Goal: Task Accomplishment & Management: Manage account settings

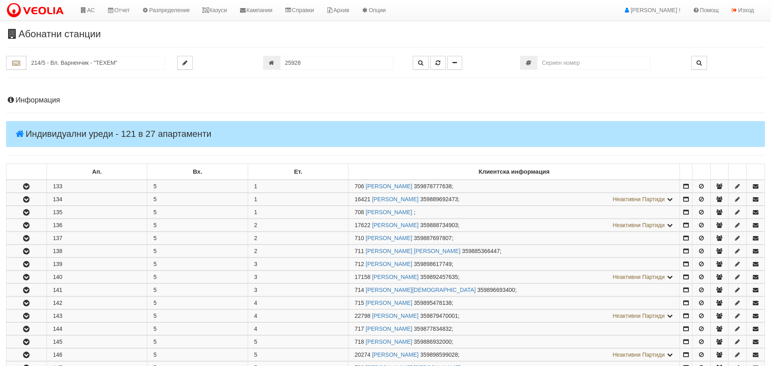
scroll to position [445, 0]
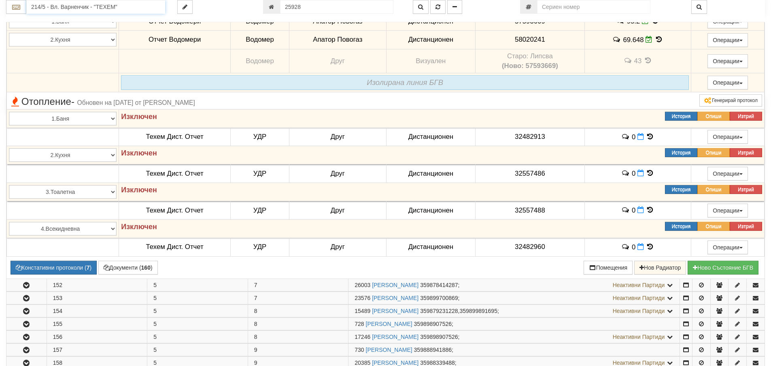
click at [42, 5] on input "214/5 - Вл. Варненчик - "ТЕХЕМ"" at bounding box center [95, 7] width 139 height 14
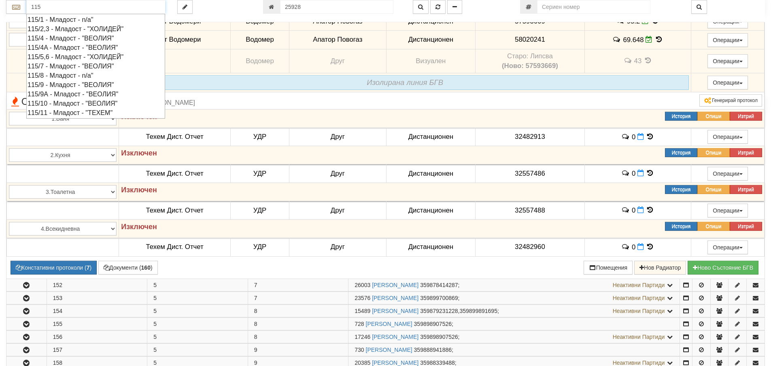
click at [57, 84] on div "115/9 - Младост - "ВЕОЛИЯ"" at bounding box center [96, 84] width 136 height 9
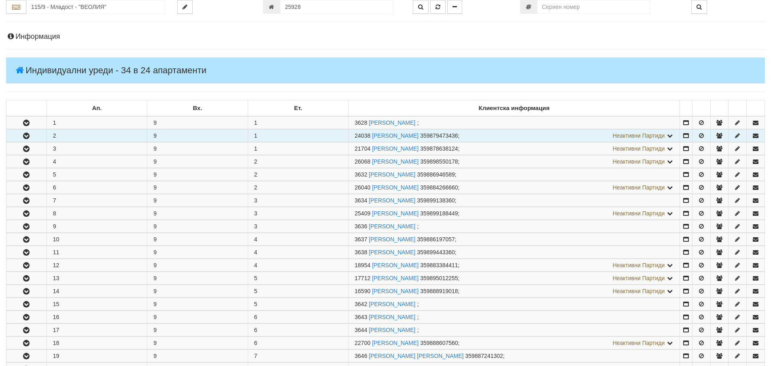
scroll to position [81, 0]
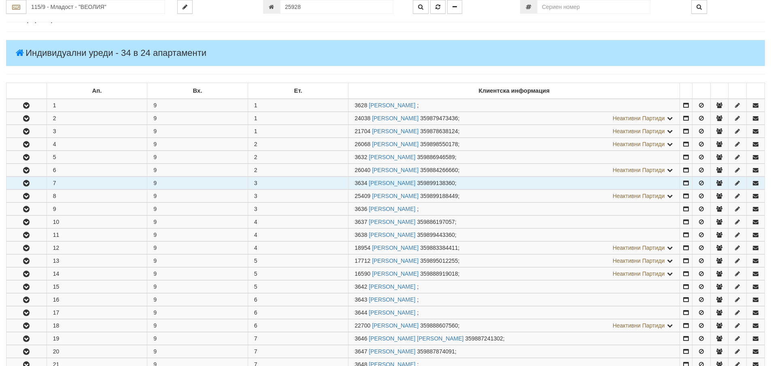
click at [32, 183] on button "button" at bounding box center [26, 183] width 40 height 12
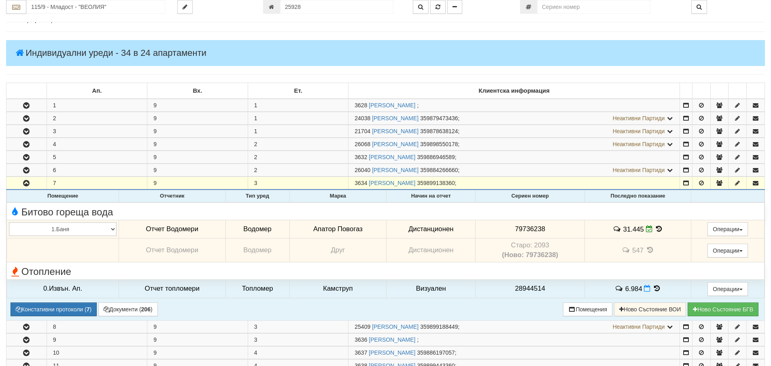
click at [657, 227] on icon at bounding box center [659, 228] width 9 height 7
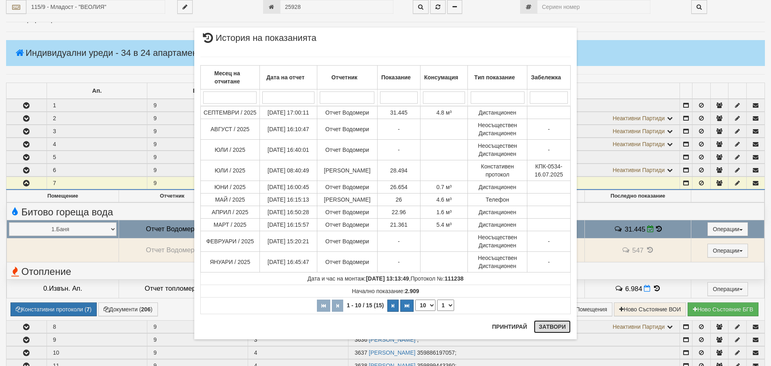
click at [557, 329] on button "Затвори" at bounding box center [552, 326] width 37 height 13
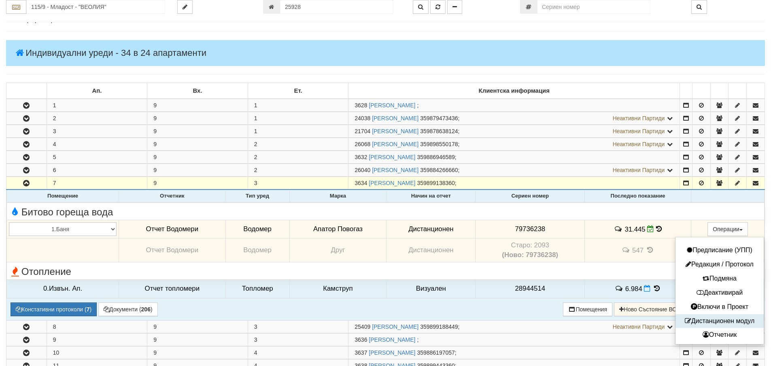
click at [737, 322] on button "Дистанционен модул" at bounding box center [720, 321] width 84 height 10
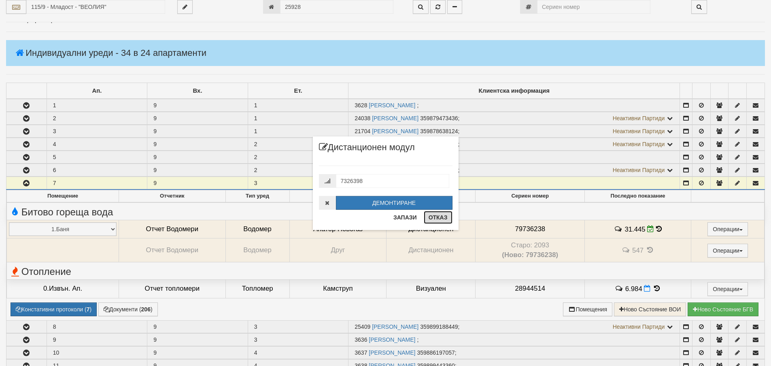
click at [436, 218] on button "Отказ" at bounding box center [438, 217] width 29 height 13
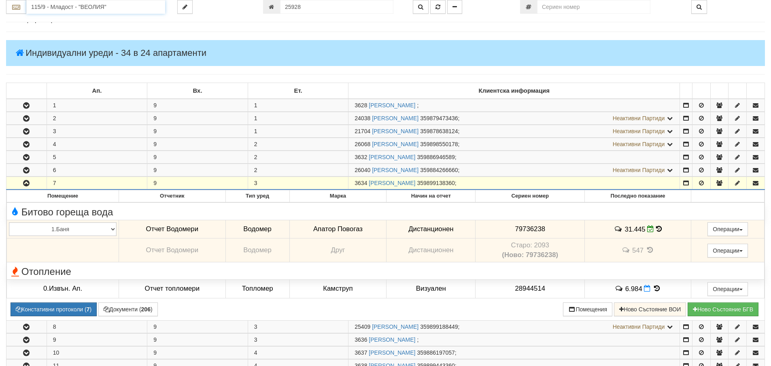
click at [41, 5] on input "115/9 - Младост - "ВЕОЛИЯ"" at bounding box center [95, 7] width 139 height 14
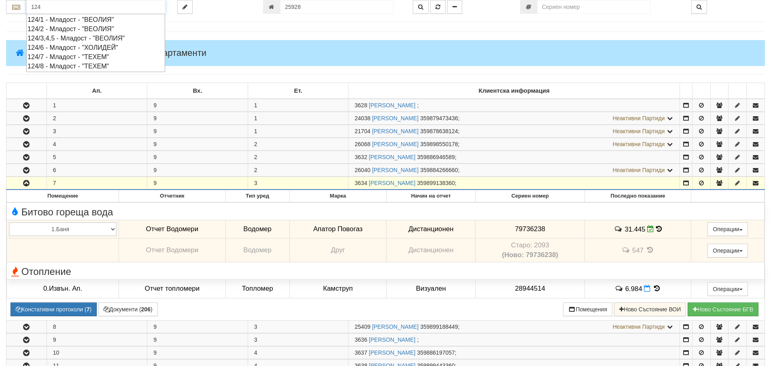
click at [53, 37] on div "124/3,4,5 - Младост - "ВЕОЛИЯ"" at bounding box center [96, 38] width 136 height 9
type input "124/3,4,5 - Младост - "ВЕОЛИЯ""
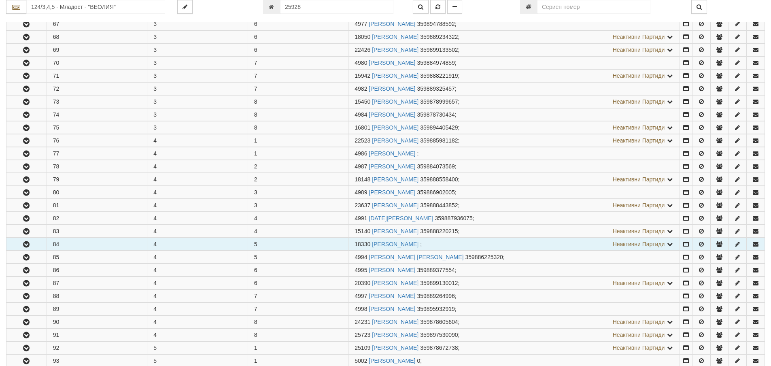
scroll to position [364, 0]
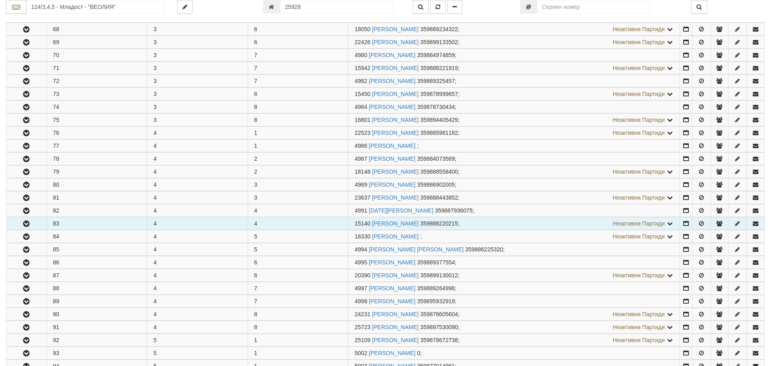
click at [27, 225] on icon "button" at bounding box center [26, 224] width 10 height 6
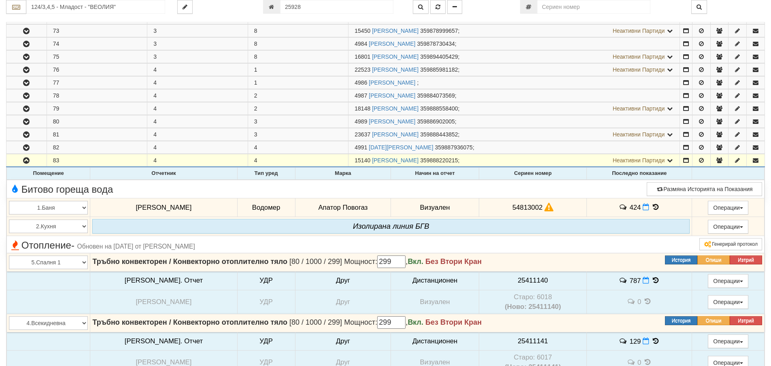
scroll to position [486, 0]
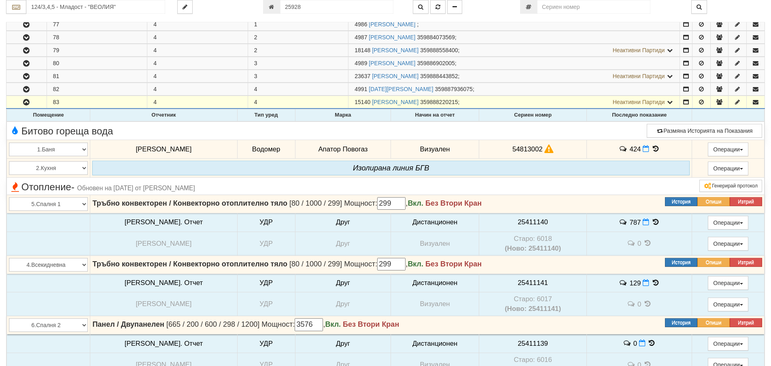
click at [651, 149] on icon at bounding box center [655, 148] width 9 height 7
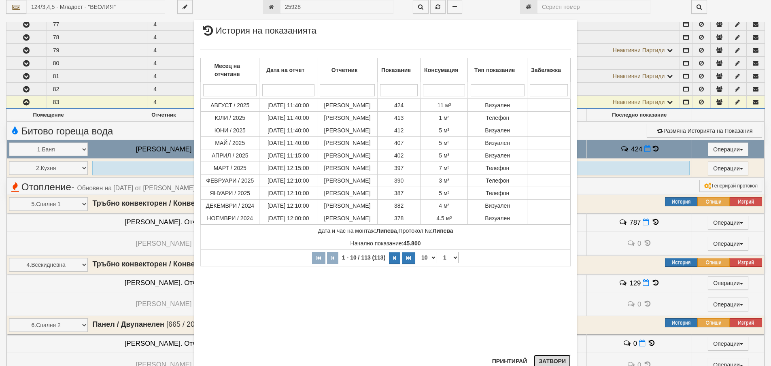
click at [549, 360] on button "Затвори" at bounding box center [552, 361] width 37 height 13
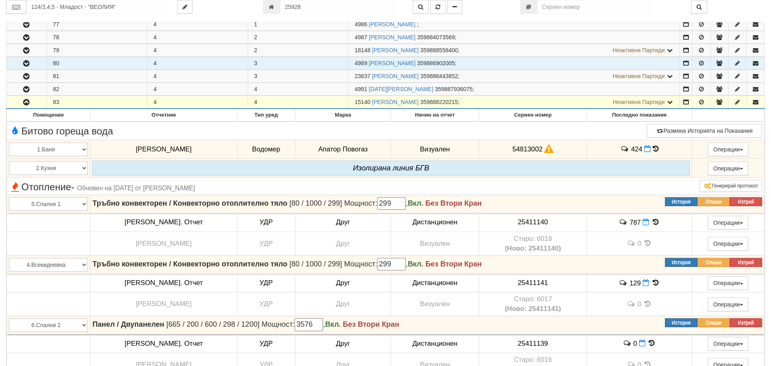
click at [28, 64] on icon "button" at bounding box center [26, 64] width 10 height 6
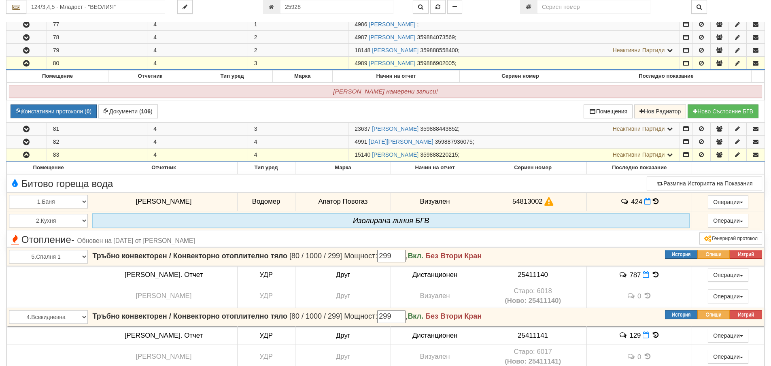
click at [28, 64] on icon "button" at bounding box center [26, 64] width 10 height 6
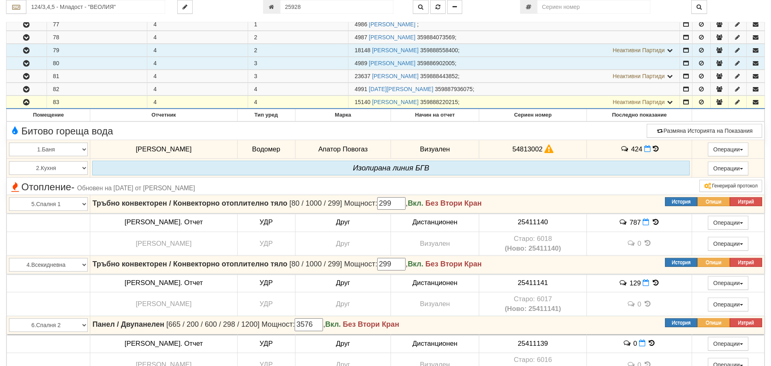
click at [27, 52] on icon "button" at bounding box center [26, 51] width 10 height 6
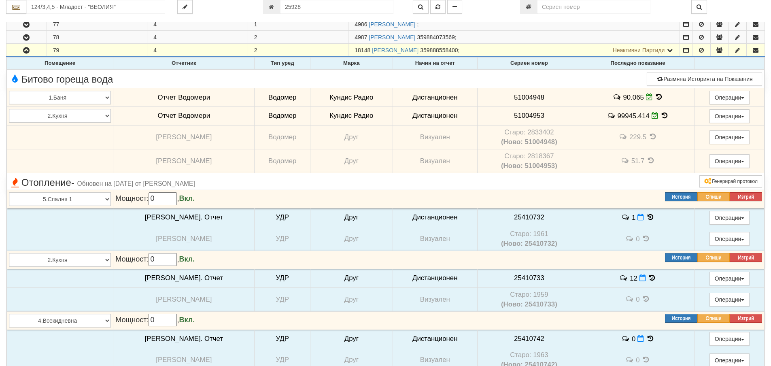
click at [655, 97] on icon at bounding box center [659, 97] width 9 height 7
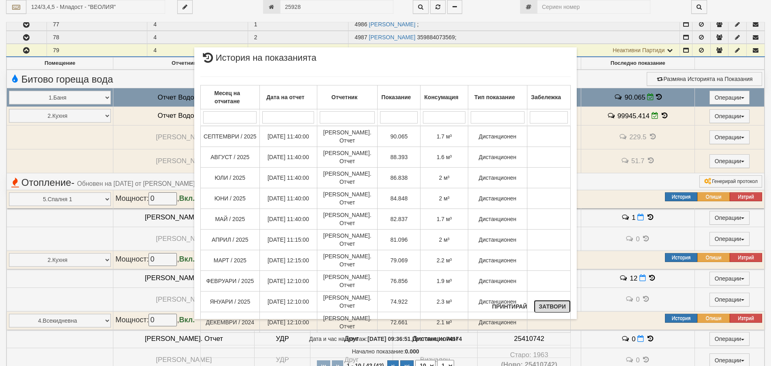
click at [551, 307] on button "Затвори" at bounding box center [552, 306] width 37 height 13
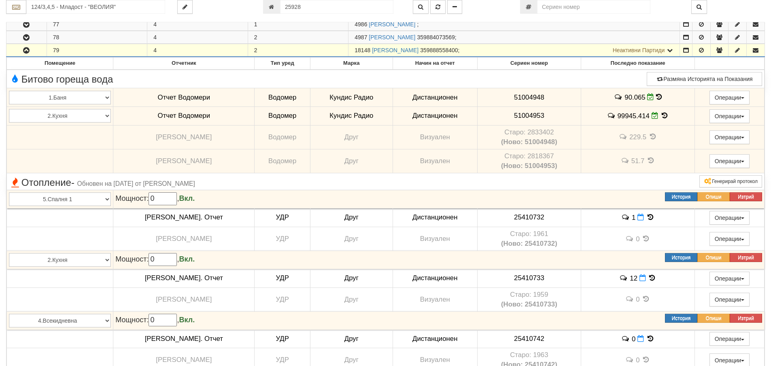
click at [28, 51] on icon "button" at bounding box center [26, 51] width 10 height 6
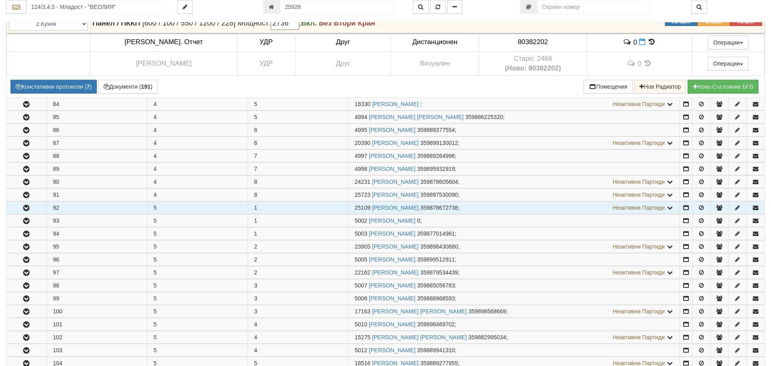
scroll to position [850, 0]
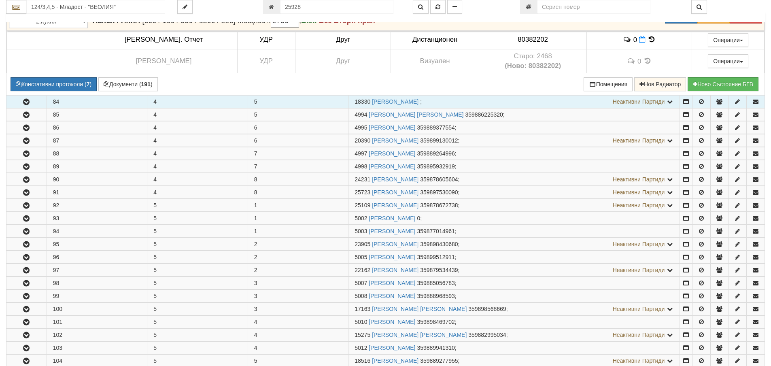
click at [28, 104] on icon "button" at bounding box center [26, 102] width 10 height 6
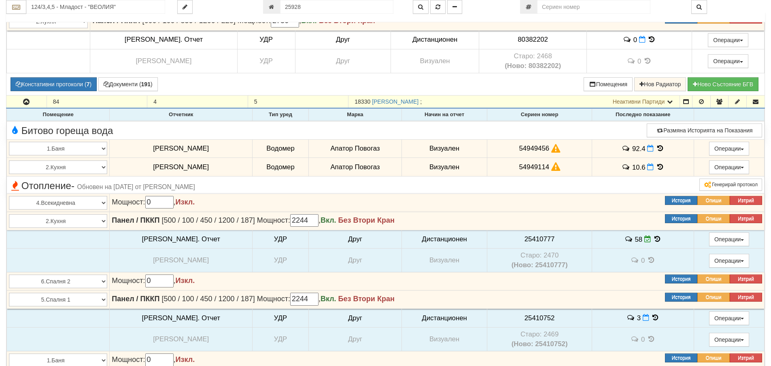
click at [656, 148] on icon at bounding box center [660, 148] width 9 height 7
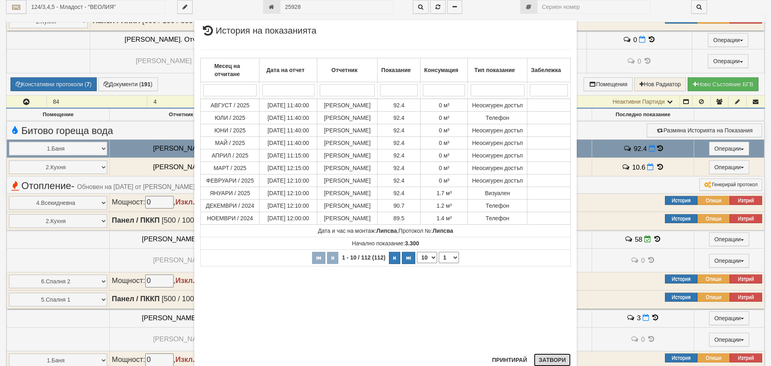
click at [550, 359] on button "Затвори" at bounding box center [552, 359] width 37 height 13
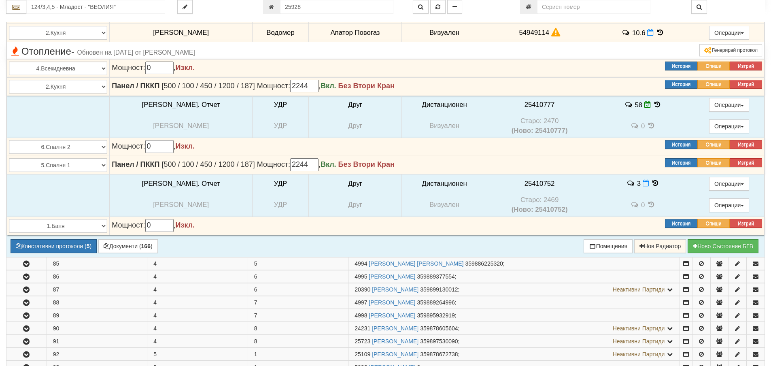
scroll to position [931, 0]
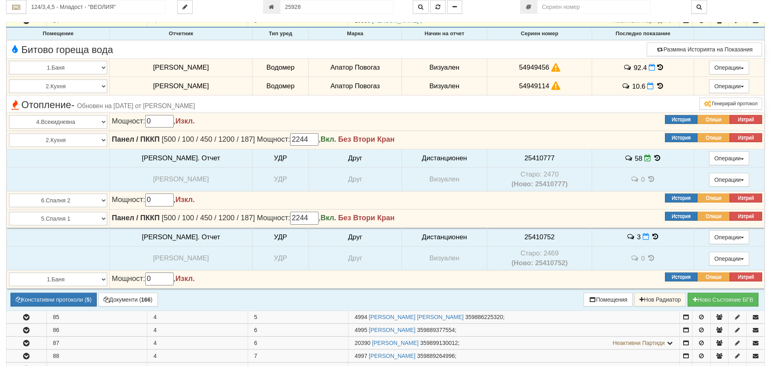
click at [654, 158] on icon at bounding box center [657, 158] width 9 height 7
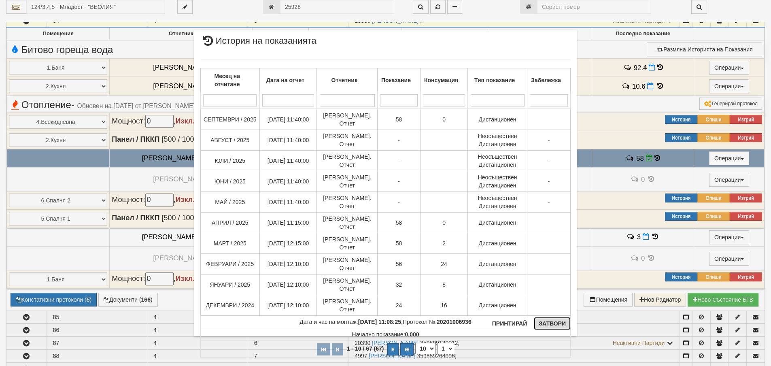
click at [555, 323] on button "Затвори" at bounding box center [552, 323] width 37 height 13
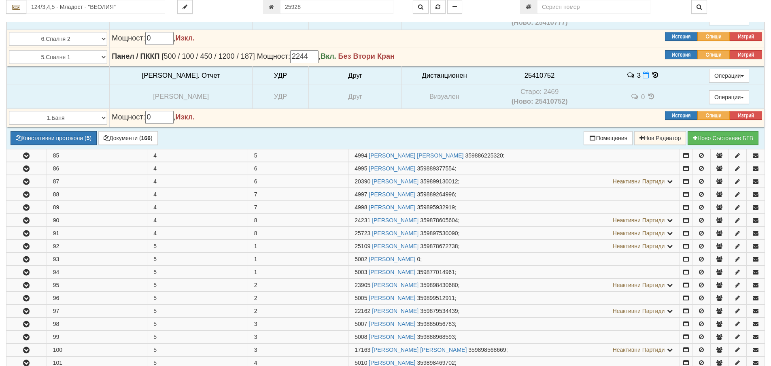
scroll to position [1093, 0]
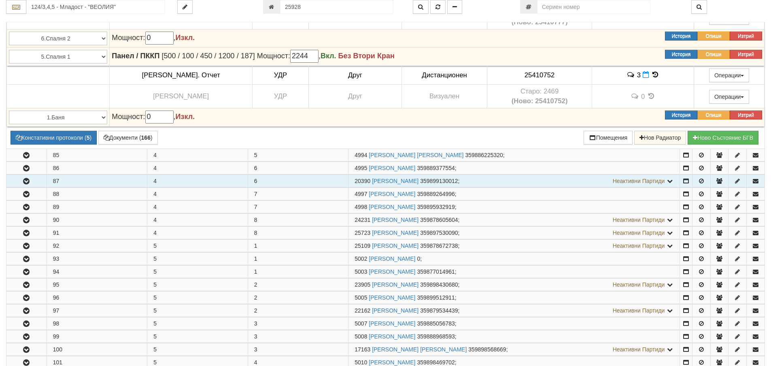
click at [31, 181] on icon "button" at bounding box center [26, 182] width 10 height 6
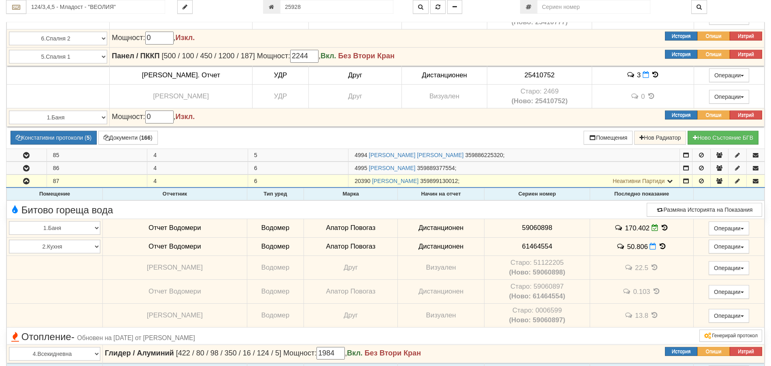
click at [660, 227] on icon at bounding box center [664, 227] width 9 height 7
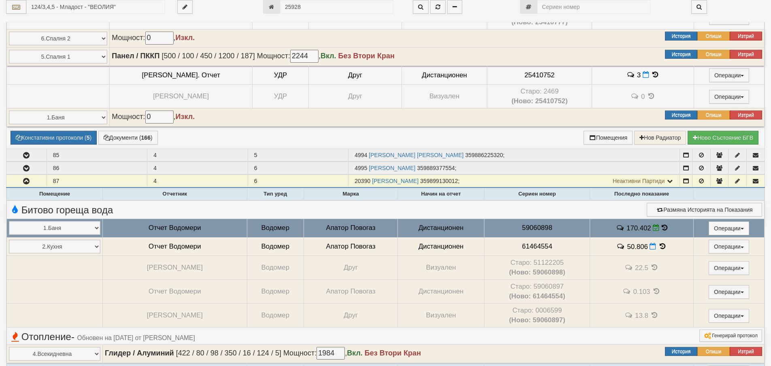
select select "1"
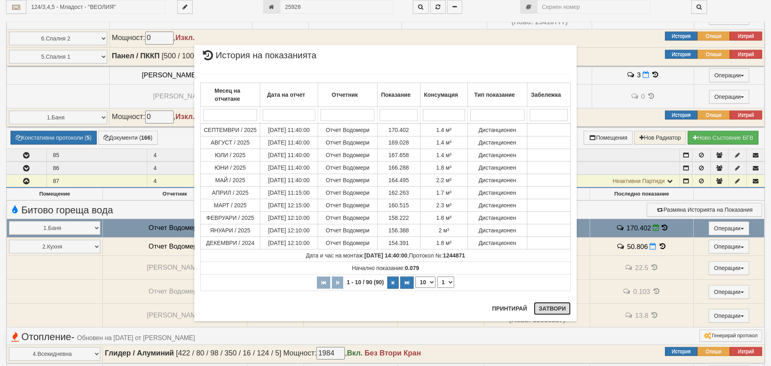
click at [544, 308] on button "Затвори" at bounding box center [552, 308] width 37 height 13
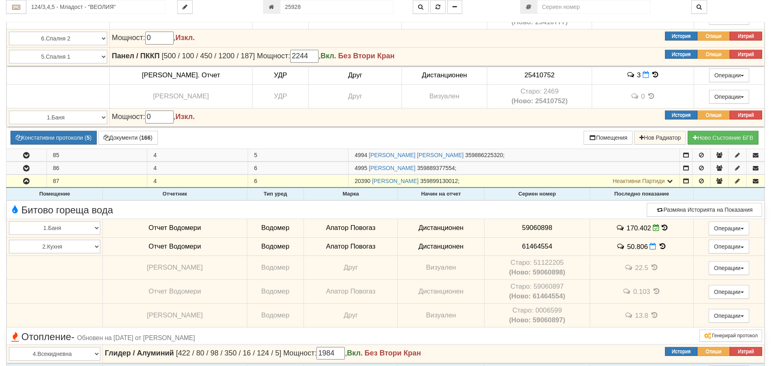
click at [658, 245] on icon at bounding box center [662, 246] width 9 height 7
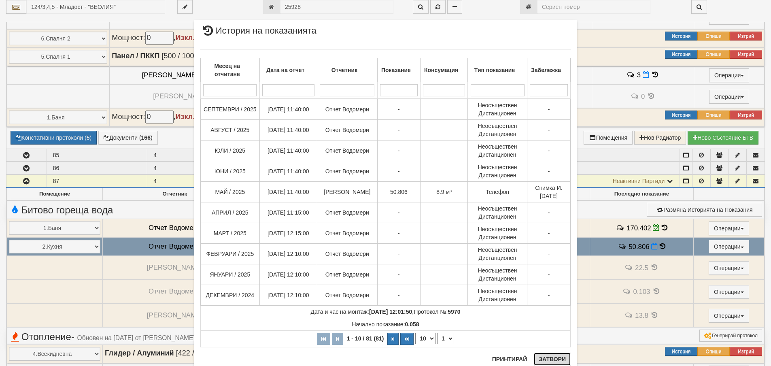
click at [553, 358] on button "Затвори" at bounding box center [552, 359] width 37 height 13
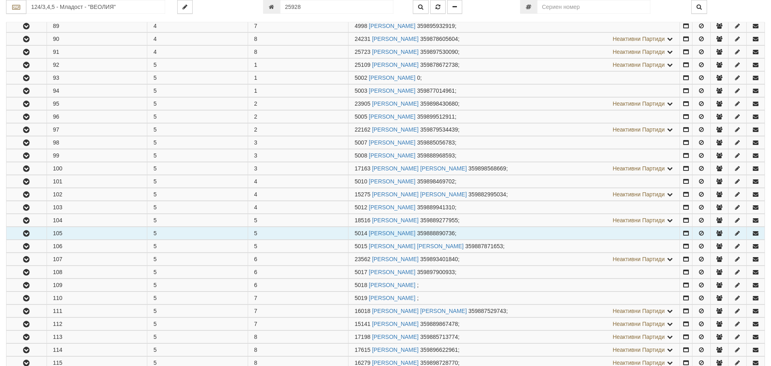
scroll to position [1740, 0]
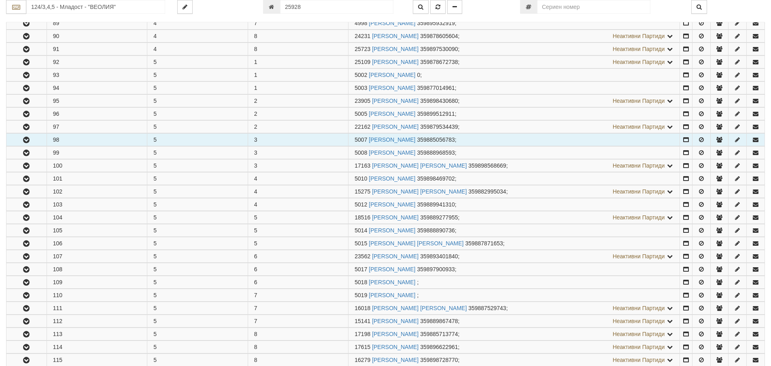
click at [26, 140] on icon "button" at bounding box center [26, 140] width 10 height 6
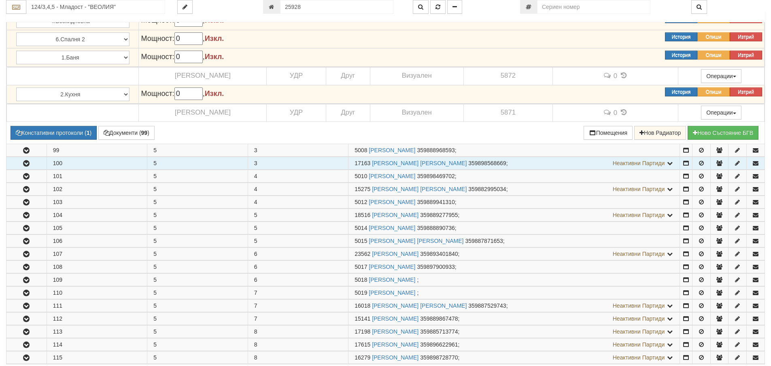
scroll to position [1943, 0]
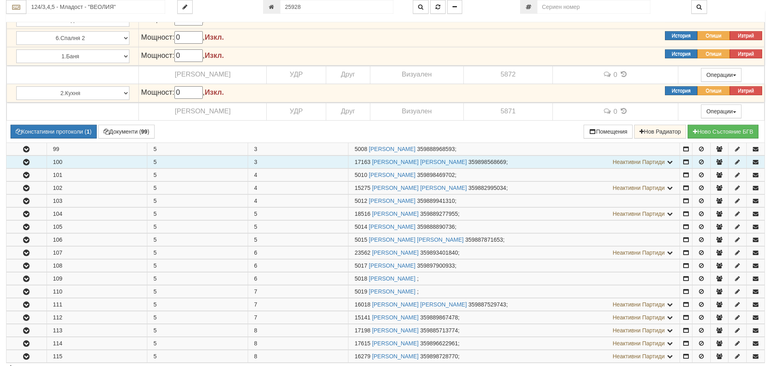
click at [25, 160] on icon "button" at bounding box center [26, 162] width 10 height 6
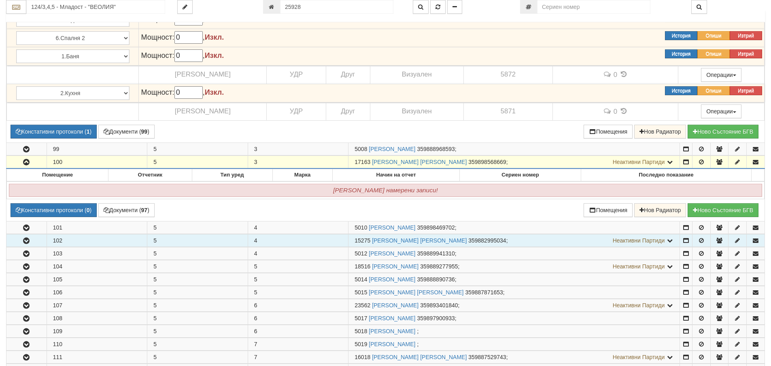
click at [27, 238] on icon "button" at bounding box center [26, 241] width 10 height 6
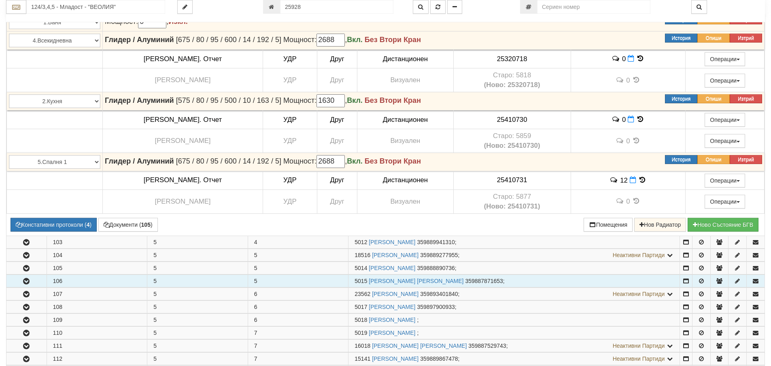
scroll to position [2226, 0]
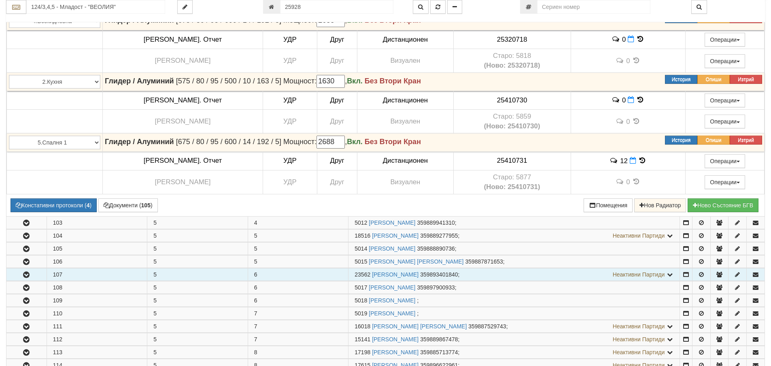
click at [26, 272] on icon "button" at bounding box center [26, 275] width 10 height 6
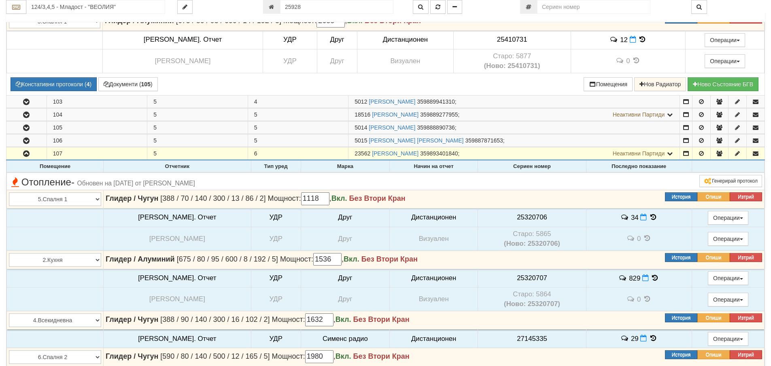
scroll to position [2348, 0]
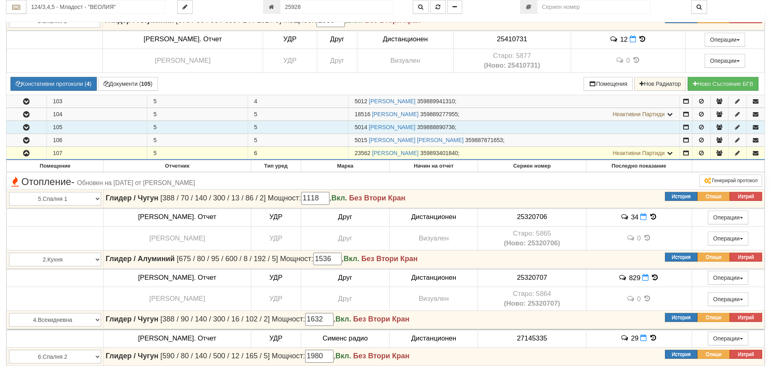
click at [26, 125] on icon "button" at bounding box center [26, 128] width 10 height 6
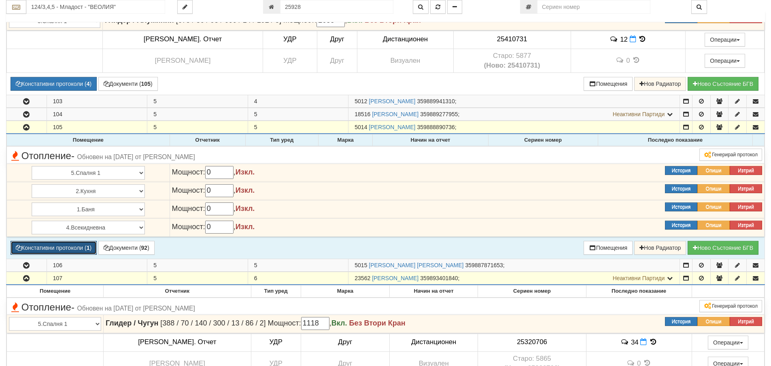
click at [74, 247] on button "Констативни протоколи ( 1 )" at bounding box center [54, 248] width 86 height 14
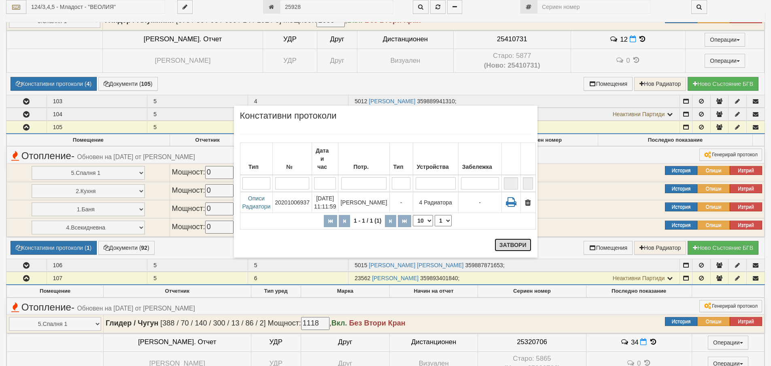
click at [519, 244] on button "Затвори" at bounding box center [513, 244] width 37 height 13
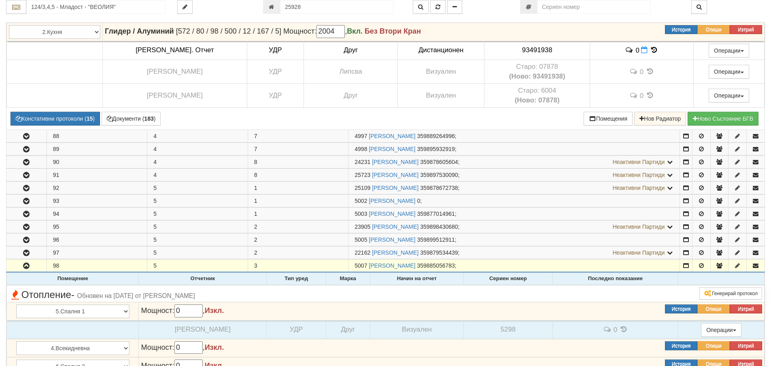
scroll to position [1619, 0]
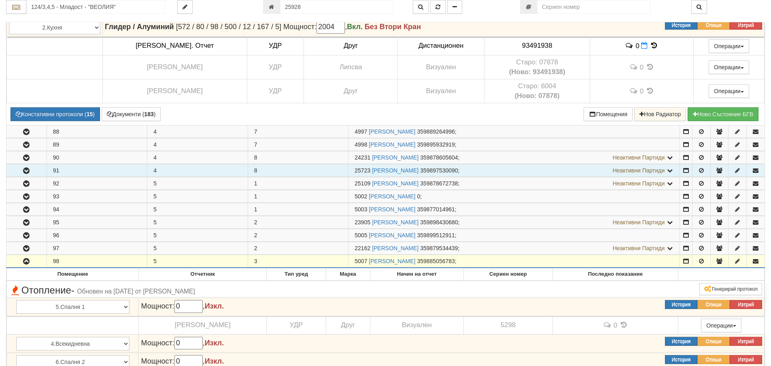
click at [26, 170] on icon "button" at bounding box center [26, 171] width 10 height 6
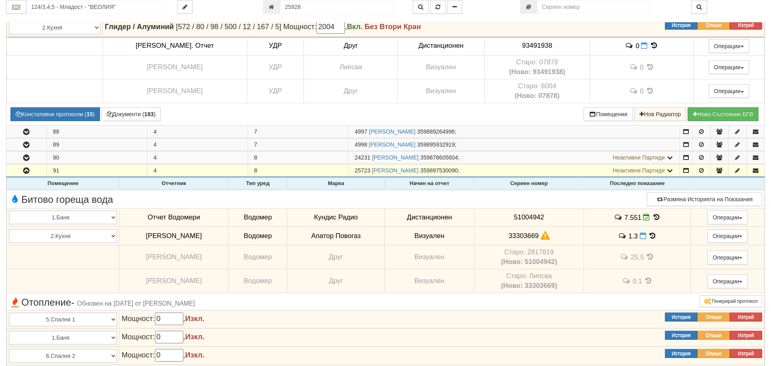
click at [655, 236] on icon at bounding box center [652, 235] width 9 height 7
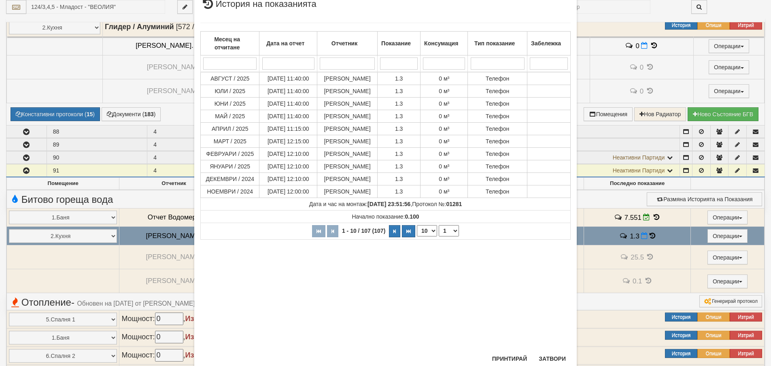
scroll to position [40, 0]
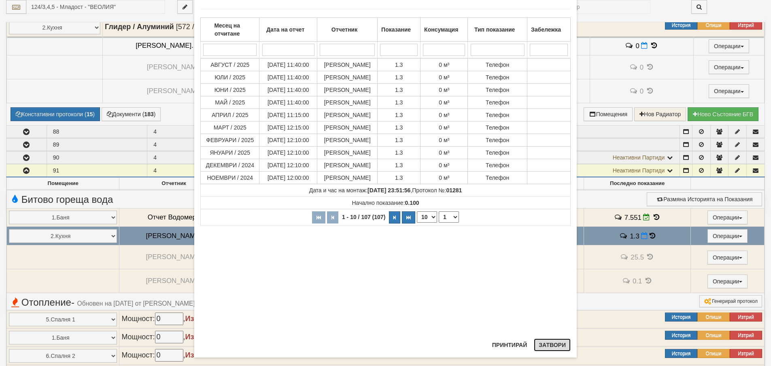
click at [540, 348] on button "Затвори" at bounding box center [552, 344] width 37 height 13
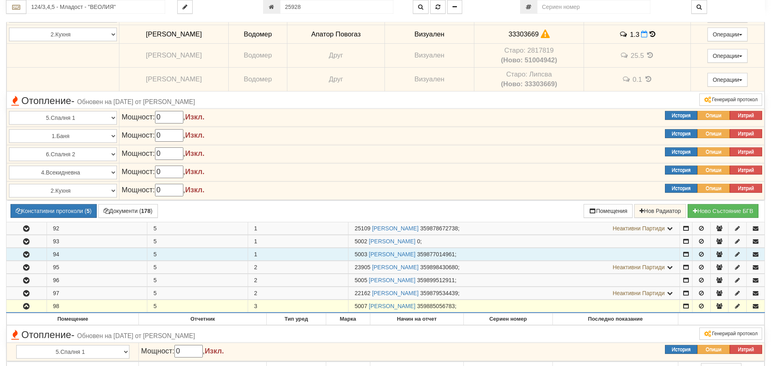
scroll to position [1821, 0]
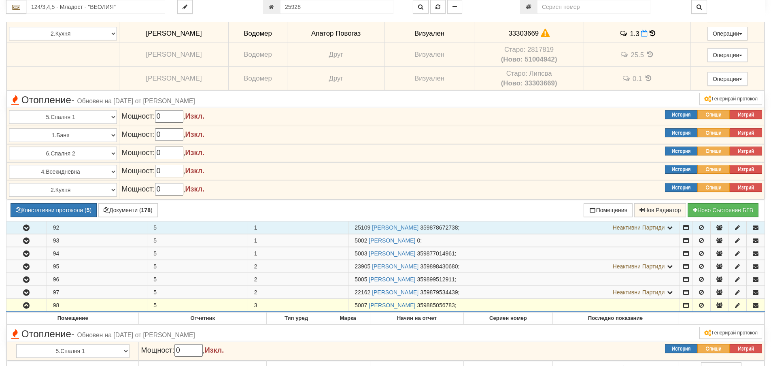
click at [27, 228] on icon "button" at bounding box center [26, 228] width 10 height 6
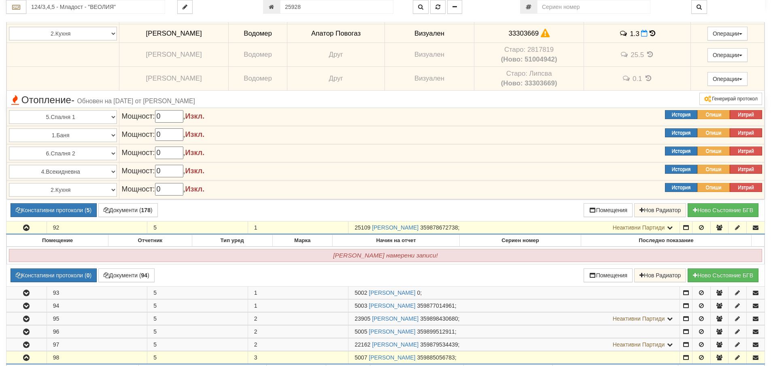
click at [27, 228] on icon "button" at bounding box center [26, 228] width 10 height 6
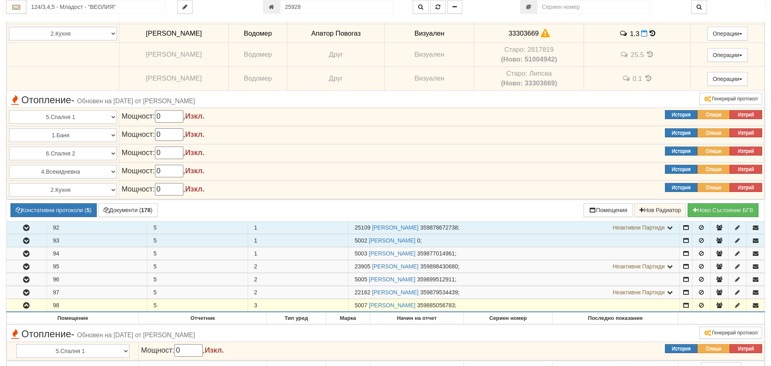
click at [28, 238] on icon "button" at bounding box center [26, 241] width 10 height 6
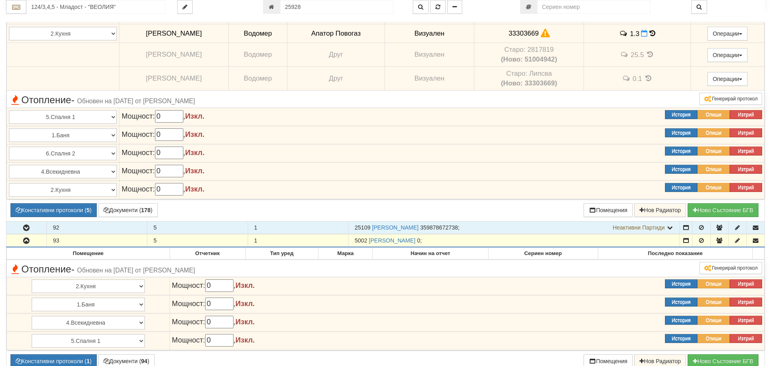
click at [28, 238] on icon "button" at bounding box center [26, 241] width 10 height 6
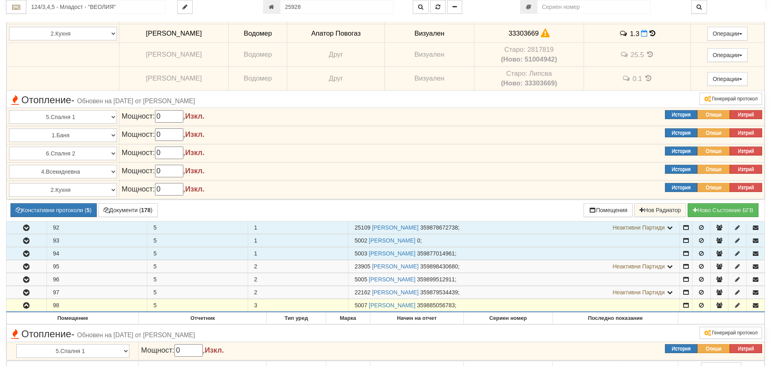
click at [28, 253] on icon "button" at bounding box center [26, 254] width 10 height 6
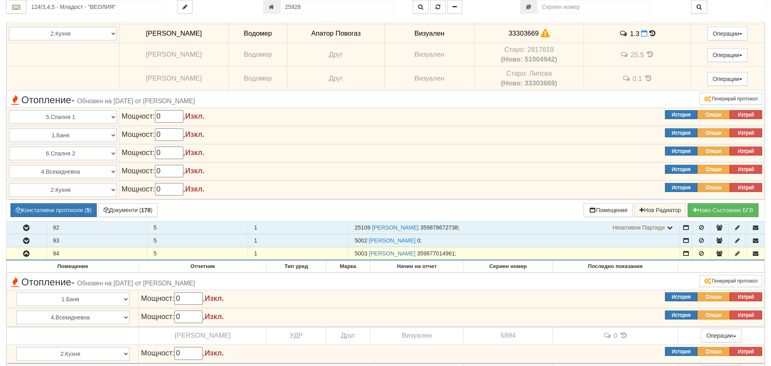
click at [28, 253] on icon "button" at bounding box center [26, 254] width 10 height 6
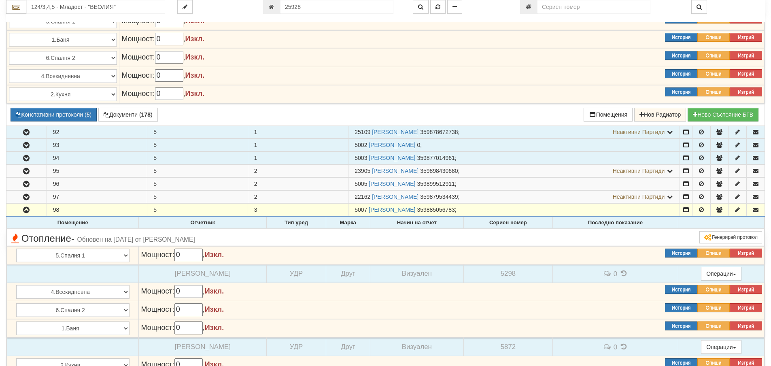
scroll to position [1943, 0]
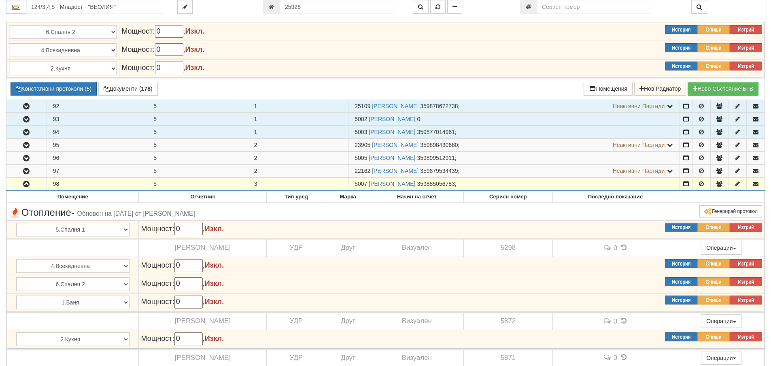
click at [26, 186] on icon "button" at bounding box center [26, 184] width 10 height 6
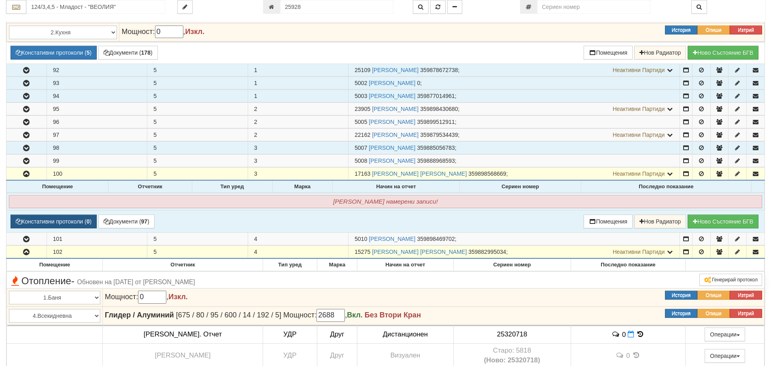
scroll to position [2024, 0]
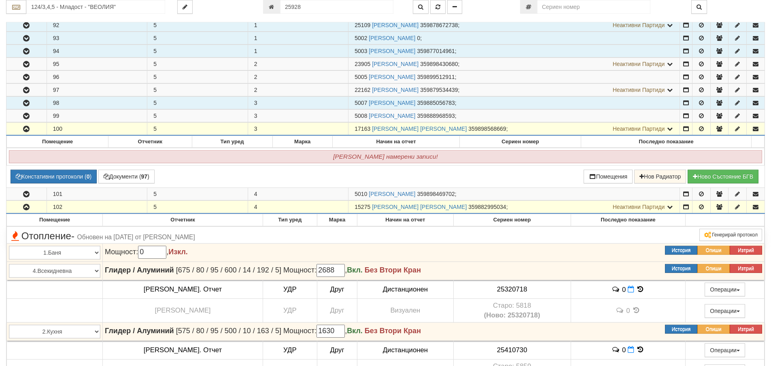
click at [30, 131] on icon "button" at bounding box center [26, 129] width 10 height 6
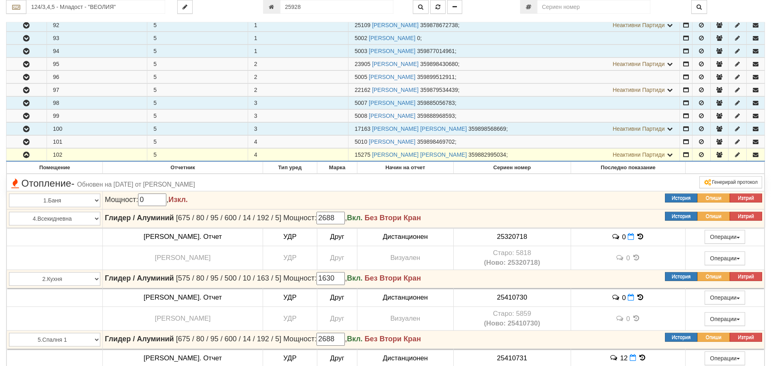
click at [28, 154] on icon "button" at bounding box center [26, 155] width 10 height 6
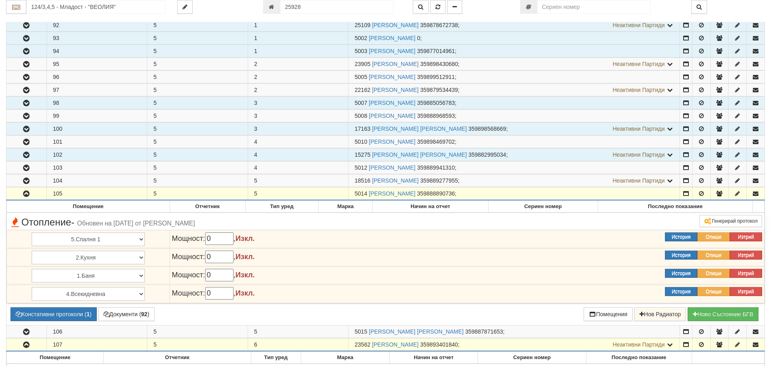
click at [28, 191] on icon "button" at bounding box center [26, 194] width 10 height 6
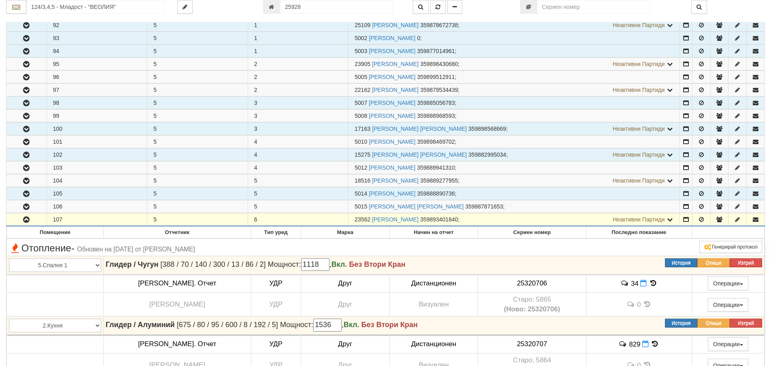
click at [31, 219] on icon "button" at bounding box center [26, 220] width 10 height 6
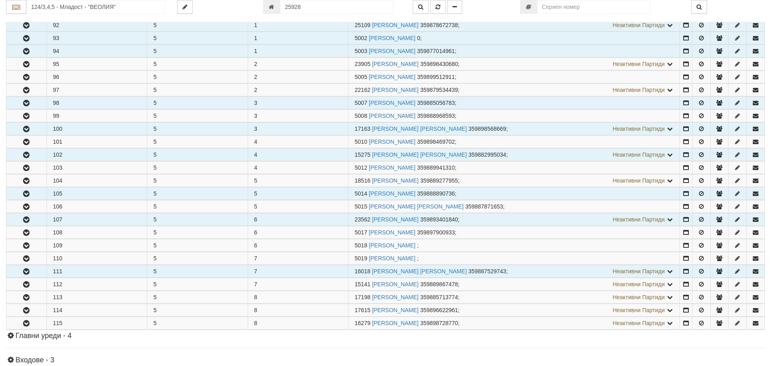
click at [24, 270] on icon "button" at bounding box center [26, 272] width 10 height 6
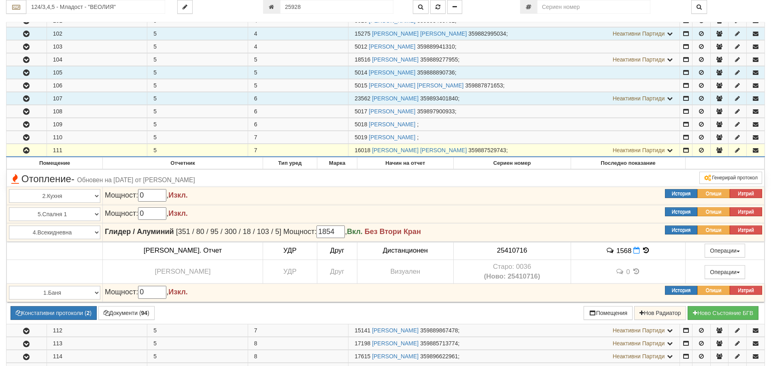
scroll to position [2145, 0]
click at [27, 150] on icon "button" at bounding box center [26, 150] width 10 height 6
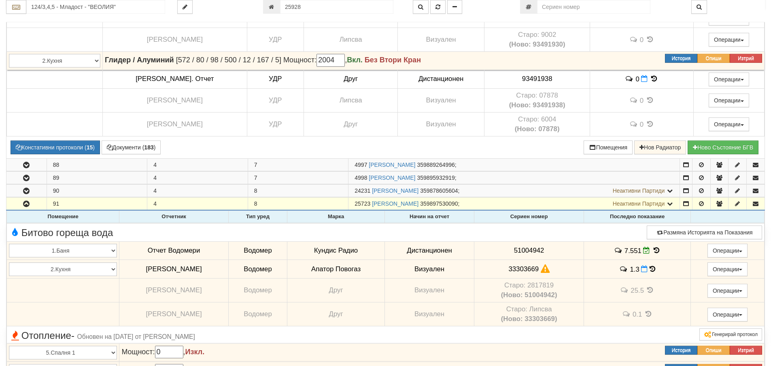
scroll to position [1579, 0]
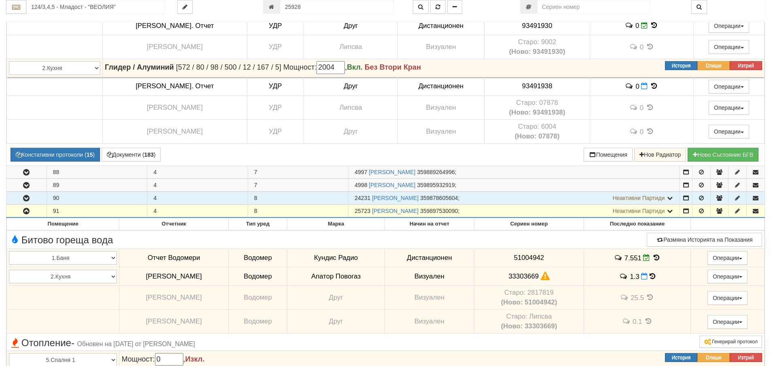
click at [28, 198] on icon "button" at bounding box center [26, 199] width 10 height 6
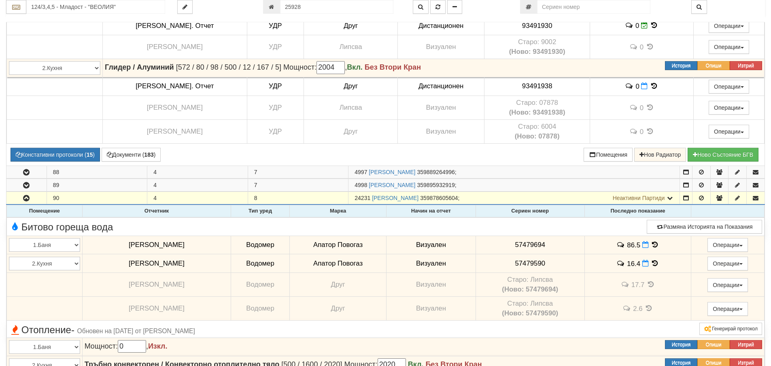
click at [650, 246] on icon at bounding box center [654, 244] width 9 height 7
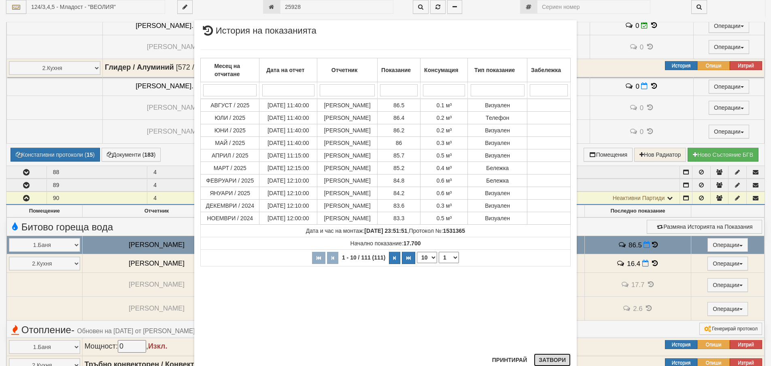
click at [547, 360] on button "Затвори" at bounding box center [552, 359] width 37 height 13
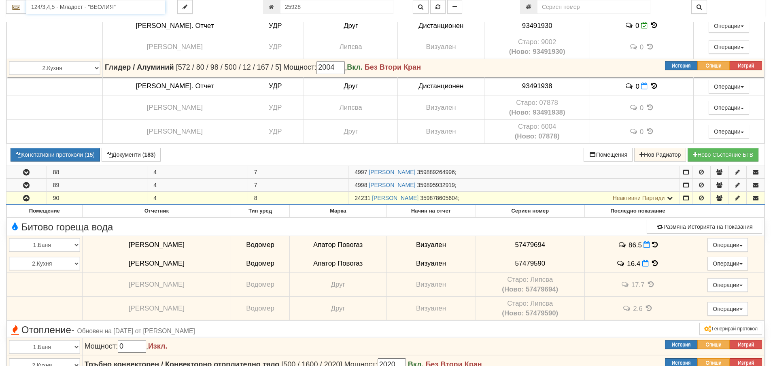
click at [83, 9] on input "124/3,4,5 - Младост - "ВЕОЛИЯ"" at bounding box center [95, 7] width 139 height 14
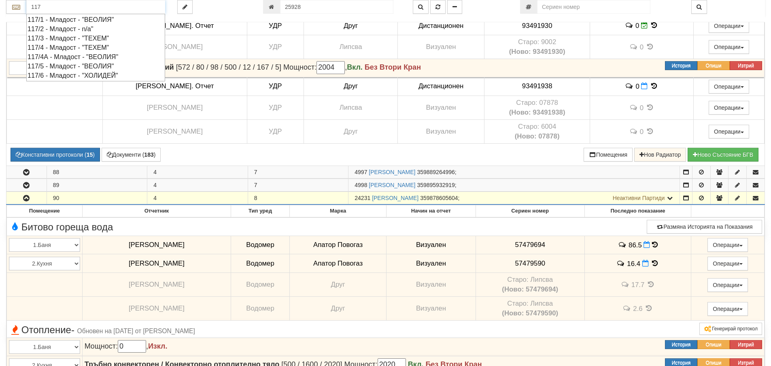
click at [67, 48] on div "117/4 - Младост - "ТЕХЕМ"" at bounding box center [96, 47] width 136 height 9
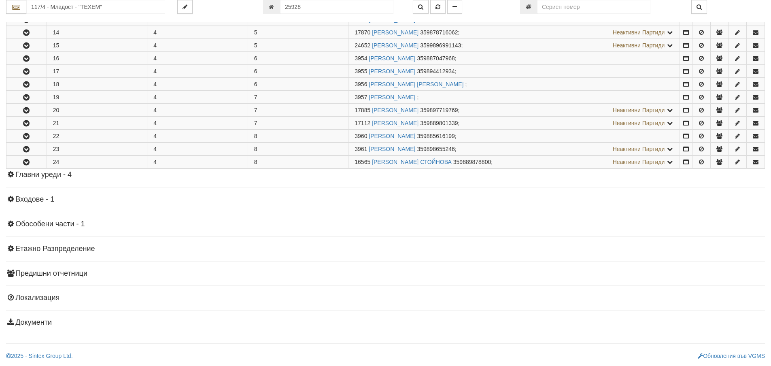
scroll to position [0, 0]
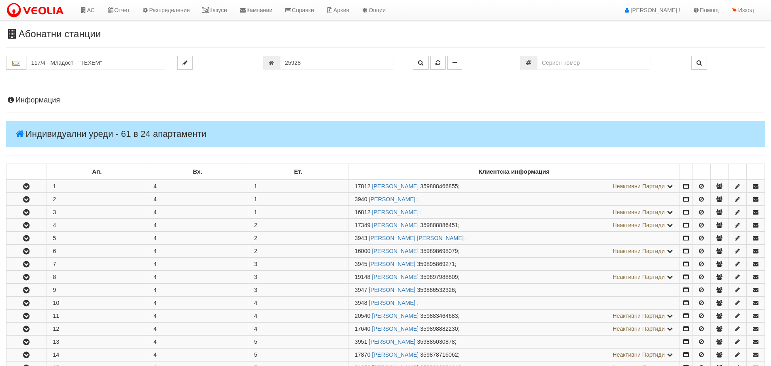
click at [47, 100] on h4 "Информация" at bounding box center [385, 100] width 759 height 8
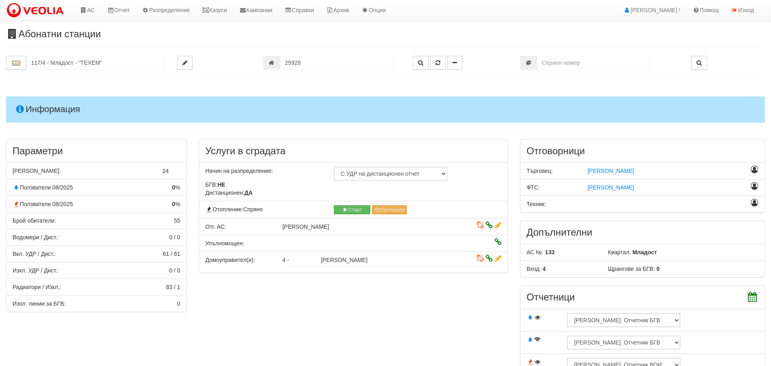
click at [45, 113] on h4 "Информация" at bounding box center [385, 109] width 759 height 26
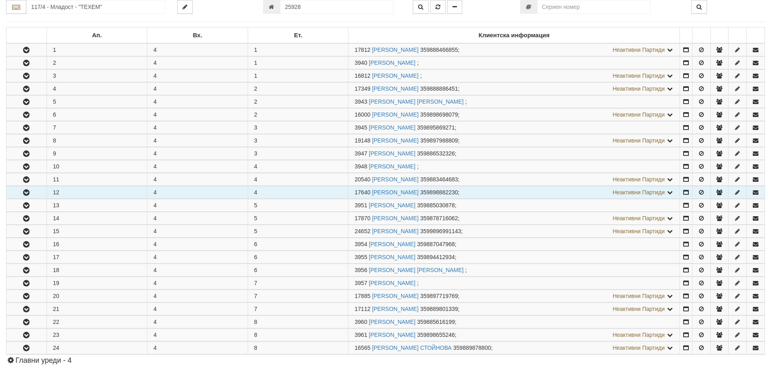
scroll to position [162, 0]
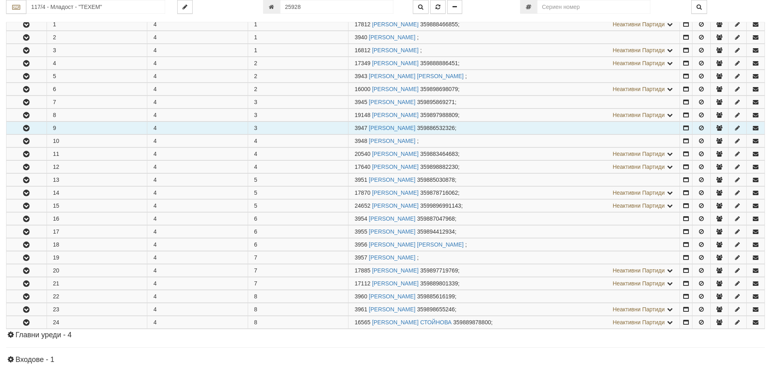
click at [34, 129] on button "button" at bounding box center [26, 128] width 40 height 12
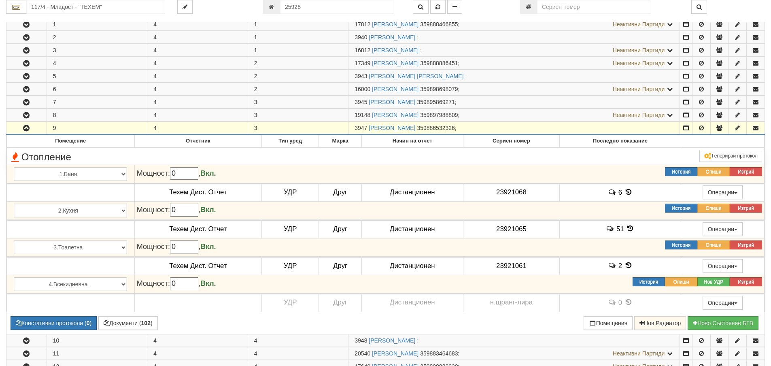
click at [31, 130] on icon "button" at bounding box center [26, 128] width 10 height 6
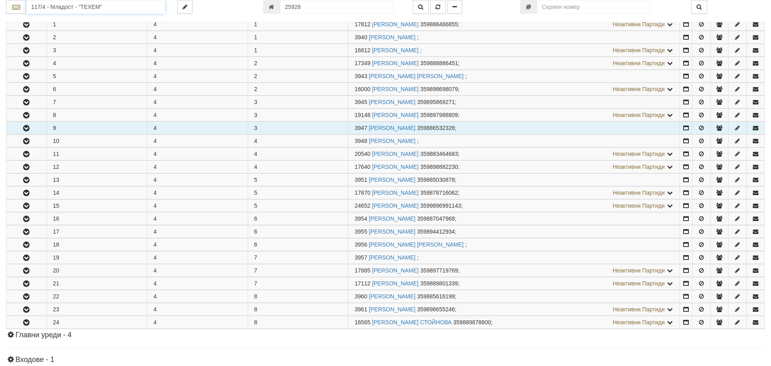
click at [68, 6] on input "117/4 - Младост - "ТЕХЕМ"" at bounding box center [95, 7] width 139 height 14
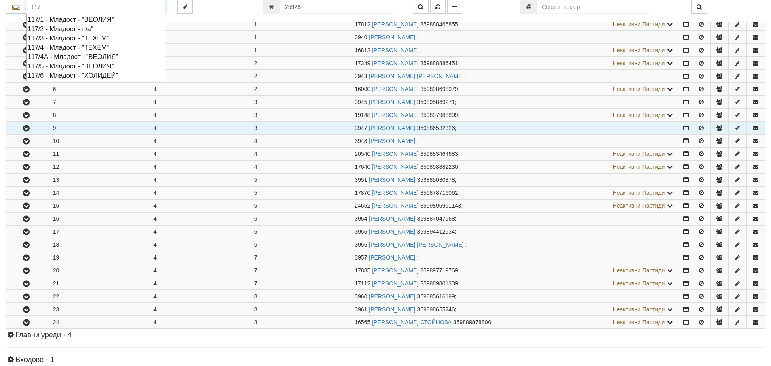
click at [70, 66] on div "117/5 - Младост - "ВЕОЛИЯ"" at bounding box center [96, 66] width 136 height 9
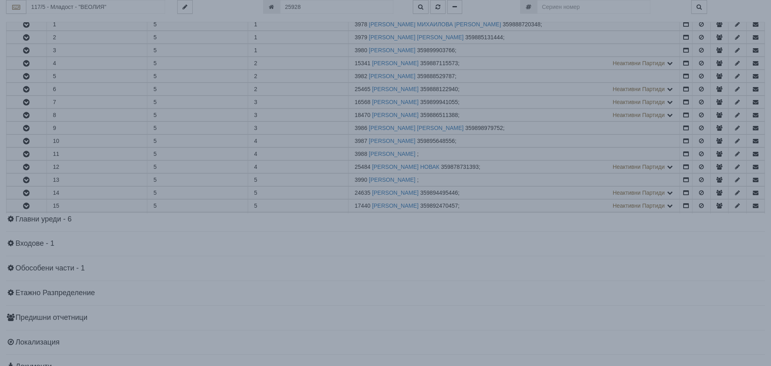
scroll to position [0, 0]
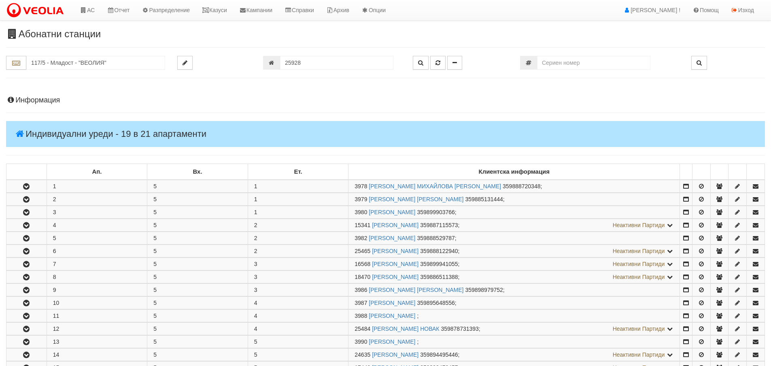
click at [30, 100] on h4 "Информация" at bounding box center [385, 100] width 759 height 8
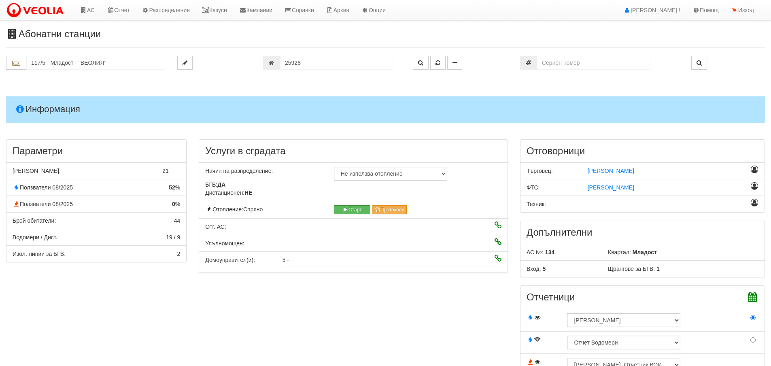
click at [34, 107] on h4 "Информация" at bounding box center [385, 109] width 759 height 26
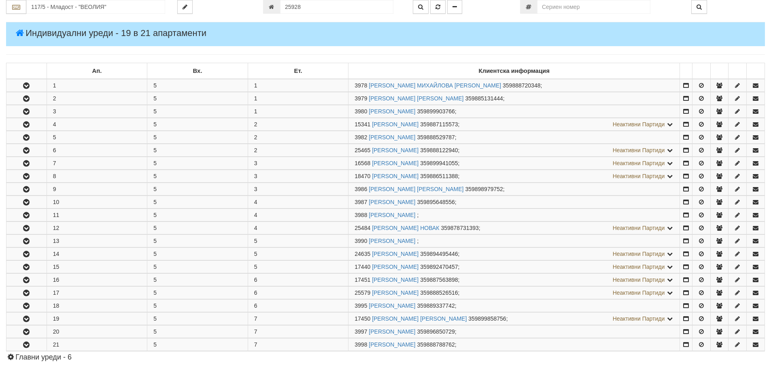
scroll to position [121, 0]
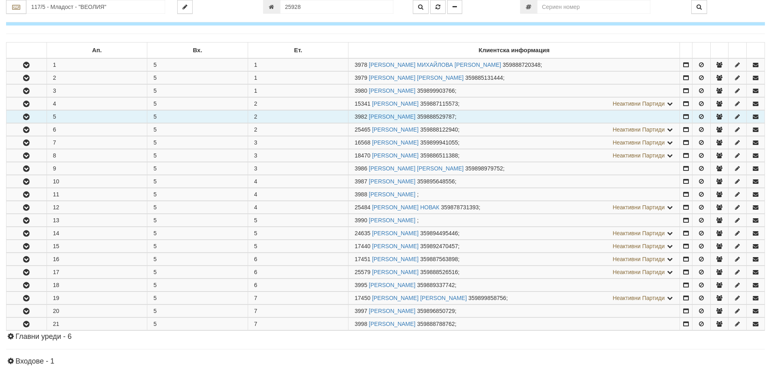
click at [23, 117] on icon "button" at bounding box center [26, 117] width 10 height 6
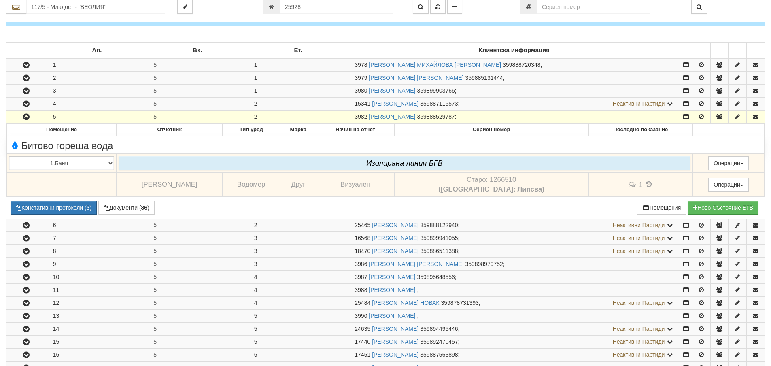
click at [23, 117] on icon "button" at bounding box center [26, 117] width 10 height 6
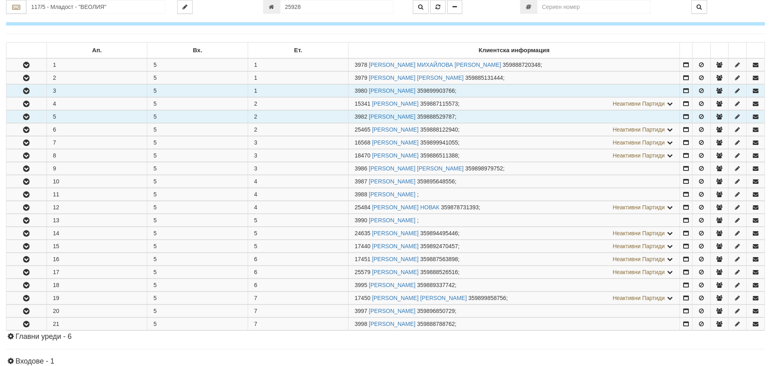
click at [24, 91] on icon "button" at bounding box center [26, 91] width 10 height 6
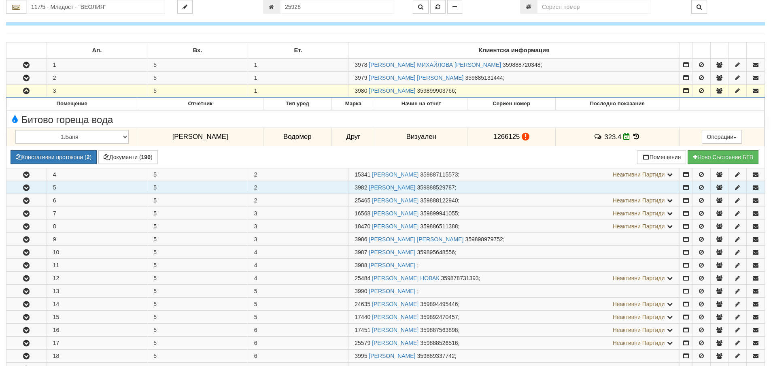
click at [24, 91] on icon "button" at bounding box center [26, 91] width 10 height 6
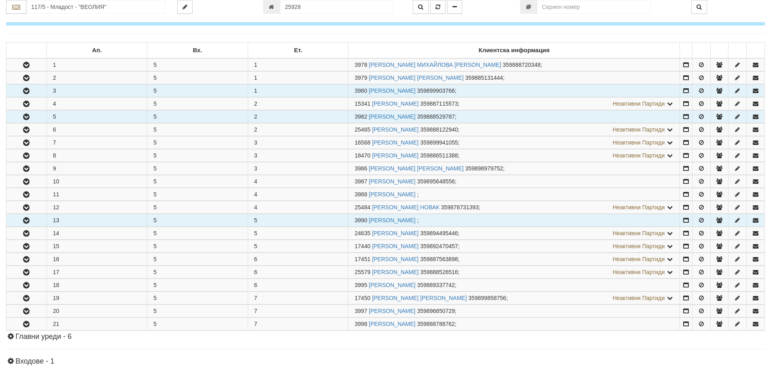
click at [25, 222] on icon "button" at bounding box center [26, 221] width 10 height 6
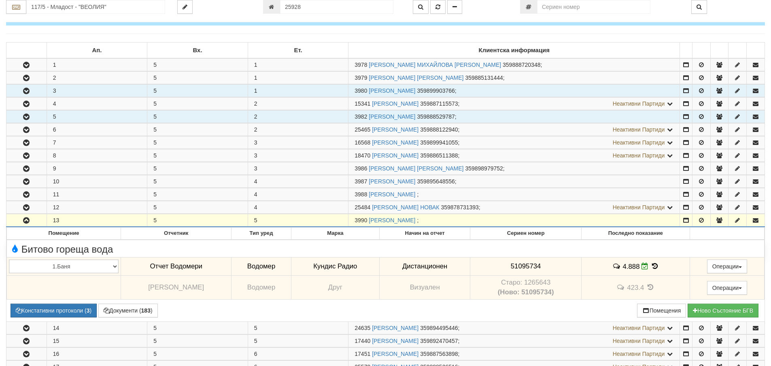
click at [23, 222] on icon "button" at bounding box center [26, 221] width 10 height 6
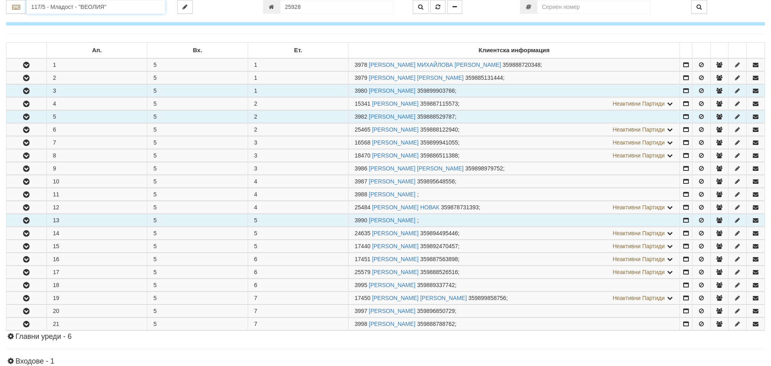
click at [52, 6] on input "117/5 - Младост - "ВЕОЛИЯ"" at bounding box center [95, 7] width 139 height 14
click at [68, 18] on div "111/1,2 - Младост - "ВЕОЛИЯ"" at bounding box center [96, 19] width 136 height 9
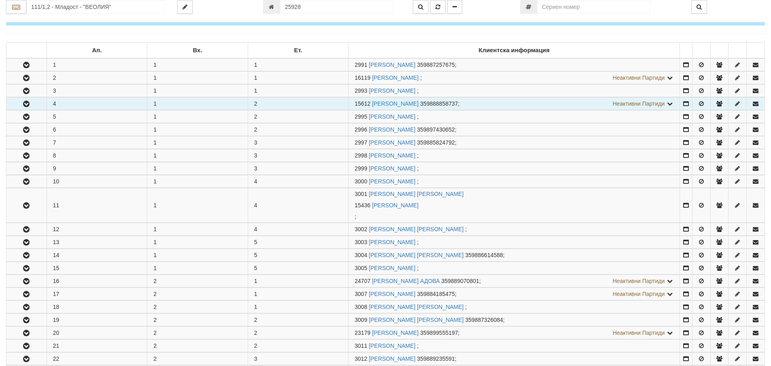
click at [24, 103] on icon "button" at bounding box center [26, 104] width 10 height 6
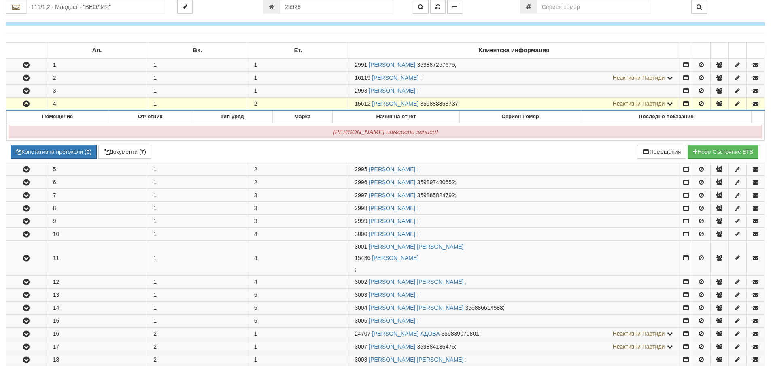
click at [28, 104] on icon "button" at bounding box center [26, 104] width 10 height 6
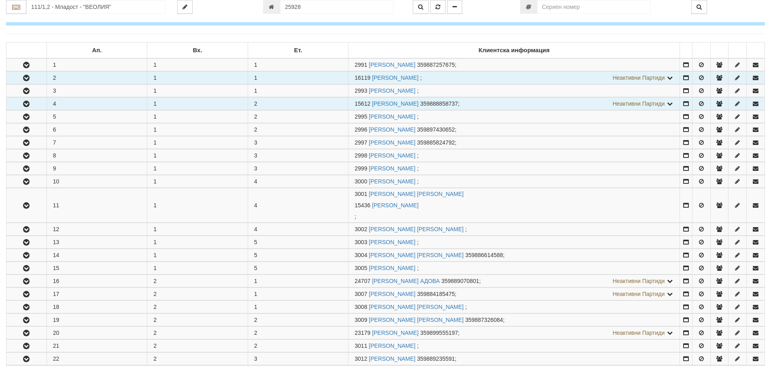
click at [28, 82] on button "button" at bounding box center [26, 78] width 40 height 12
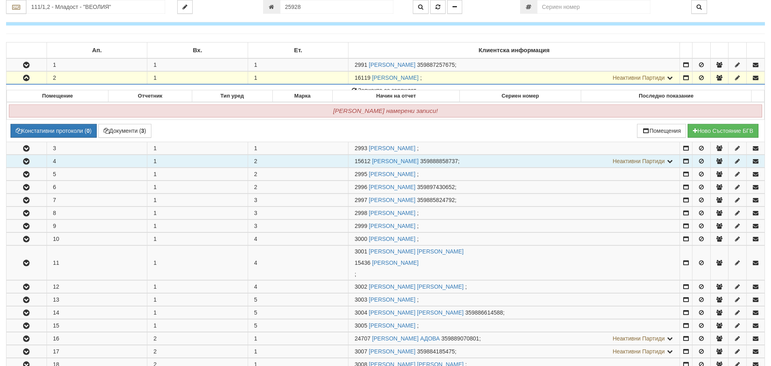
click at [28, 82] on button "button" at bounding box center [26, 78] width 40 height 12
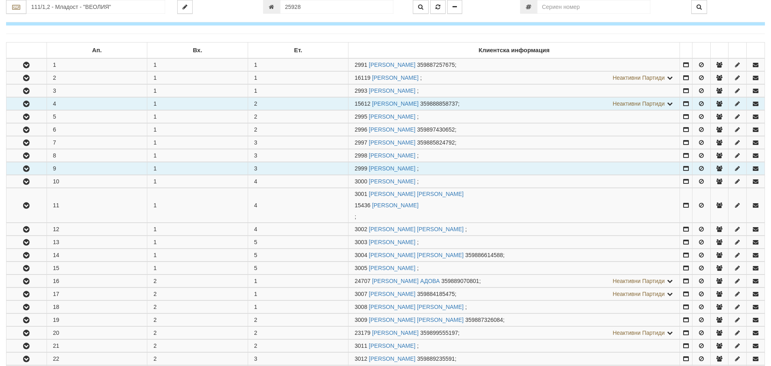
click at [28, 172] on button "button" at bounding box center [26, 168] width 40 height 12
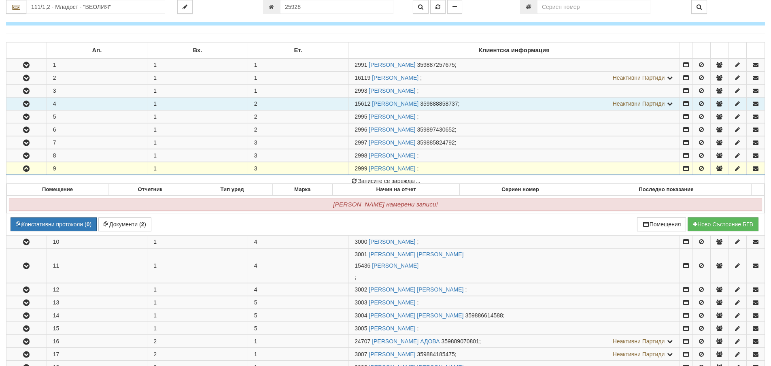
click at [28, 172] on button "button" at bounding box center [26, 168] width 40 height 12
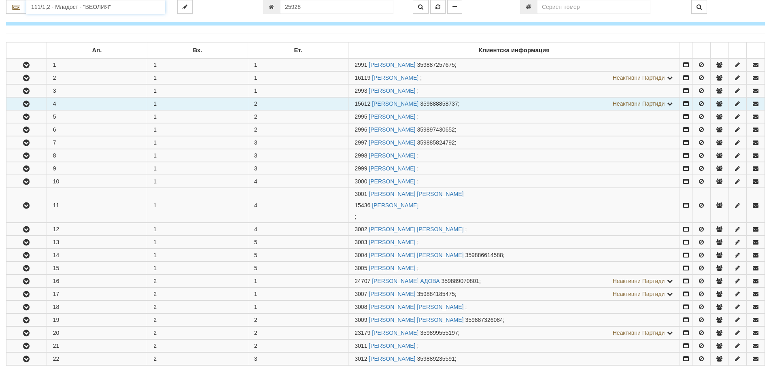
click at [63, 8] on input "111/1,2 - Младост - "ВЕОЛИЯ"" at bounding box center [95, 7] width 139 height 14
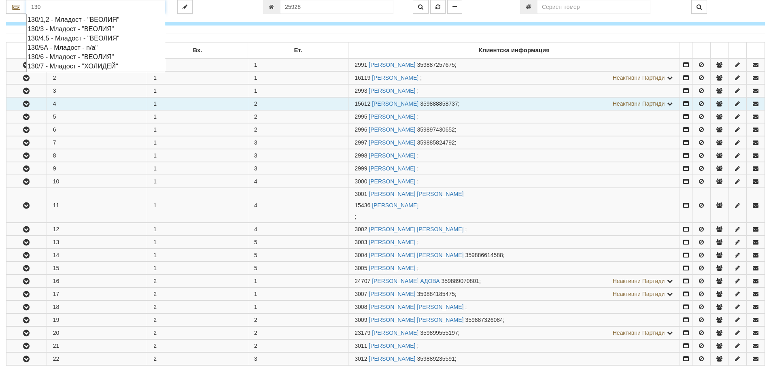
click at [63, 31] on div "130/3 - Младост - "ВЕОЛИЯ"" at bounding box center [96, 28] width 136 height 9
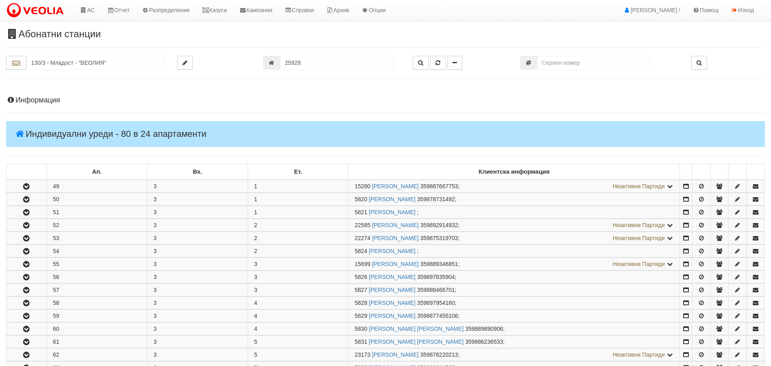
scroll to position [40, 0]
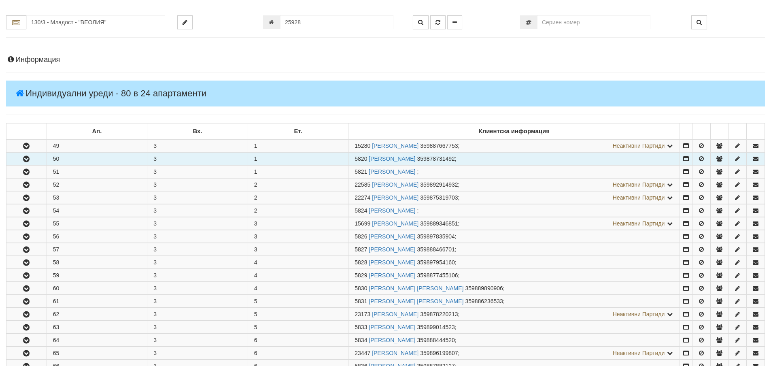
click at [26, 163] on button "button" at bounding box center [26, 159] width 40 height 12
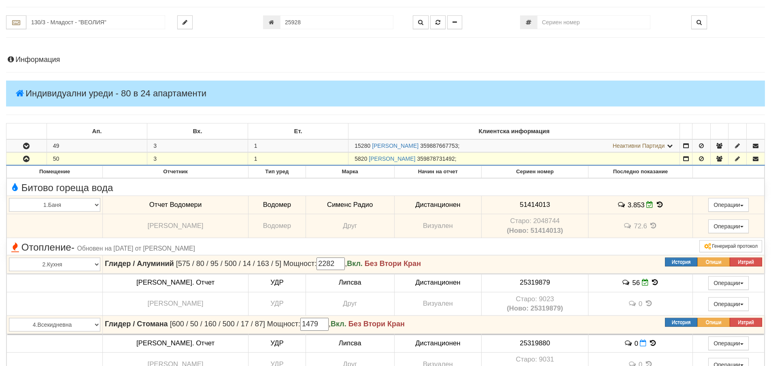
click at [26, 163] on button "button" at bounding box center [26, 159] width 40 height 12
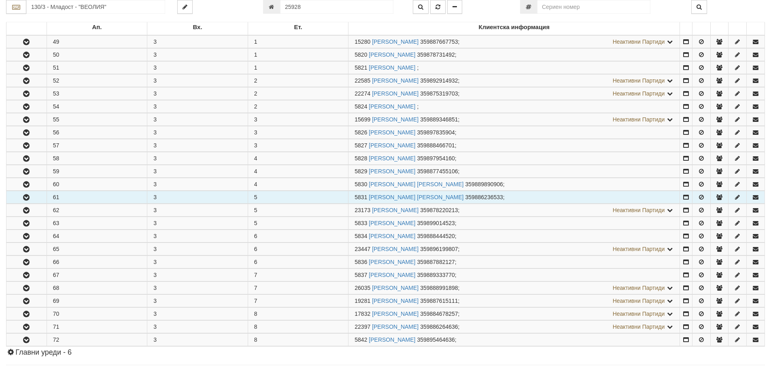
scroll to position [162, 0]
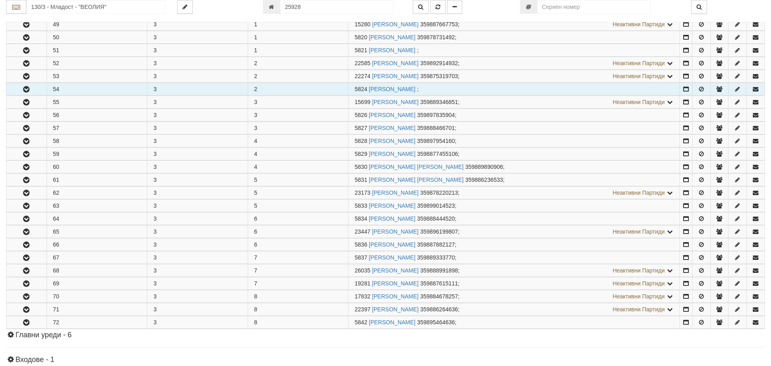
click at [26, 84] on button "button" at bounding box center [26, 89] width 40 height 12
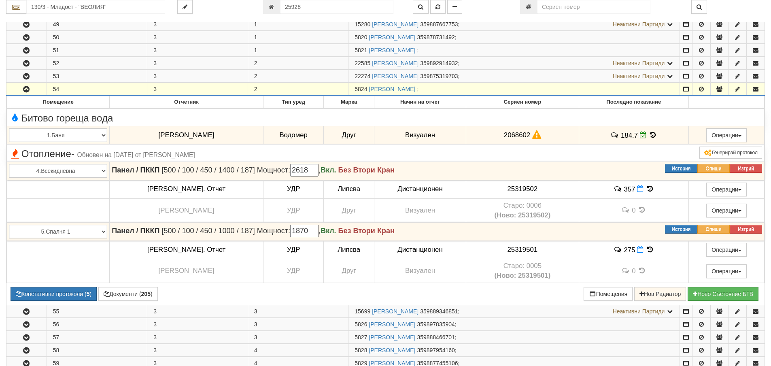
click at [35, 90] on button "button" at bounding box center [26, 89] width 40 height 12
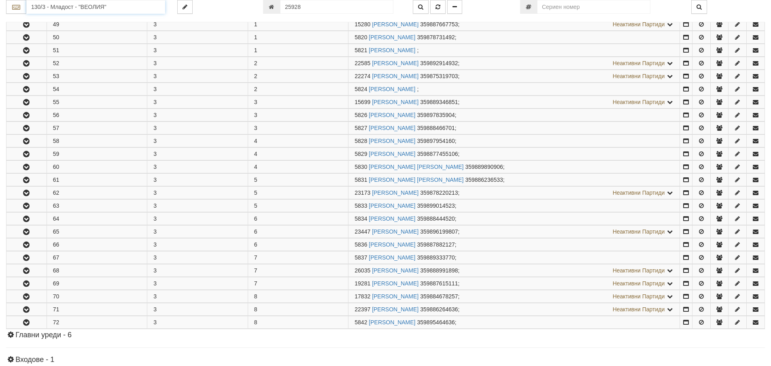
click at [42, 9] on input "130/3 - Младост - "ВЕОЛИЯ"" at bounding box center [95, 7] width 139 height 14
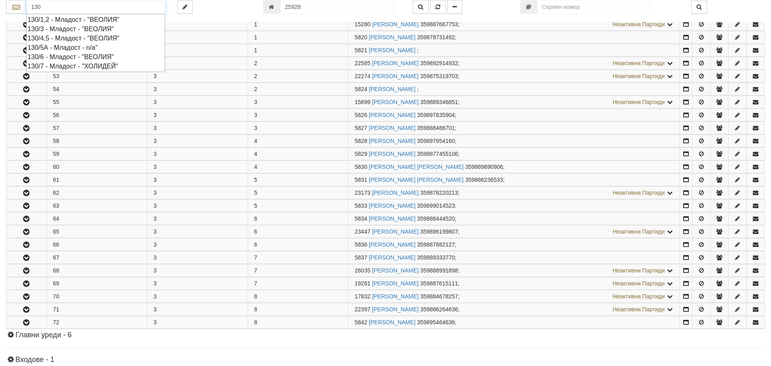
click at [49, 39] on div "130/4,5 - Младост - "ВЕОЛИЯ"" at bounding box center [96, 38] width 136 height 9
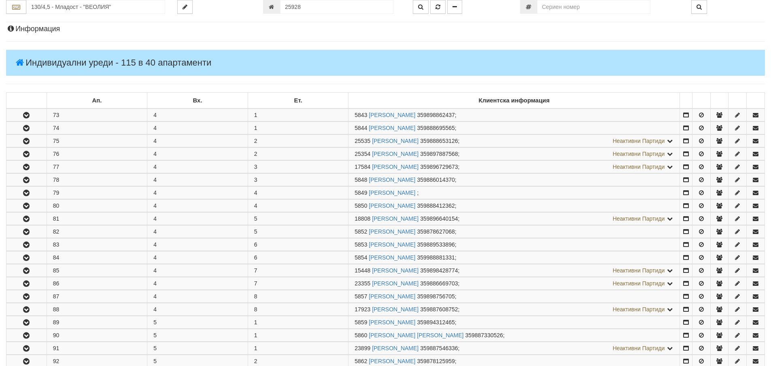
scroll to position [121, 0]
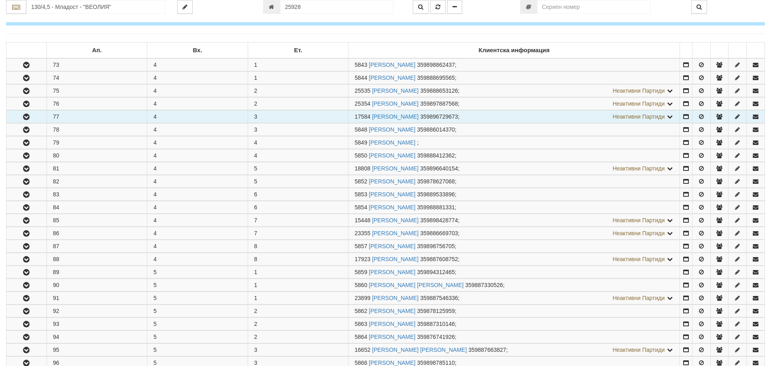
click at [31, 119] on icon "button" at bounding box center [26, 117] width 10 height 6
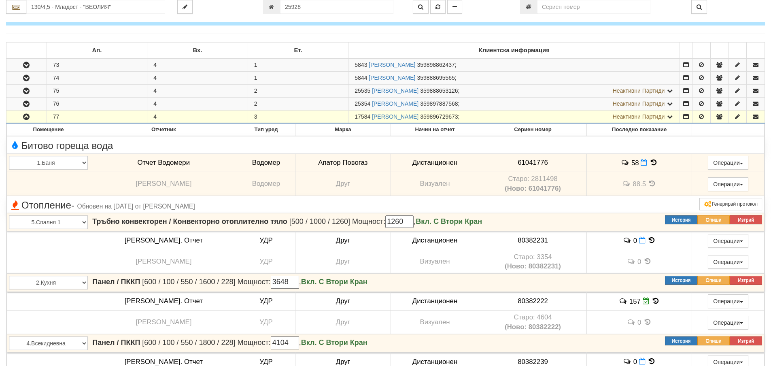
click at [31, 119] on icon "button" at bounding box center [26, 117] width 10 height 6
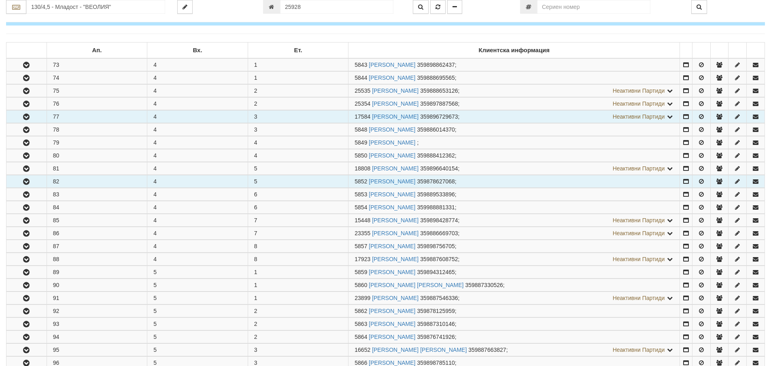
click at [29, 179] on icon "button" at bounding box center [26, 182] width 10 height 6
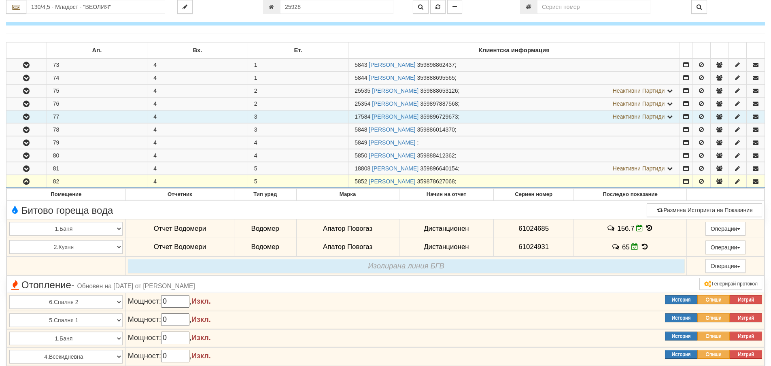
click at [29, 179] on icon "button" at bounding box center [26, 182] width 10 height 6
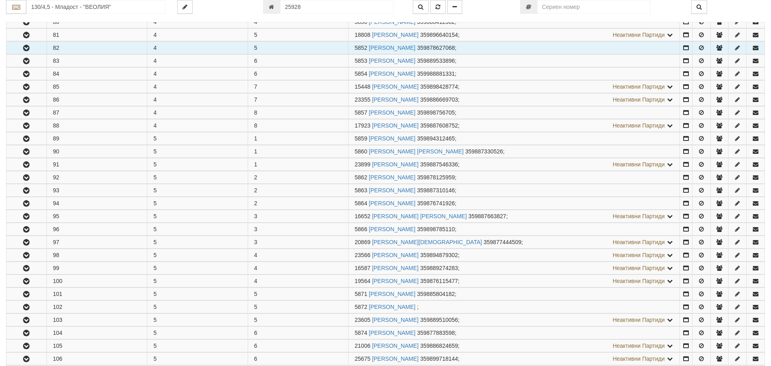
scroll to position [283, 0]
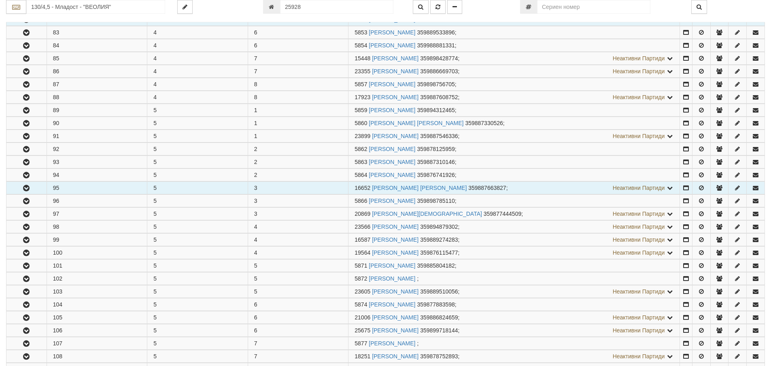
click at [29, 182] on button "button" at bounding box center [26, 188] width 40 height 12
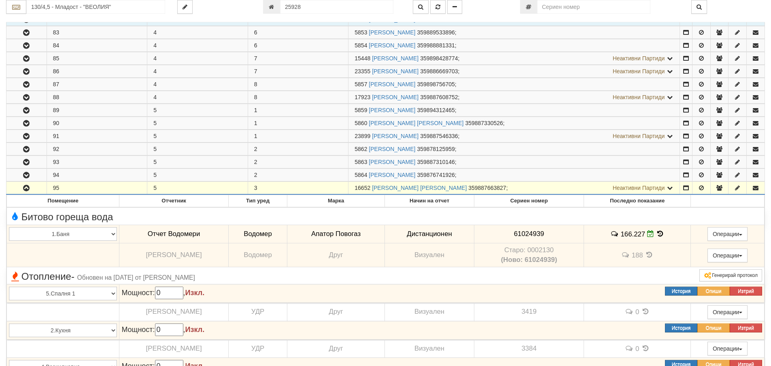
click at [29, 182] on button "button" at bounding box center [26, 188] width 40 height 12
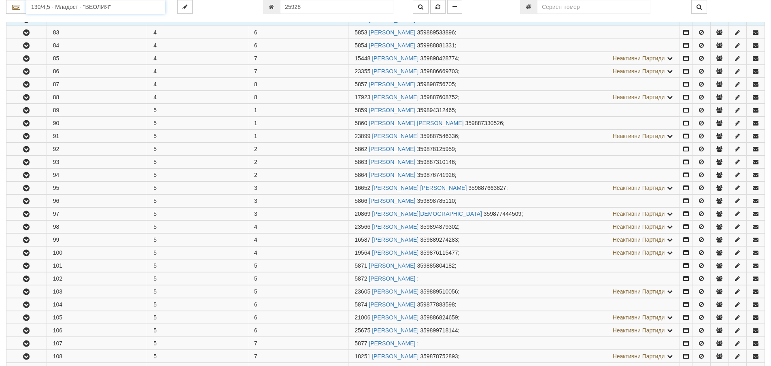
click at [42, 6] on input "130/4,5 - Младост - "ВЕОЛИЯ"" at bounding box center [95, 7] width 139 height 14
click at [59, 20] on div "029/1 - Възраждане - "ВЕОЛИЯ"" at bounding box center [96, 19] width 136 height 9
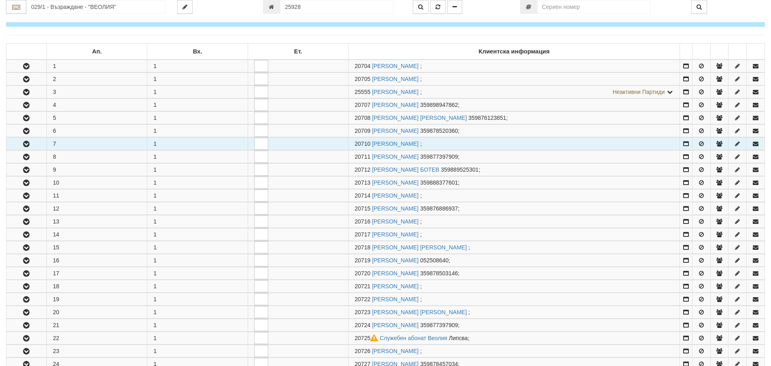
scroll to position [121, 0]
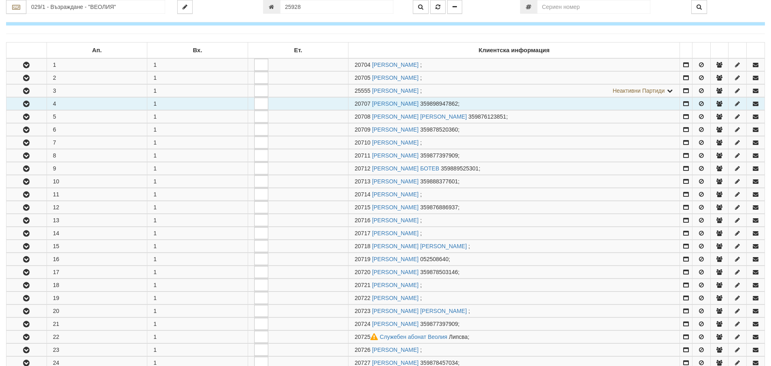
click at [30, 101] on icon "button" at bounding box center [26, 104] width 10 height 6
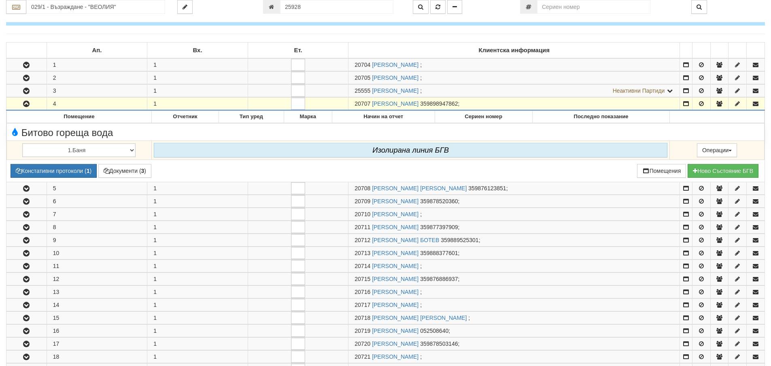
click at [30, 101] on icon "button" at bounding box center [26, 104] width 10 height 6
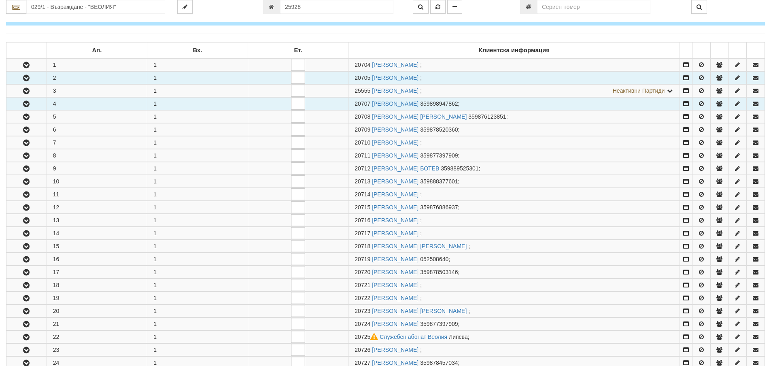
click at [27, 75] on icon "button" at bounding box center [26, 78] width 10 height 6
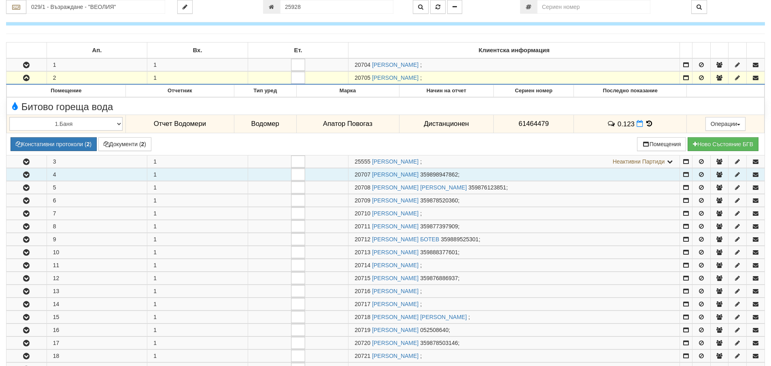
click at [27, 75] on icon "button" at bounding box center [26, 78] width 10 height 6
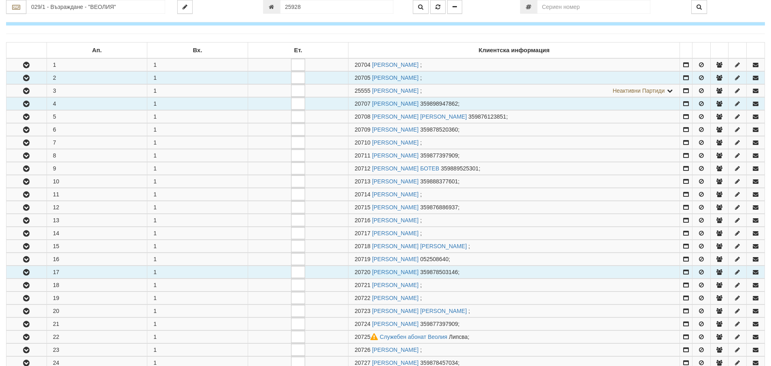
click at [31, 273] on icon "button" at bounding box center [26, 273] width 10 height 6
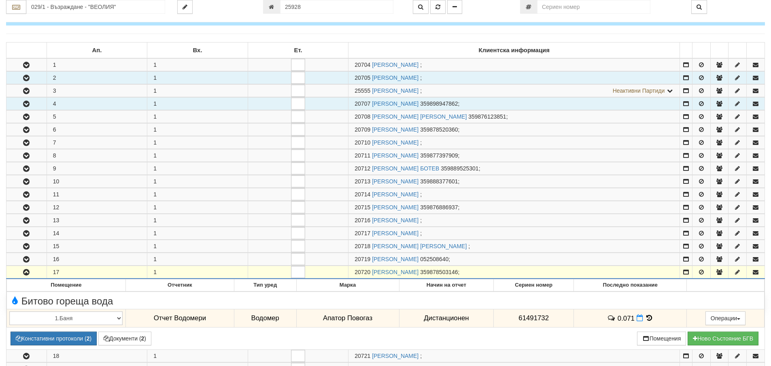
click at [31, 273] on icon "button" at bounding box center [26, 273] width 10 height 6
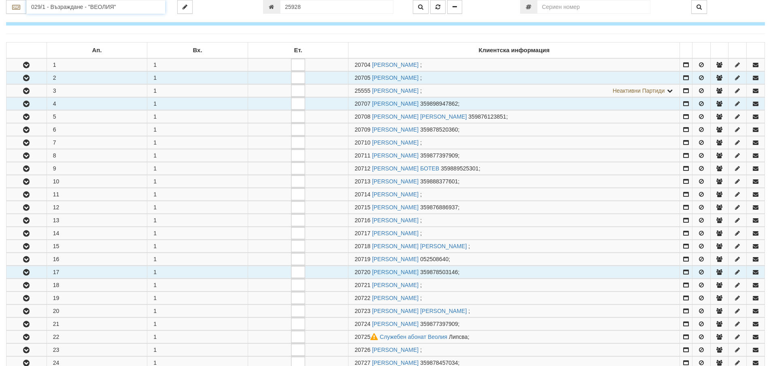
click at [38, 3] on input "029/1 - Възраждане - "ВЕОЛИЯ"" at bounding box center [95, 7] width 139 height 14
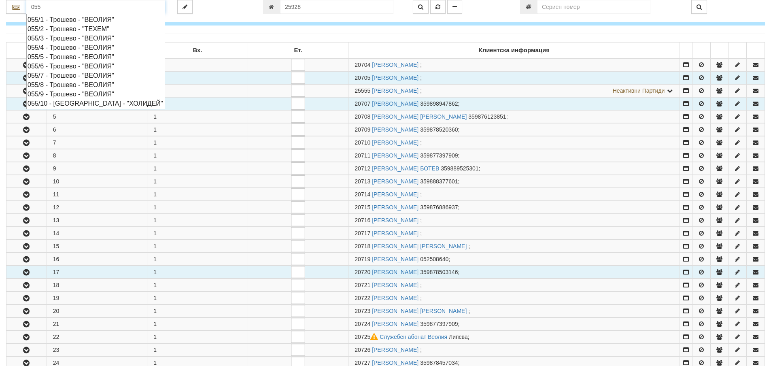
click at [58, 45] on div "055/4 - Трошево - "ВЕОЛИЯ"" at bounding box center [96, 47] width 136 height 9
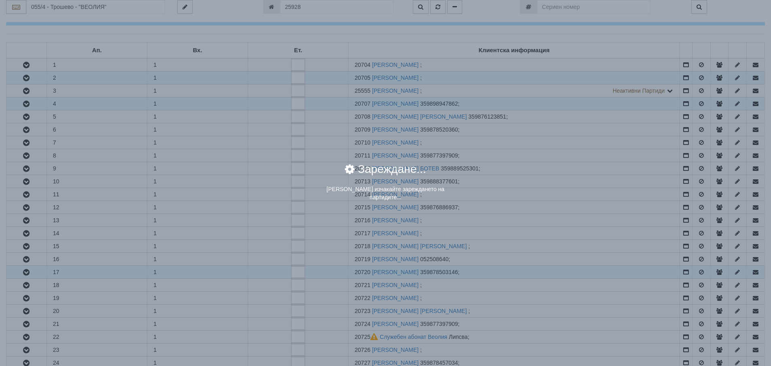
scroll to position [0, 0]
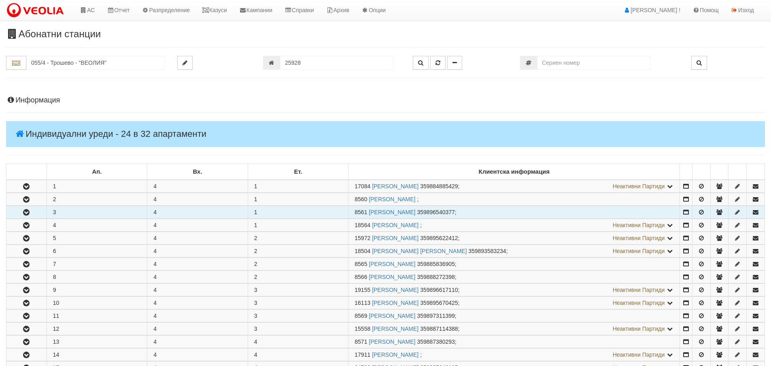
click at [34, 213] on button "button" at bounding box center [26, 212] width 40 height 12
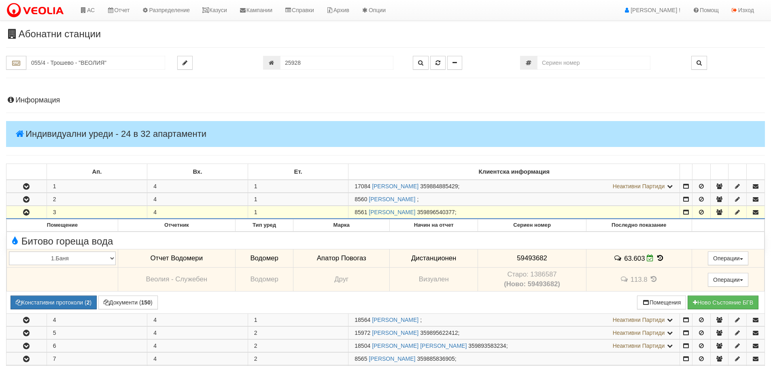
click at [34, 213] on button "button" at bounding box center [26, 212] width 40 height 12
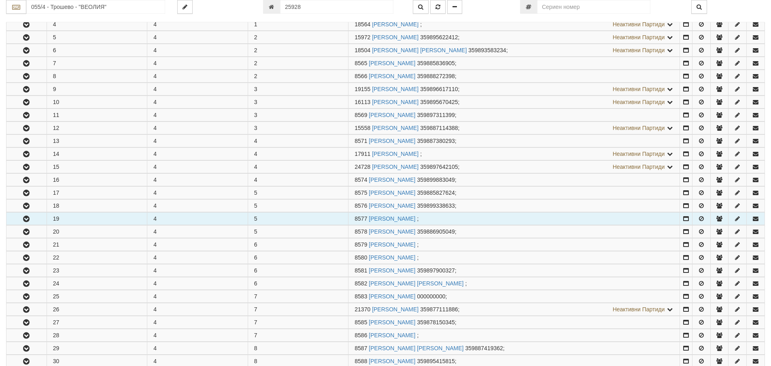
scroll to position [202, 0]
click at [32, 221] on button "button" at bounding box center [26, 217] width 40 height 12
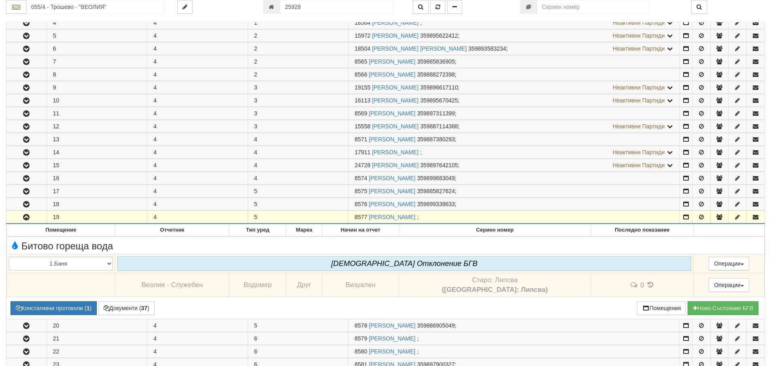
click at [32, 221] on button "button" at bounding box center [26, 217] width 40 height 12
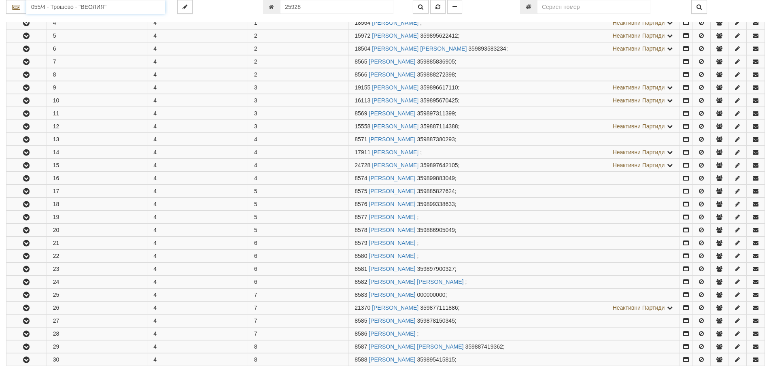
click at [52, 7] on input "055/4 - Трошево - "ВЕОЛИЯ"" at bounding box center [95, 7] width 139 height 14
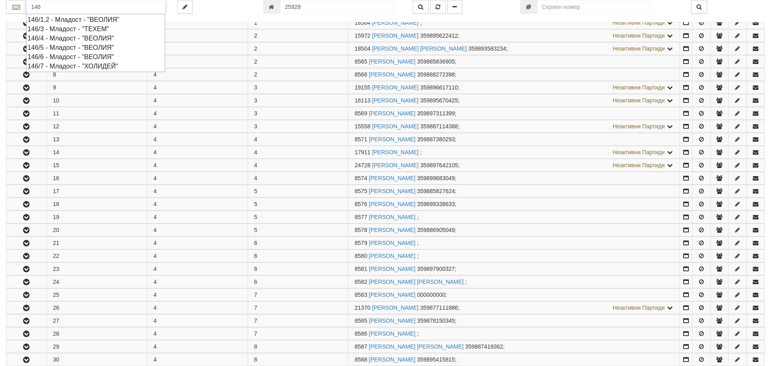
click at [57, 48] on div "146/5 - Младост - "ВЕОЛИЯ"" at bounding box center [96, 47] width 136 height 9
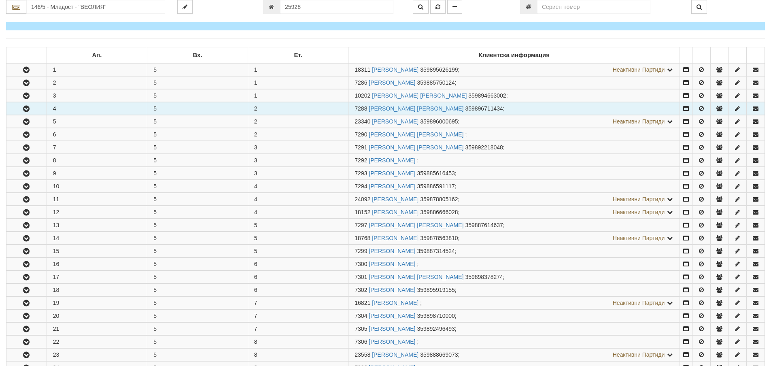
scroll to position [121, 0]
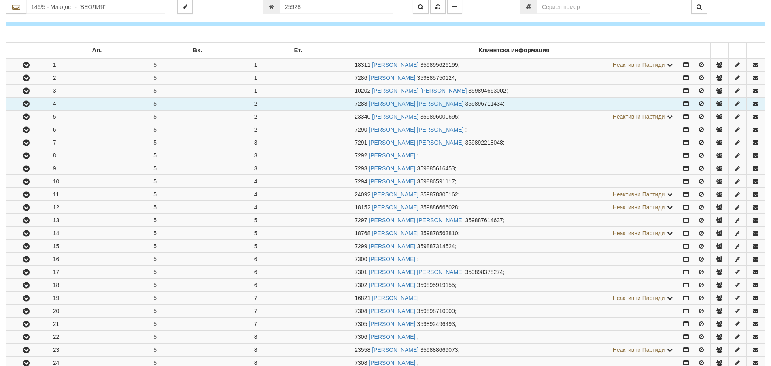
click at [32, 104] on button "button" at bounding box center [26, 104] width 40 height 12
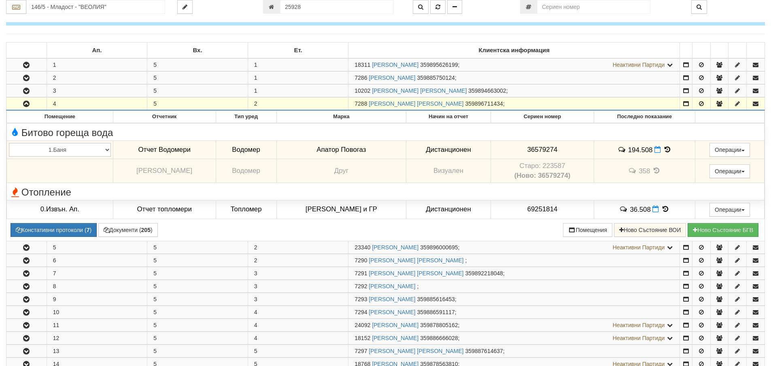
click at [32, 104] on button "button" at bounding box center [26, 104] width 40 height 12
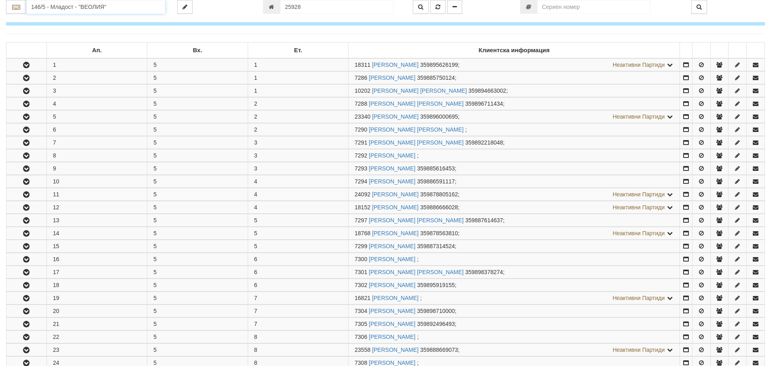
click at [66, 7] on input "146/5 - Младост - "ВЕОЛИЯ"" at bounding box center [95, 7] width 139 height 14
click at [76, 19] on div "120/1 - Младост - "ВЕОЛИЯ"" at bounding box center [96, 19] width 136 height 9
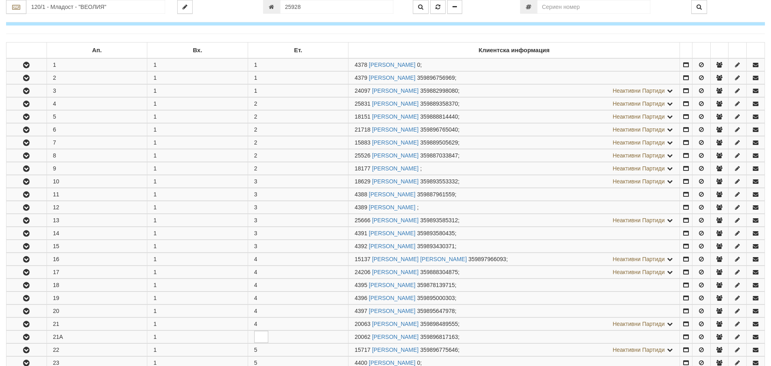
scroll to position [0, 0]
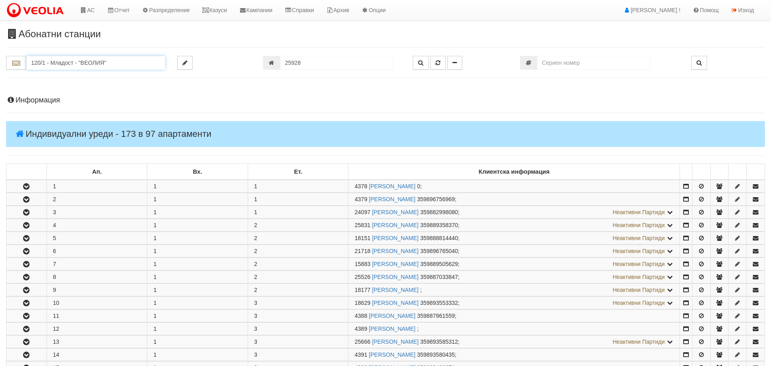
click at [50, 66] on input "120/1 - Младост - "ВЕОЛИЯ"" at bounding box center [95, 63] width 139 height 14
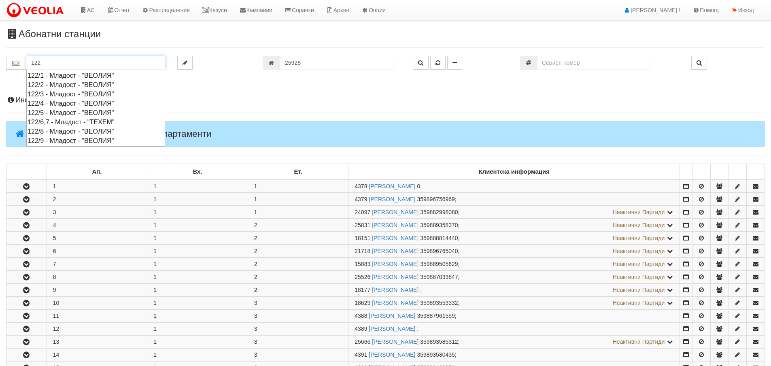
click at [66, 121] on div "122/6,7 - Младост - "ТЕХЕМ"" at bounding box center [96, 121] width 136 height 9
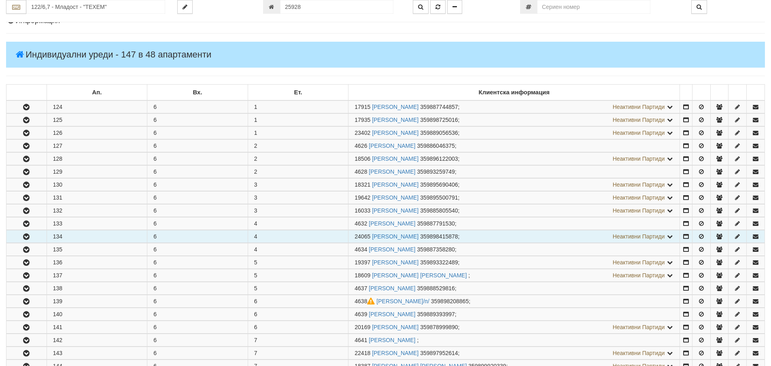
scroll to position [81, 0]
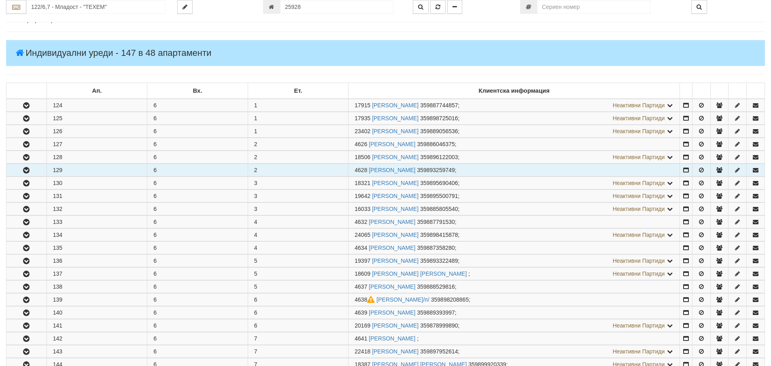
click at [30, 168] on icon "button" at bounding box center [26, 171] width 10 height 6
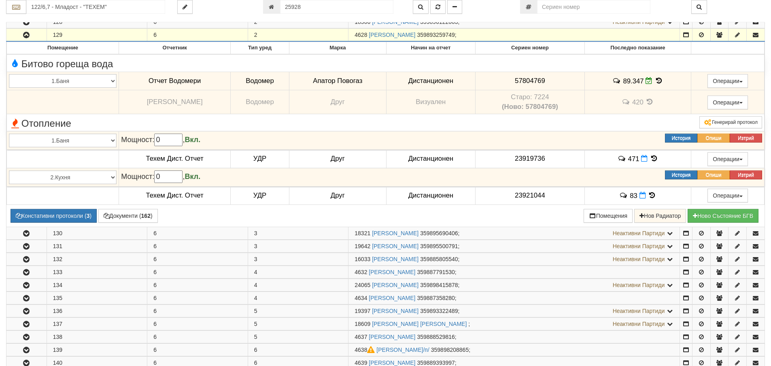
scroll to position [243, 0]
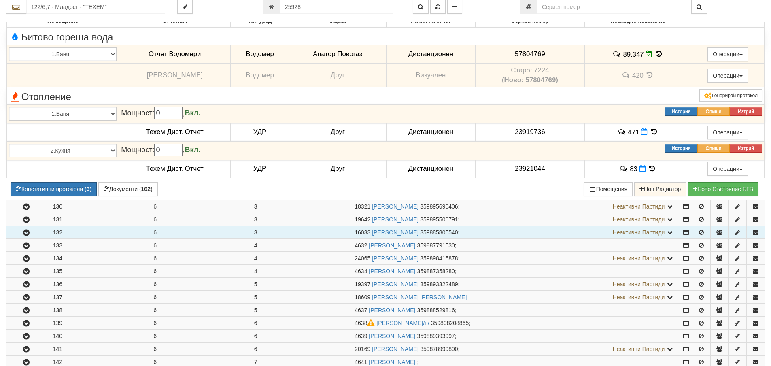
click at [26, 236] on icon "button" at bounding box center [26, 233] width 10 height 6
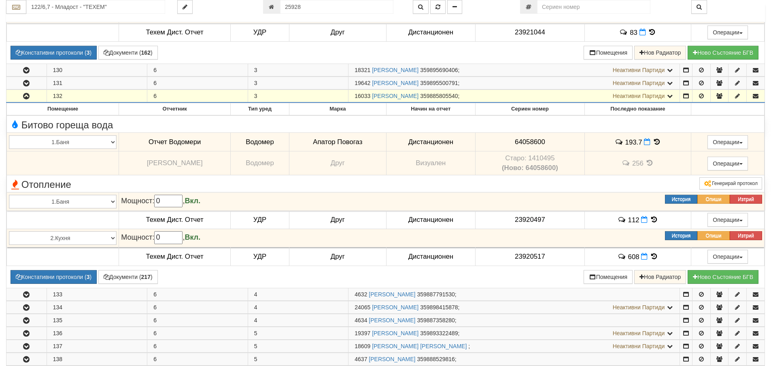
scroll to position [445, 0]
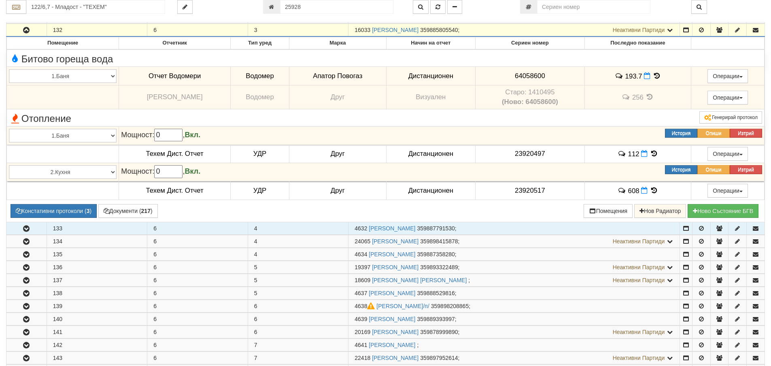
click at [24, 230] on icon "button" at bounding box center [26, 229] width 10 height 6
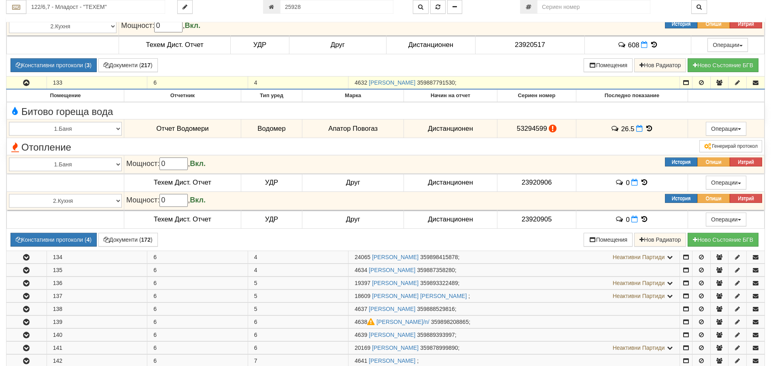
scroll to position [607, 0]
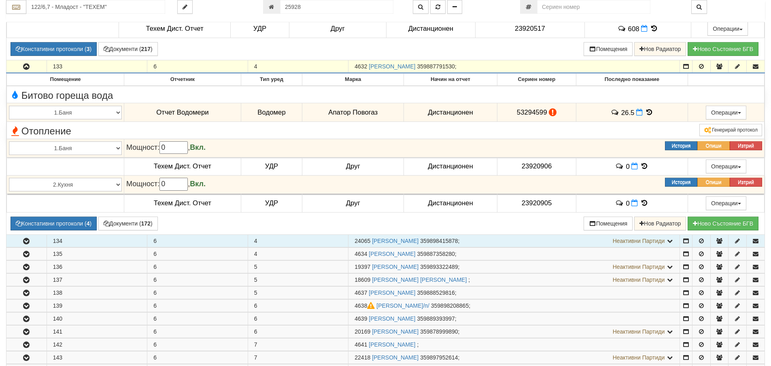
click at [29, 242] on icon "button" at bounding box center [26, 241] width 10 height 6
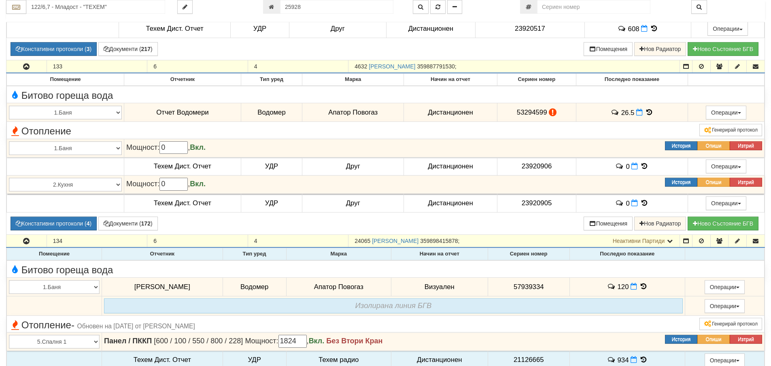
click at [644, 286] on icon at bounding box center [643, 286] width 9 height 7
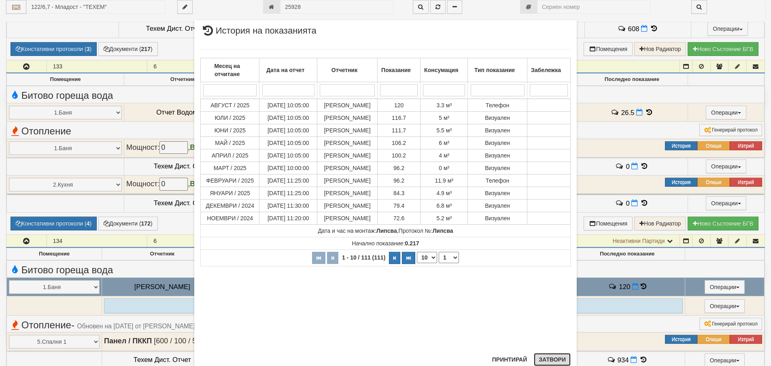
click at [549, 359] on button "Затвори" at bounding box center [552, 359] width 37 height 13
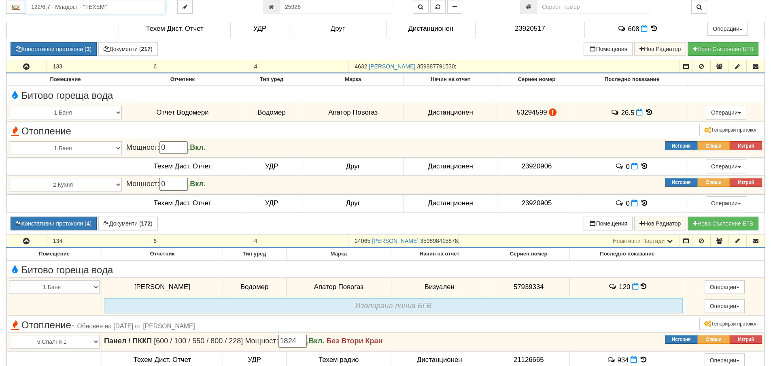
click at [66, 11] on input "122/6,7 - Младост - "ТЕХЕМ"" at bounding box center [95, 7] width 139 height 14
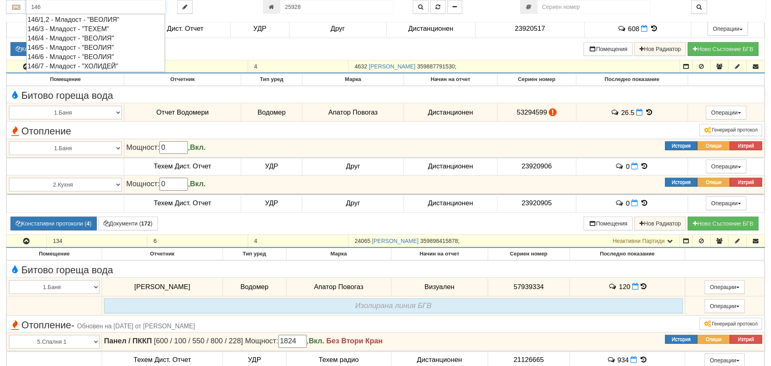
click at [56, 49] on div "146/5 - Младост - "ВЕОЛИЯ"" at bounding box center [96, 47] width 136 height 9
type input "146/5 - Младост - "ВЕОЛИЯ""
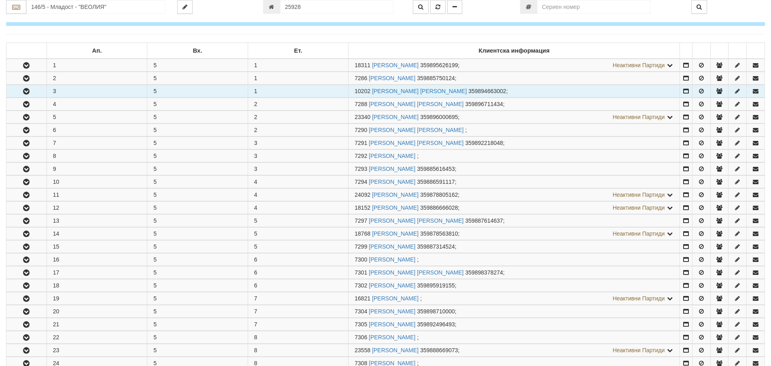
scroll to position [121, 0]
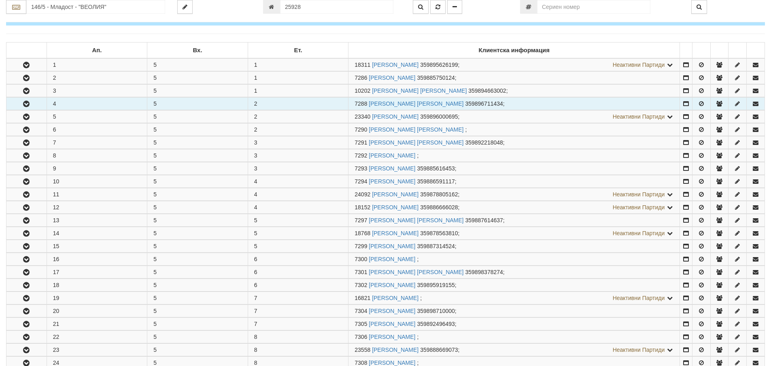
click at [26, 103] on icon "button" at bounding box center [26, 104] width 10 height 6
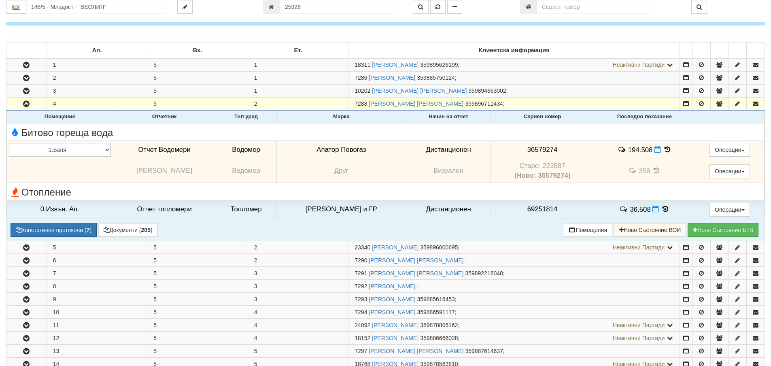
click at [663, 148] on icon at bounding box center [667, 149] width 9 height 7
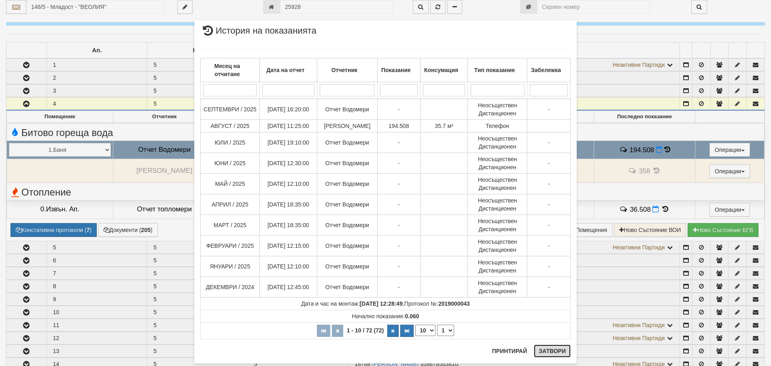
click at [547, 354] on button "Затвори" at bounding box center [552, 350] width 37 height 13
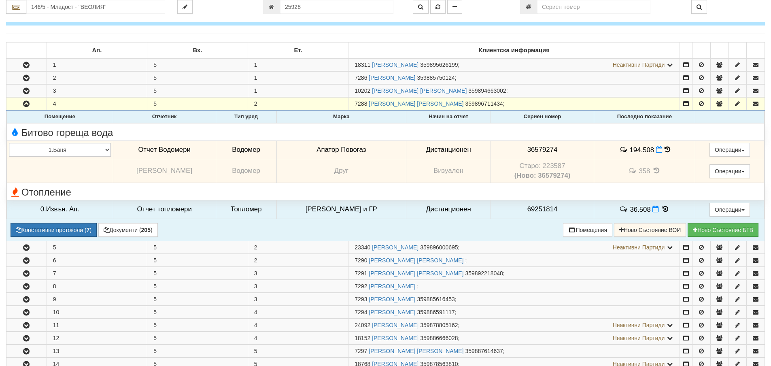
click at [665, 147] on icon at bounding box center [668, 149] width 6 height 7
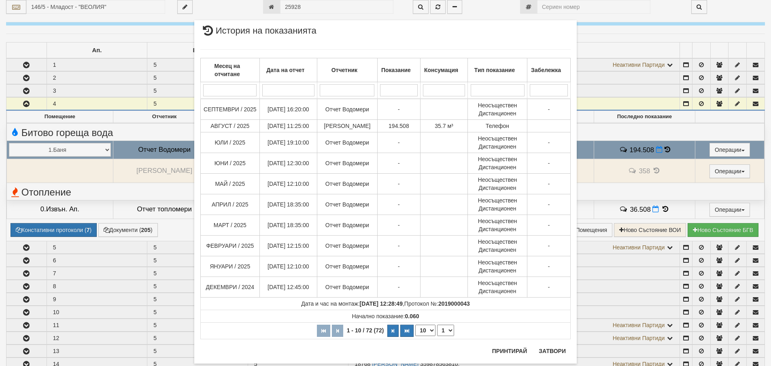
click at [427, 329] on select "10 20 30 40" at bounding box center [425, 330] width 20 height 11
select select "40"
click at [415, 336] on select "10 20 30 40" at bounding box center [425, 330] width 20 height 11
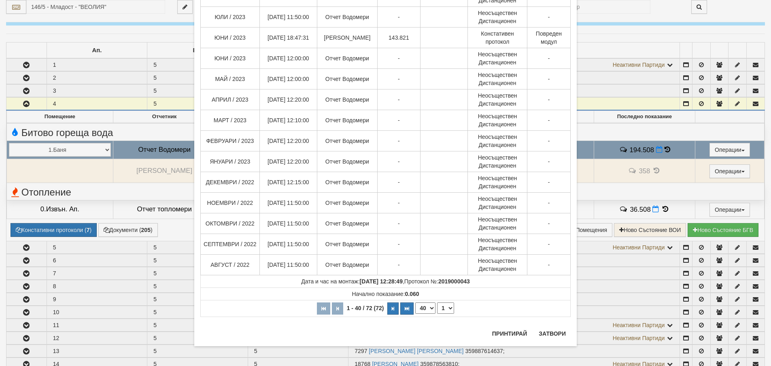
scroll to position [634, 0]
drag, startPoint x: 553, startPoint y: 338, endPoint x: 551, endPoint y: 334, distance: 4.7
click at [553, 338] on button "Затвори" at bounding box center [552, 333] width 37 height 13
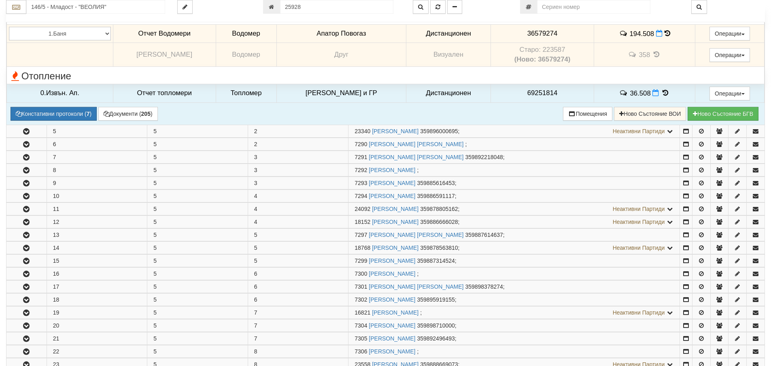
scroll to position [283, 0]
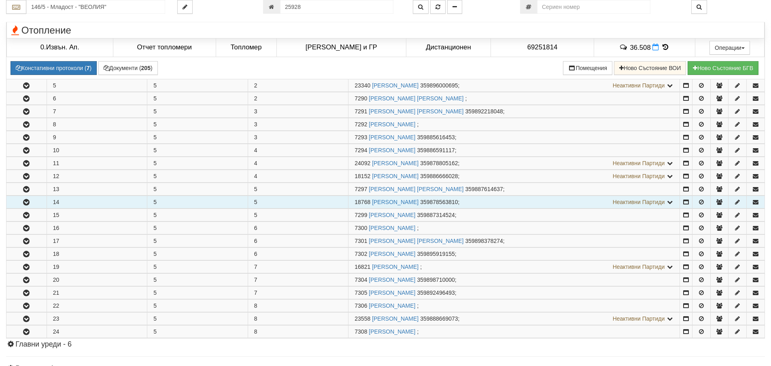
click at [27, 200] on icon "button" at bounding box center [26, 203] width 10 height 6
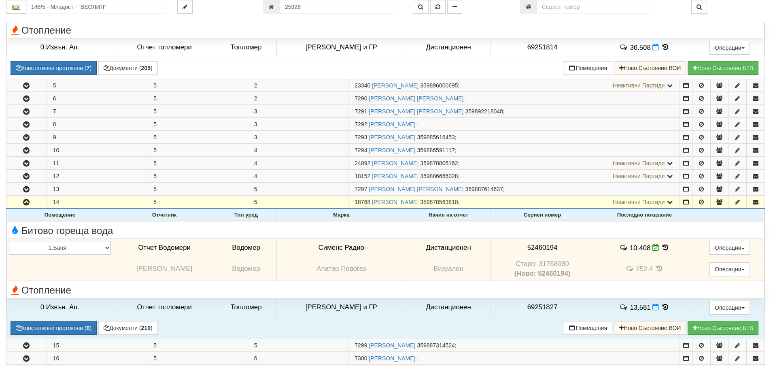
click at [666, 247] on icon at bounding box center [665, 247] width 9 height 7
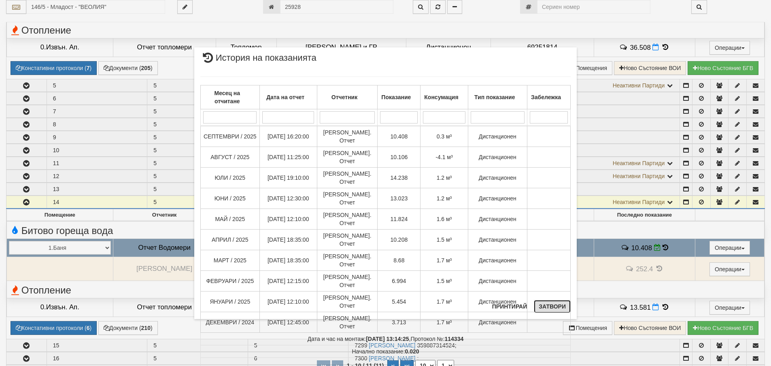
drag, startPoint x: 553, startPoint y: 303, endPoint x: 541, endPoint y: 293, distance: 16.1
click at [552, 300] on div "× История на показанията Месец на отчитане Дата на отчет Отчетник Показание Кон…" at bounding box center [385, 183] width 383 height 272
click at [539, 305] on button "Затвори" at bounding box center [552, 306] width 37 height 13
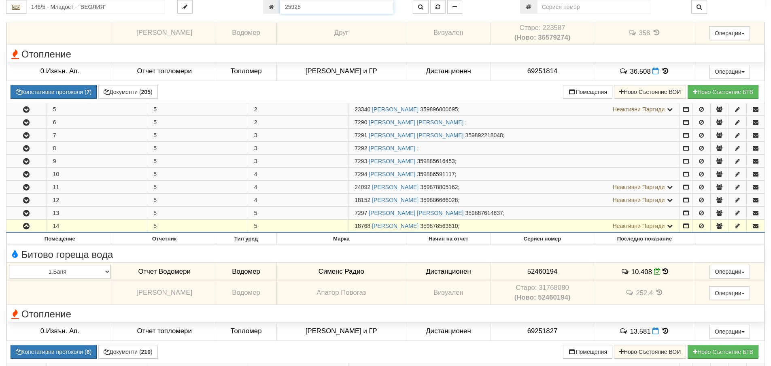
drag, startPoint x: 290, startPoint y: 7, endPoint x: 267, endPoint y: 7, distance: 23.1
click at [267, 7] on div "25928" at bounding box center [332, 7] width 138 height 14
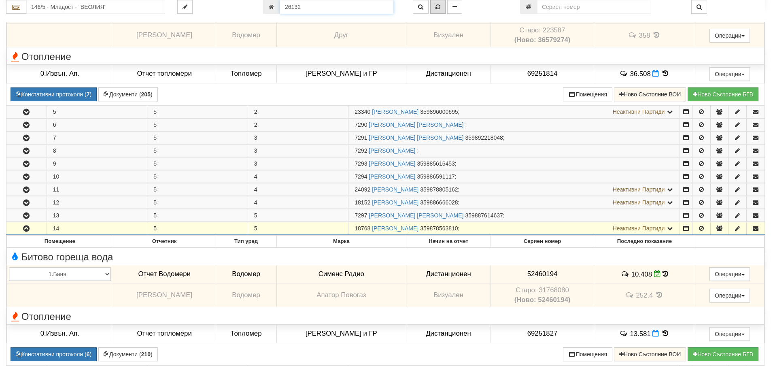
type input "26132"
click at [436, 7] on icon "button" at bounding box center [438, 7] width 5 height 6
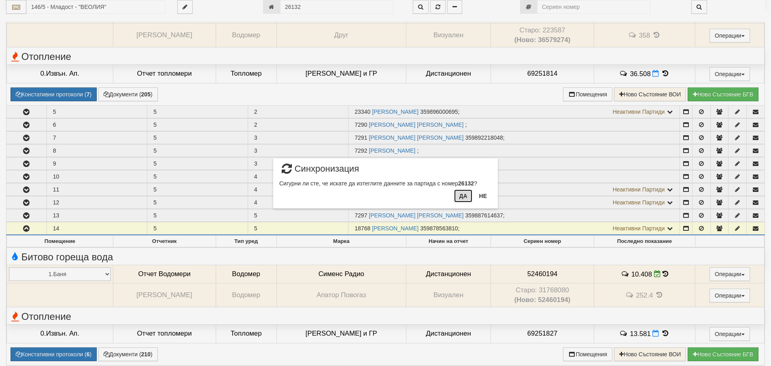
click at [464, 197] on button "Да" at bounding box center [463, 195] width 18 height 13
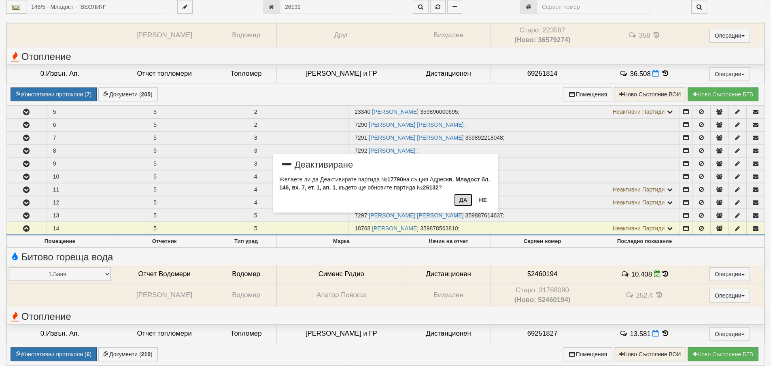
click at [462, 203] on button "Да" at bounding box center [463, 199] width 18 height 13
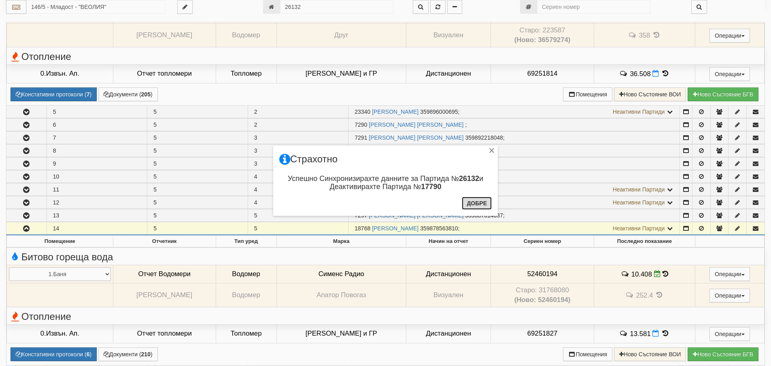
drag, startPoint x: 479, startPoint y: 202, endPoint x: 470, endPoint y: 171, distance: 32.4
click at [479, 201] on button "Добре" at bounding box center [477, 203] width 30 height 13
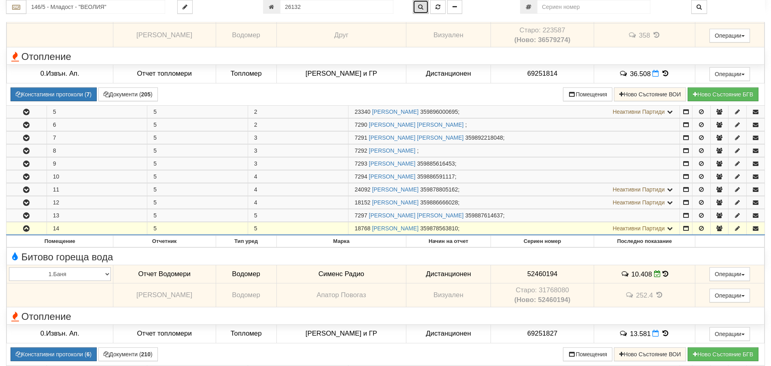
click at [421, 7] on icon "button" at bounding box center [420, 7] width 5 height 6
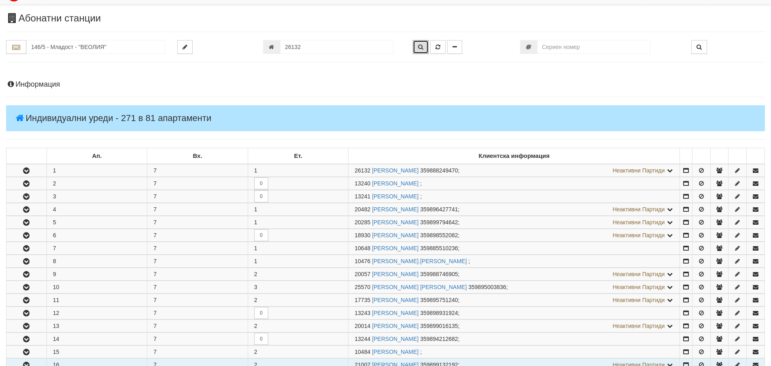
scroll to position [160, 0]
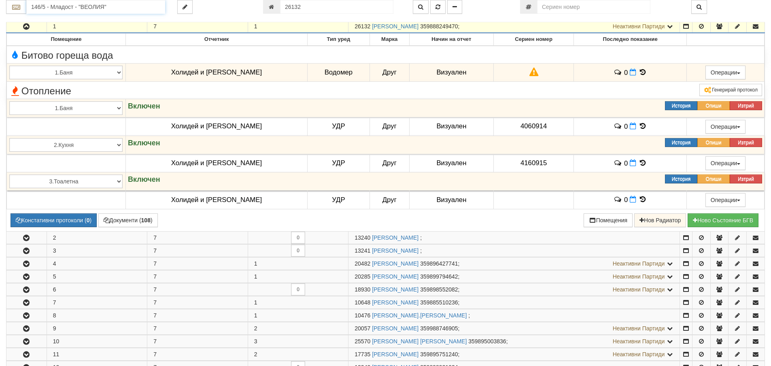
click at [72, 6] on input "146/5 - Младост - "ВЕОЛИЯ"" at bounding box center [95, 7] width 139 height 14
click at [59, 20] on div "003/1 - Възраждане - "ВЕОЛИЯ"" at bounding box center [96, 19] width 136 height 9
type input "003/1 - Възраждане - "ВЕОЛИЯ""
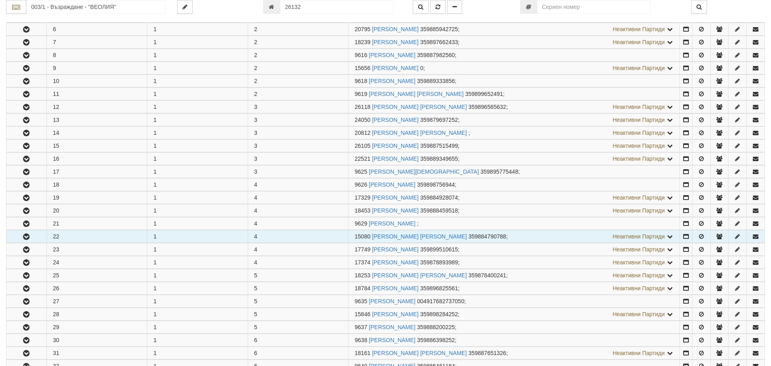
scroll to position [243, 0]
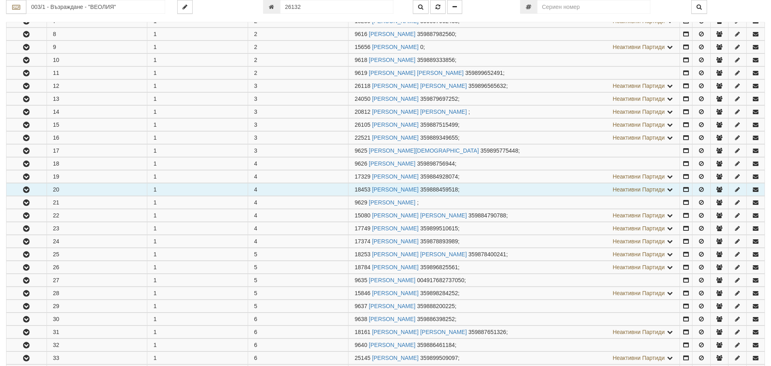
click at [23, 190] on icon "button" at bounding box center [26, 190] width 10 height 6
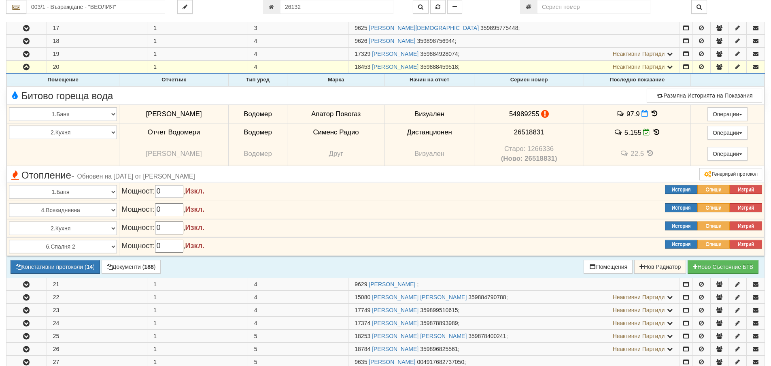
scroll to position [405, 0]
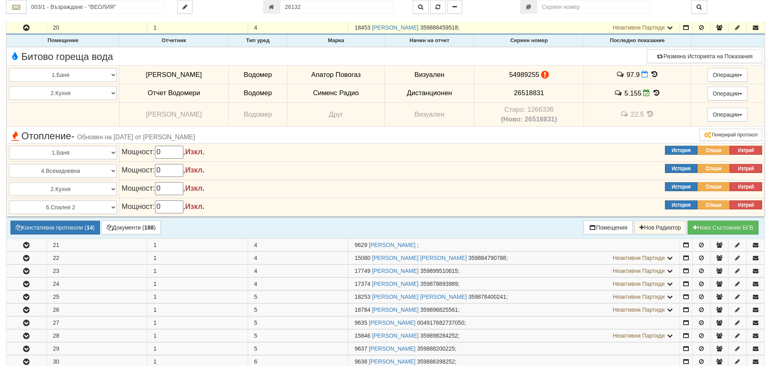
click at [652, 73] on icon at bounding box center [654, 74] width 9 height 7
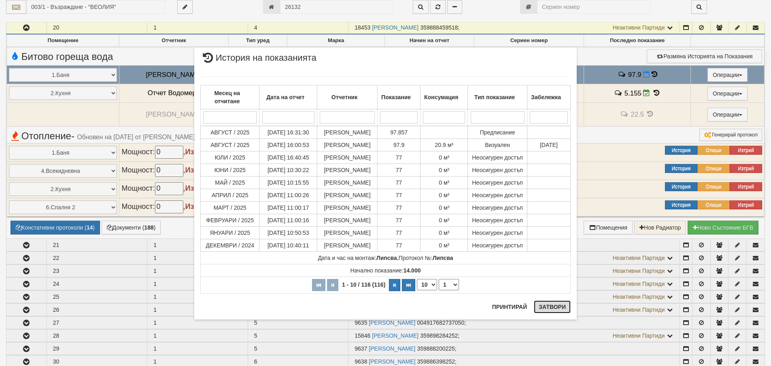
click at [561, 308] on button "Затвори" at bounding box center [552, 306] width 37 height 13
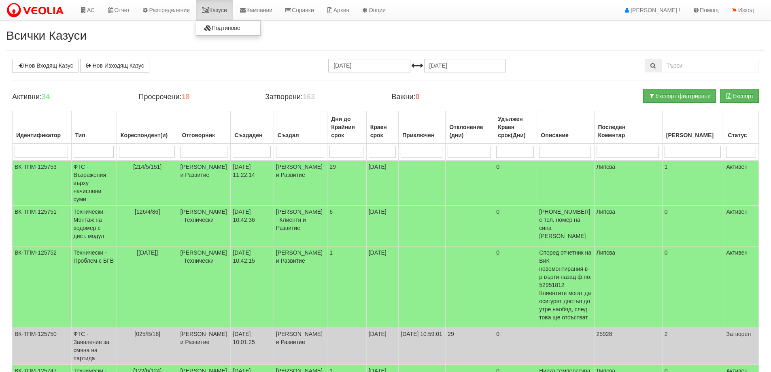
click at [223, 10] on link "Казуси" at bounding box center [214, 10] width 37 height 20
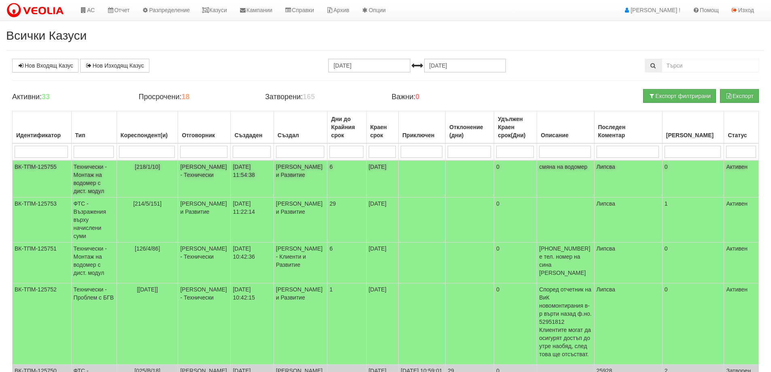
click at [92, 179] on td "Технически - Монтаж на водомер с дист. модул" at bounding box center [93, 178] width 45 height 37
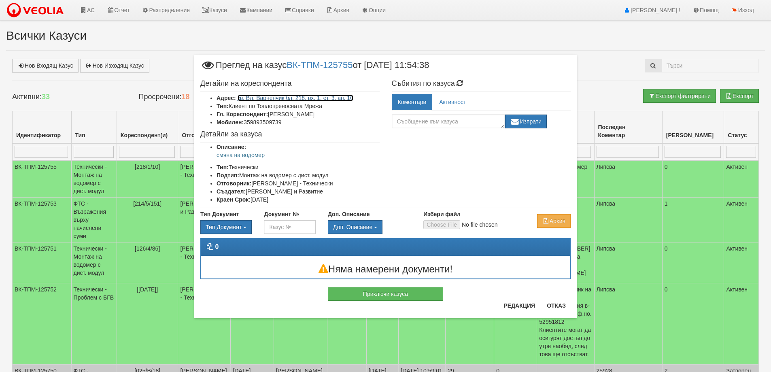
click at [323, 97] on link "кв. Вл. Варненчик бл. 218, вх. 1, ет. 3, ап. 10" at bounding box center [296, 98] width 116 height 6
click at [553, 305] on button "Отказ" at bounding box center [556, 305] width 29 height 13
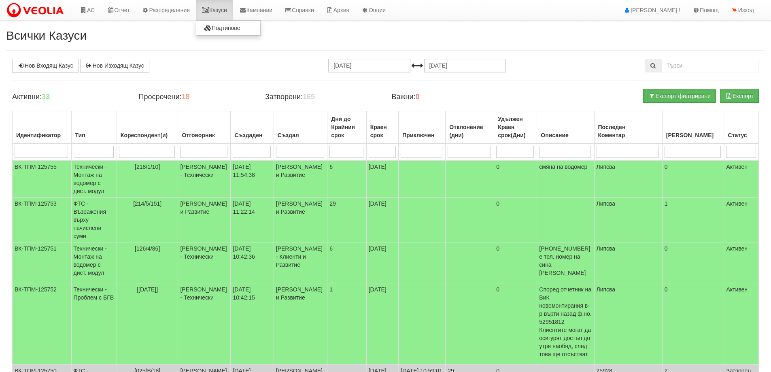
click at [221, 9] on link "Казуси" at bounding box center [214, 10] width 37 height 20
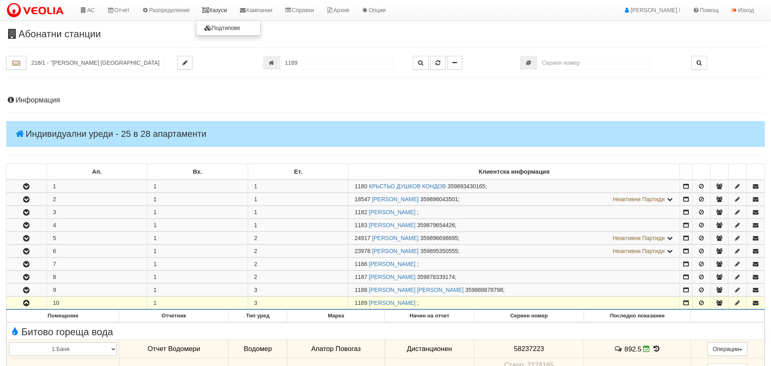
click at [222, 9] on link "Казуси" at bounding box center [214, 10] width 37 height 20
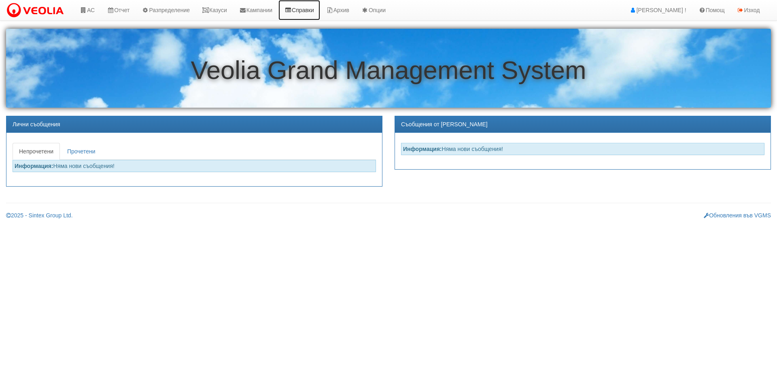
click at [319, 9] on link "Справки" at bounding box center [299, 10] width 42 height 20
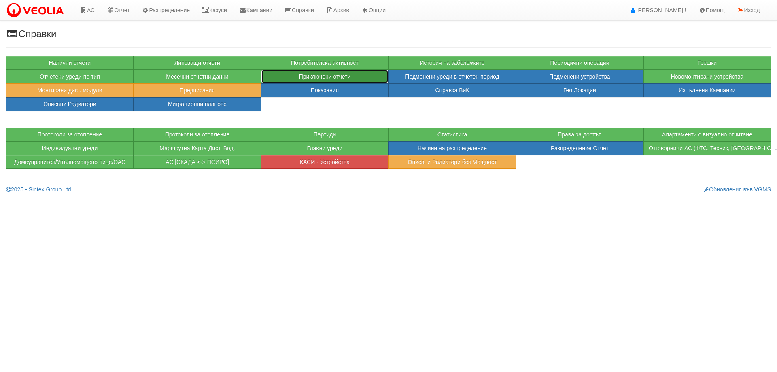
click at [317, 77] on button "Приключени отчети" at bounding box center [325, 77] width 128 height 14
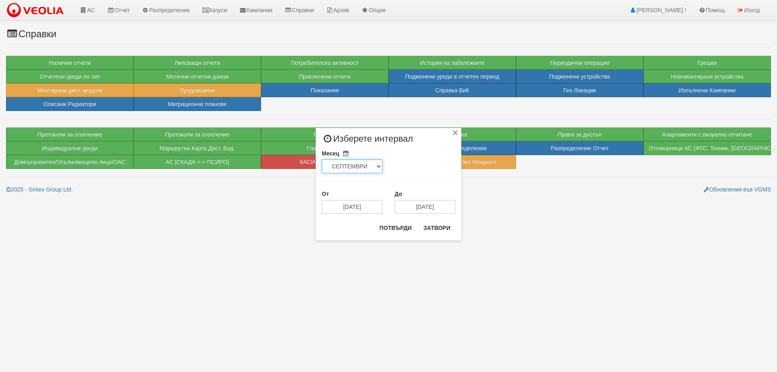
click at [377, 165] on select "ЯНУАРИ ФЕВРУАРИ МАРТ АПРИЛ МАЙ ЮНИ ЮЛИ АВГУСТ СЕПТЕМВРИ ОКТОМВРИ НОЕМВРИ ДЕКЕМВ…" at bounding box center [352, 166] width 61 height 14
select select "08"
click at [322, 159] on select "ЯНУАРИ ФЕВРУАРИ МАРТ АПРИЛ МАЙ ЮНИ ЮЛИ АВГУСТ СЕПТЕМВРИ ОКТОМВРИ НОЕМВРИ ДЕКЕМВ…" at bounding box center [352, 166] width 61 height 14
type input "[DATE]"
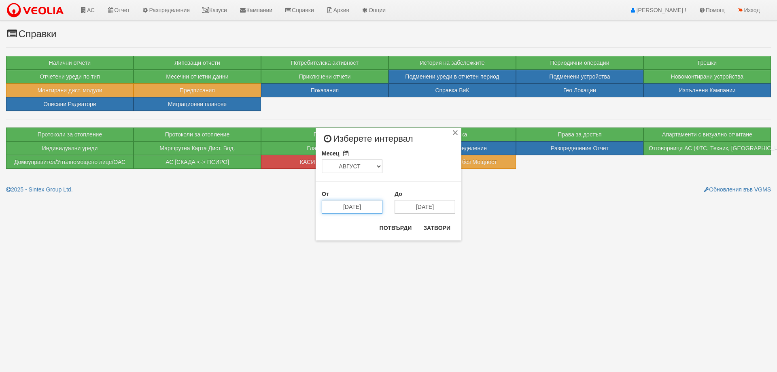
click at [338, 208] on input "[DATE]" at bounding box center [352, 207] width 61 height 14
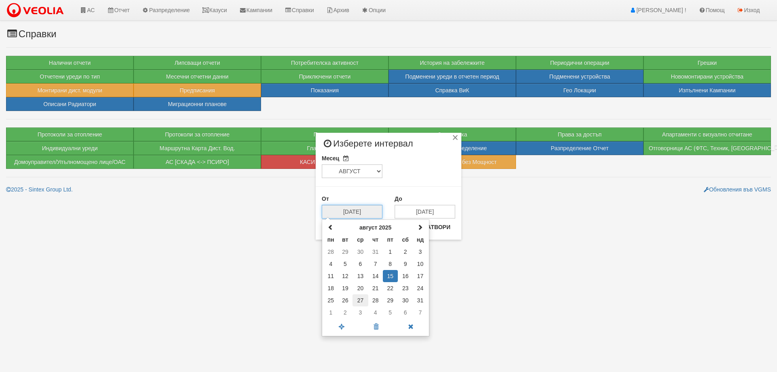
click at [361, 302] on td "27" at bounding box center [360, 300] width 15 height 12
type input "27/08/2025"
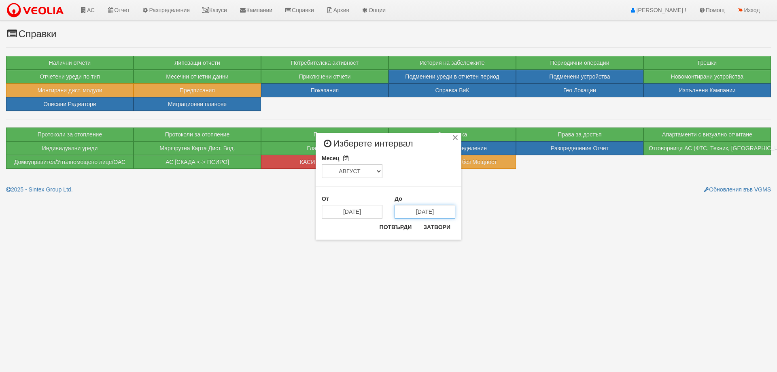
click at [417, 213] on input "[DATE]" at bounding box center [425, 212] width 61 height 14
click at [463, 253] on td "5" at bounding box center [463, 252] width 15 height 12
type input "05/09/2025"
click at [388, 226] on button "Потвърди" at bounding box center [396, 227] width 42 height 13
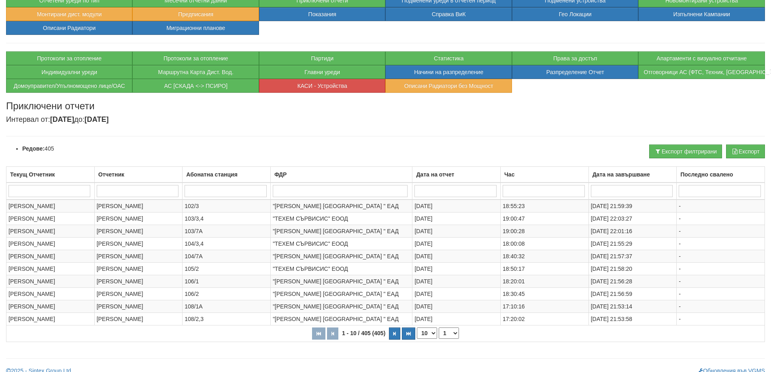
scroll to position [85, 0]
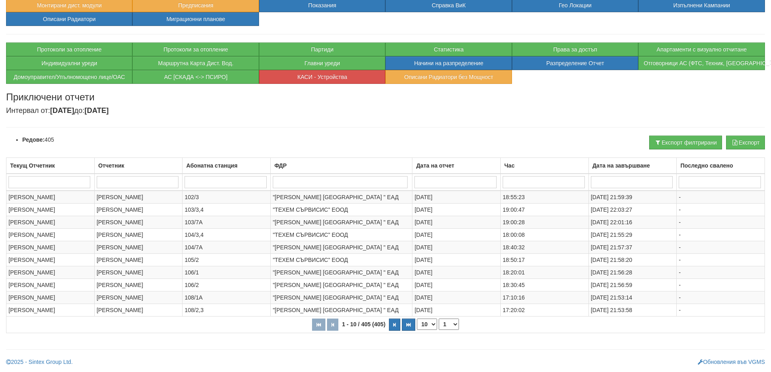
click at [433, 324] on select "10 20 30 40" at bounding box center [427, 324] width 20 height 11
select select "40"
click at [417, 330] on select "10 20 30 40" at bounding box center [427, 324] width 20 height 11
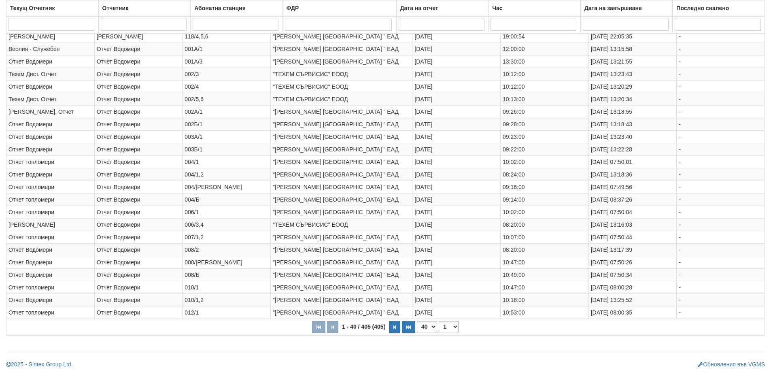
scroll to position [461, 0]
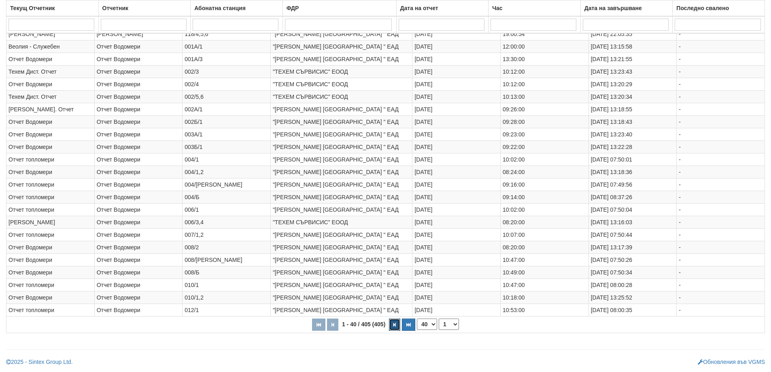
click at [395, 327] on button "button" at bounding box center [394, 325] width 11 height 12
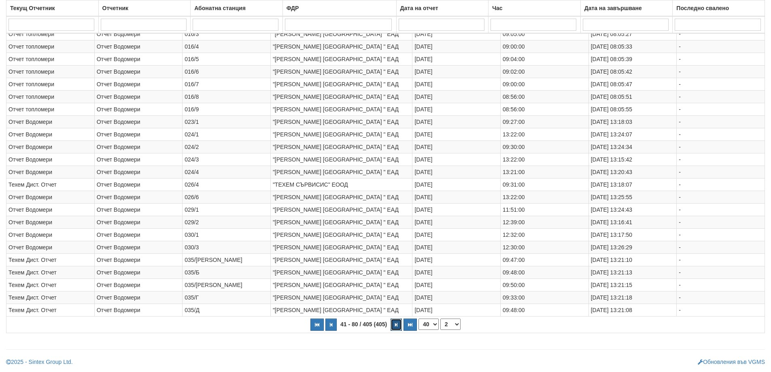
click at [395, 327] on button "button" at bounding box center [396, 325] width 11 height 12
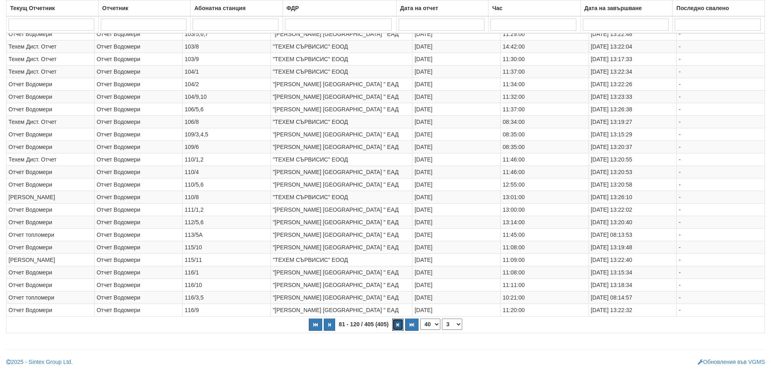
click at [395, 327] on button "button" at bounding box center [397, 325] width 11 height 12
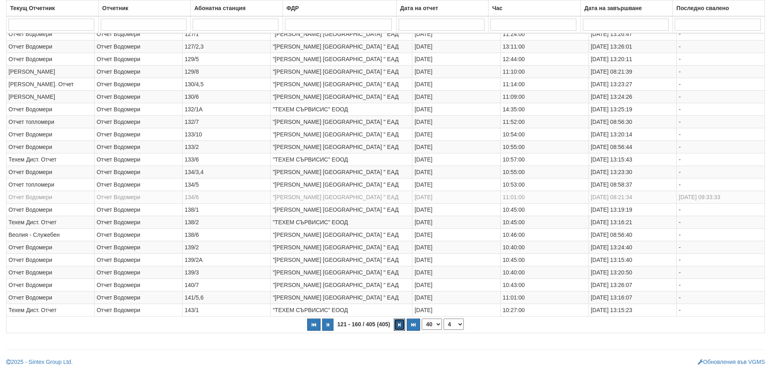
click at [395, 327] on button "button" at bounding box center [399, 325] width 11 height 12
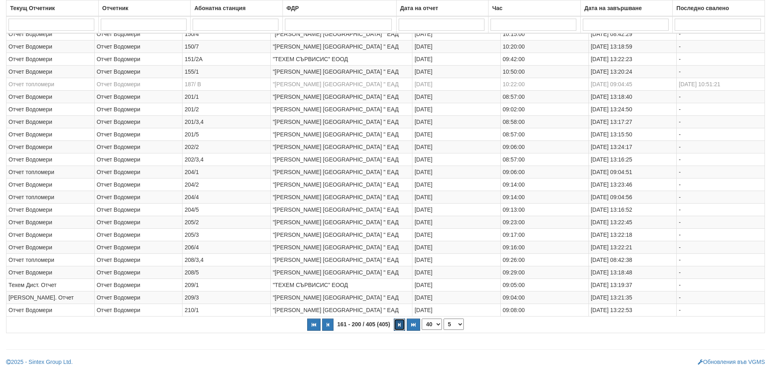
click at [401, 325] on icon "button" at bounding box center [399, 325] width 2 height 4
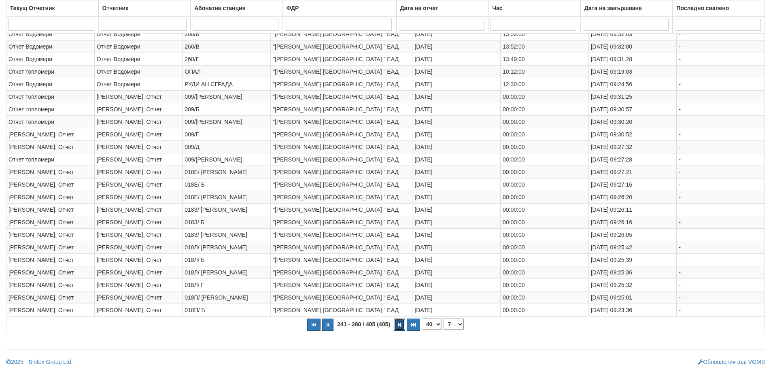
click at [400, 325] on icon "button" at bounding box center [399, 325] width 2 height 4
select select "8"
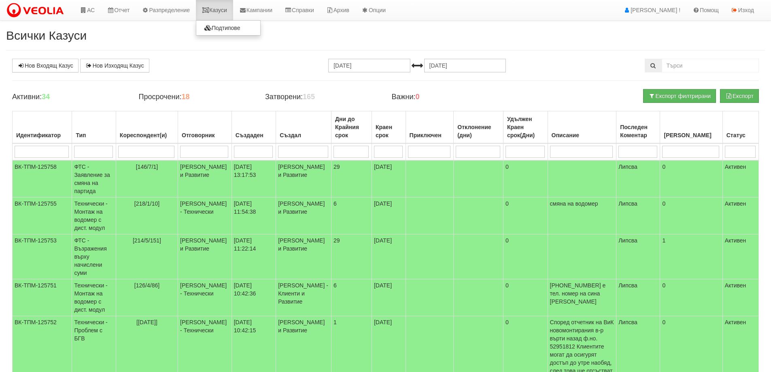
click at [220, 13] on link "Казуси" at bounding box center [214, 10] width 37 height 20
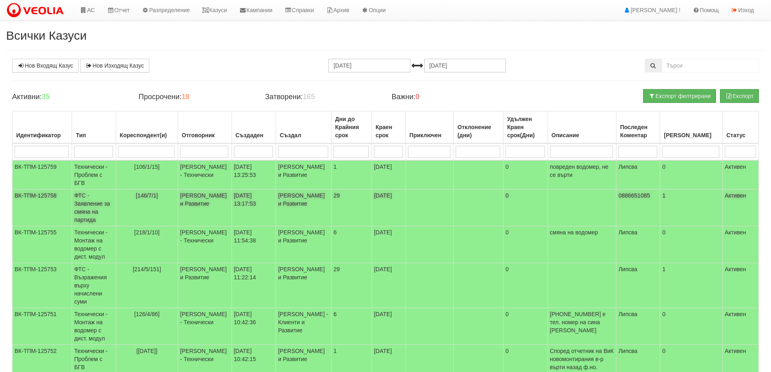
click at [90, 202] on td "ФТС - Заявление за смяна на партида" at bounding box center [94, 207] width 44 height 37
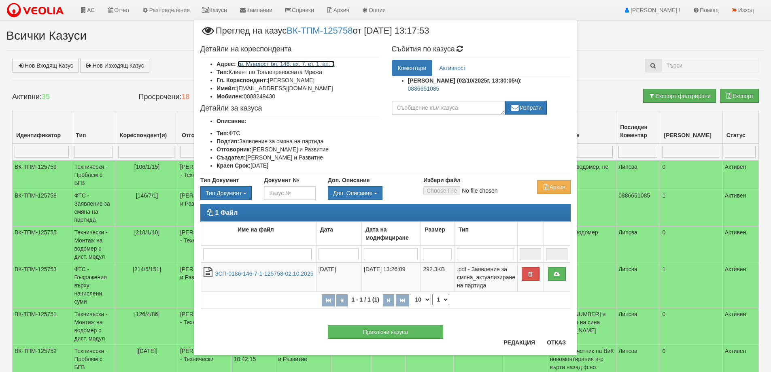
click at [298, 64] on link "кв. Младост бл. 146, вх. 7, ет. 1, ап. 1" at bounding box center [287, 64] width 98 height 6
click at [518, 342] on button "Редакция" at bounding box center [519, 342] width 41 height 13
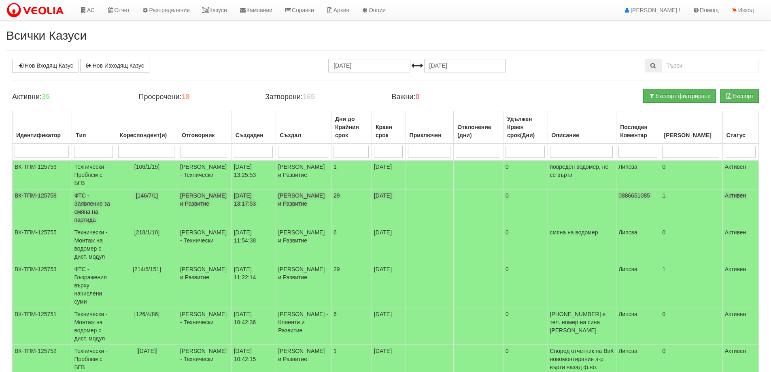
click at [93, 204] on td "ФТС - Заявление за смяна на партида" at bounding box center [94, 207] width 44 height 37
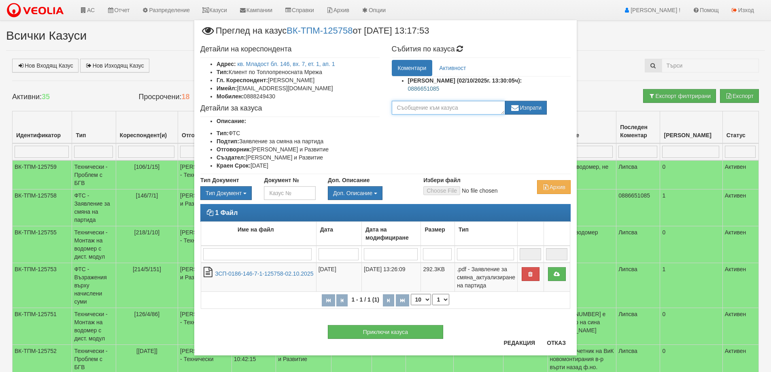
click at [409, 108] on textarea at bounding box center [448, 108] width 113 height 14
type textarea "+ декларация"
click at [531, 102] on button "Изпрати" at bounding box center [526, 108] width 42 height 14
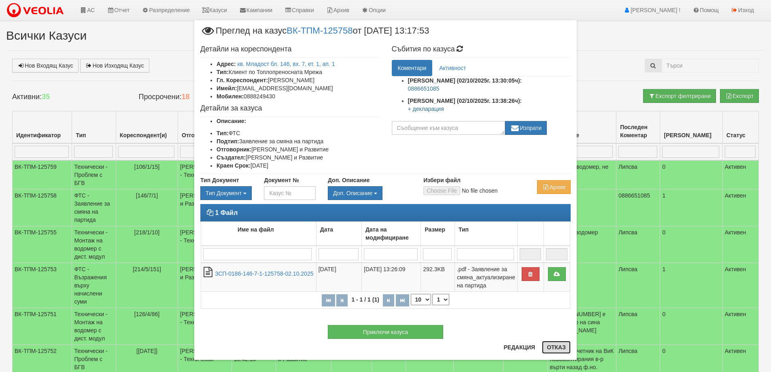
click at [557, 346] on button "Отказ" at bounding box center [556, 347] width 29 height 13
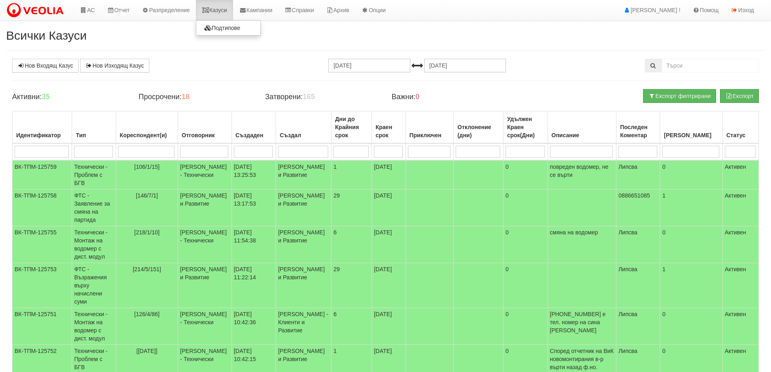
click at [222, 13] on link "Казуси" at bounding box center [214, 10] width 37 height 20
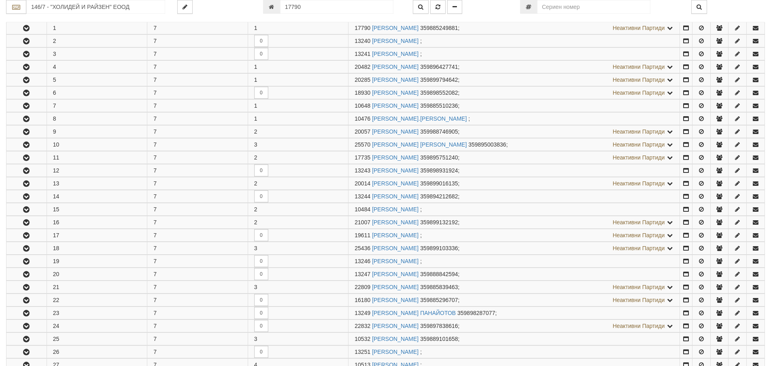
scroll to position [160, 0]
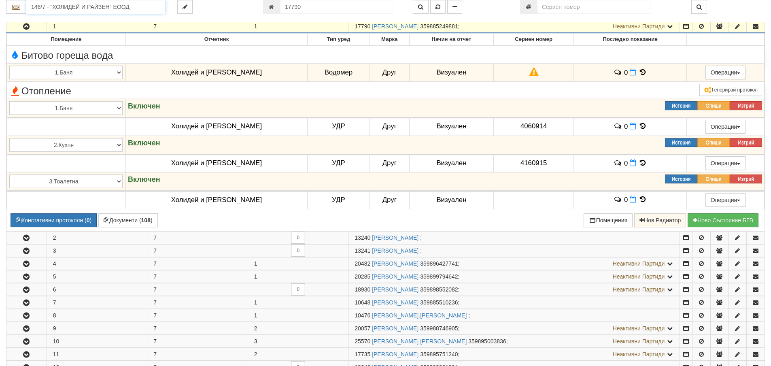
click at [71, 7] on input "146/7 - "ХОЛИДЕЙ И РАЙЗЕН" ЕООД" at bounding box center [95, 7] width 139 height 14
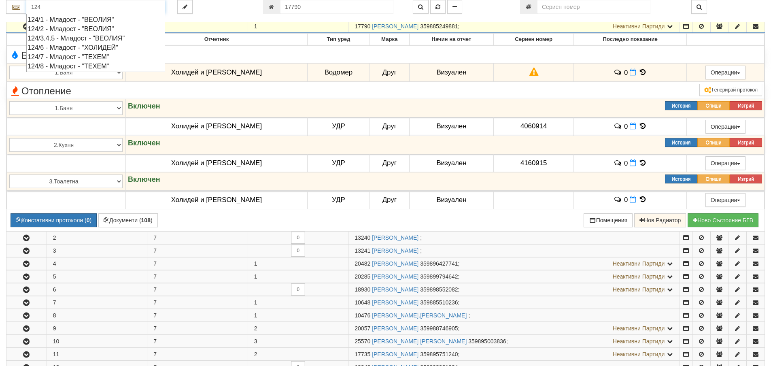
click at [70, 38] on div "124/3,4,5 - Младост - "ВЕОЛИЯ"" at bounding box center [96, 38] width 136 height 9
type input "124/3,4,5 - Младост - "ВЕОЛИЯ""
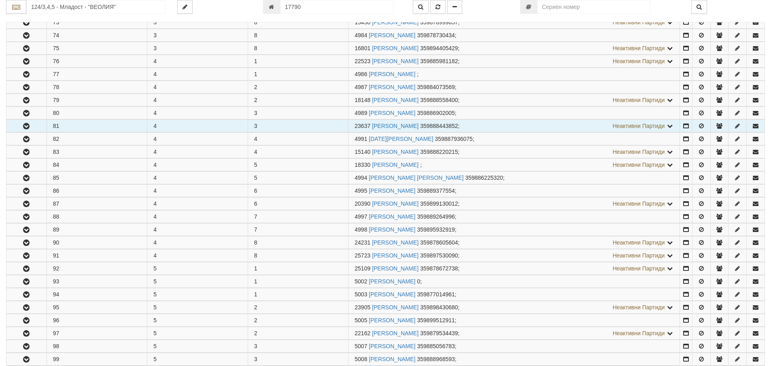
scroll to position [486, 0]
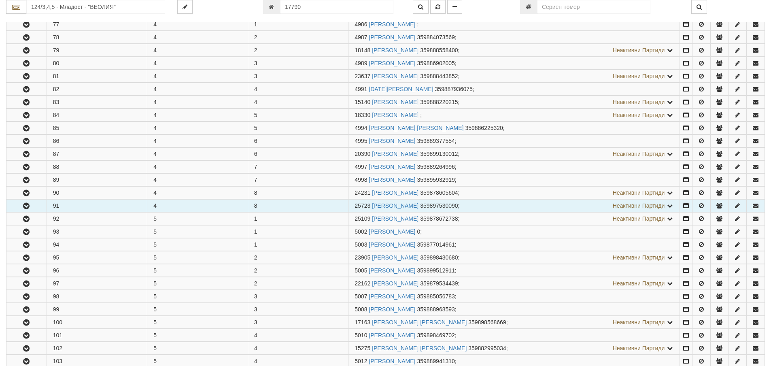
click at [32, 209] on button "button" at bounding box center [26, 206] width 40 height 12
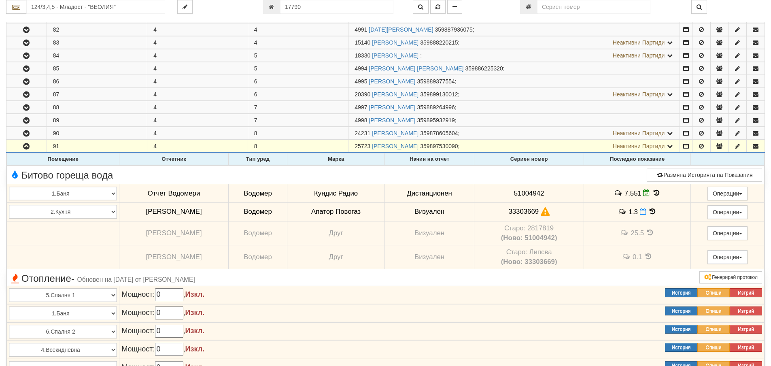
scroll to position [567, 0]
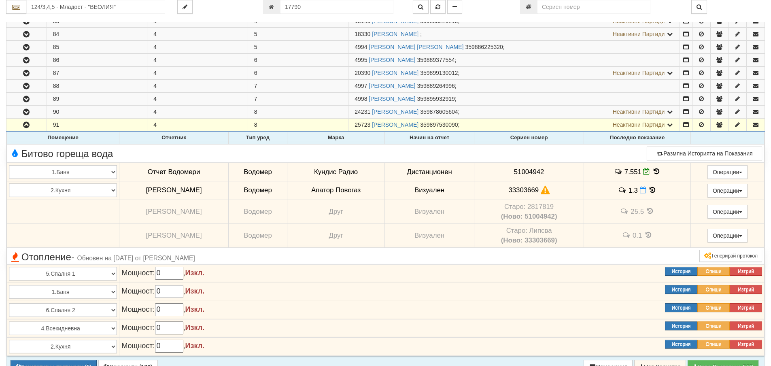
click at [652, 211] on icon at bounding box center [650, 211] width 9 height 7
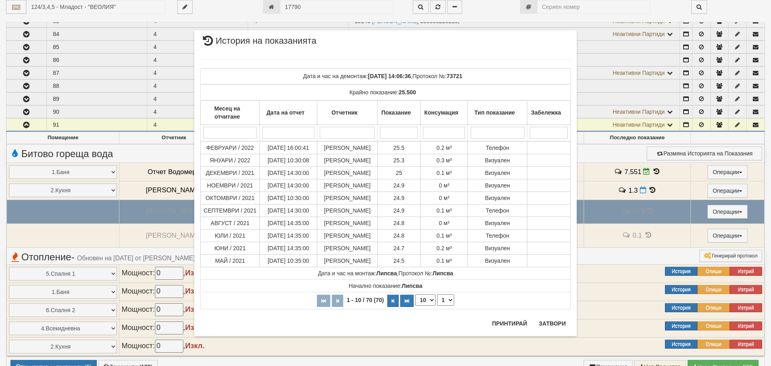
click at [435, 303] on select "10 20 30 40" at bounding box center [425, 299] width 20 height 11
select select "40"
click at [415, 306] on select "10 20 30 40" at bounding box center [425, 299] width 20 height 11
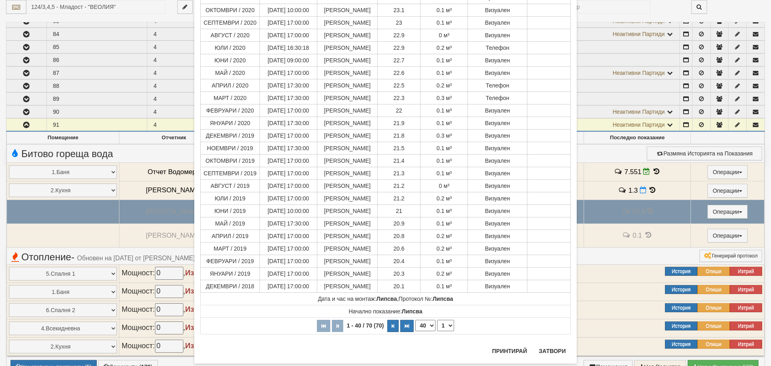
scroll to position [364, 0]
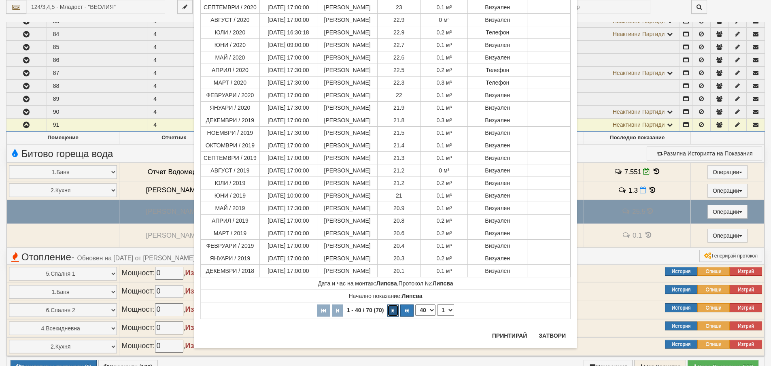
click at [392, 312] on icon "button" at bounding box center [393, 310] width 2 height 4
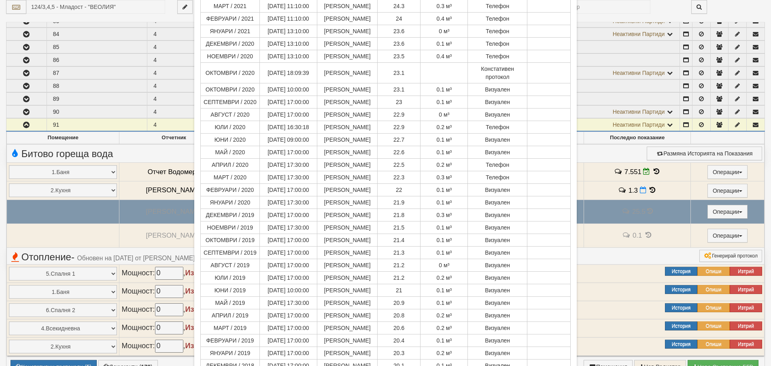
select select "2"
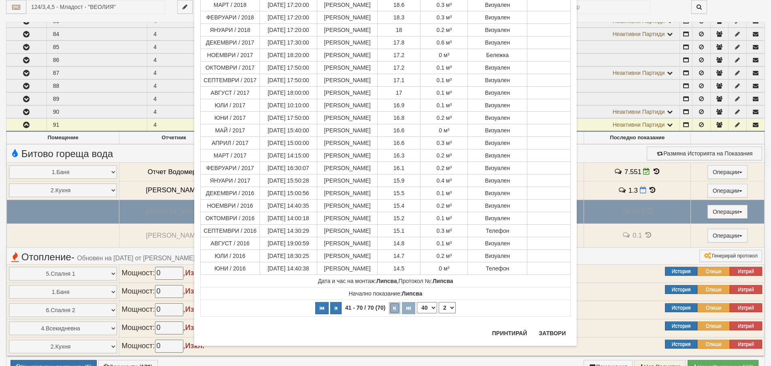
scroll to position [233, 0]
click at [559, 334] on button "Затвори" at bounding box center [552, 333] width 37 height 13
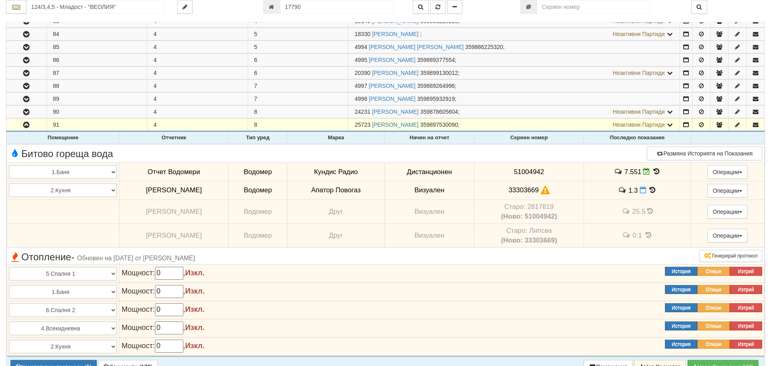
click at [654, 188] on icon at bounding box center [652, 190] width 9 height 7
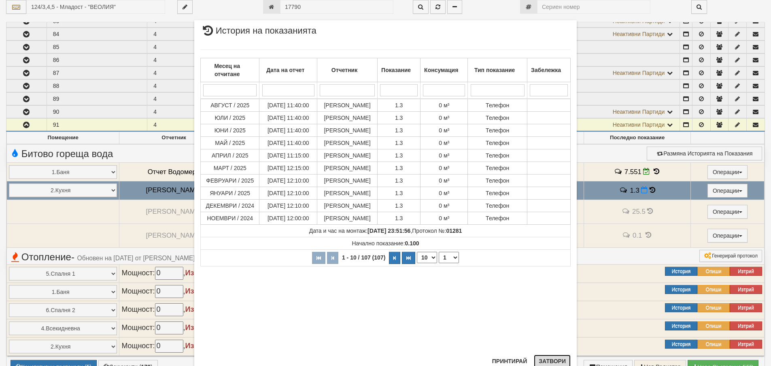
click at [550, 361] on button "Затвори" at bounding box center [552, 361] width 37 height 13
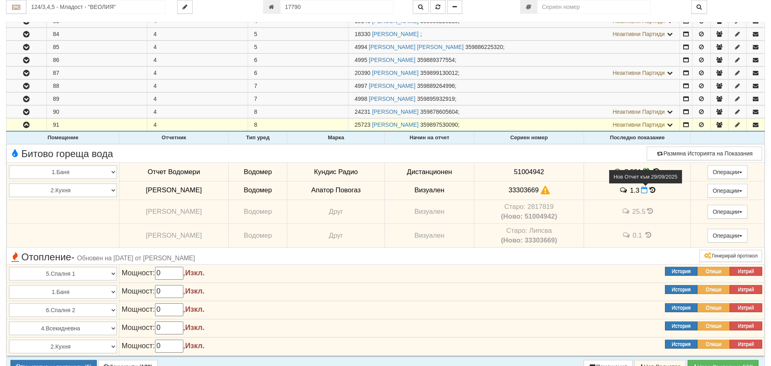
click at [648, 191] on icon at bounding box center [644, 190] width 6 height 7
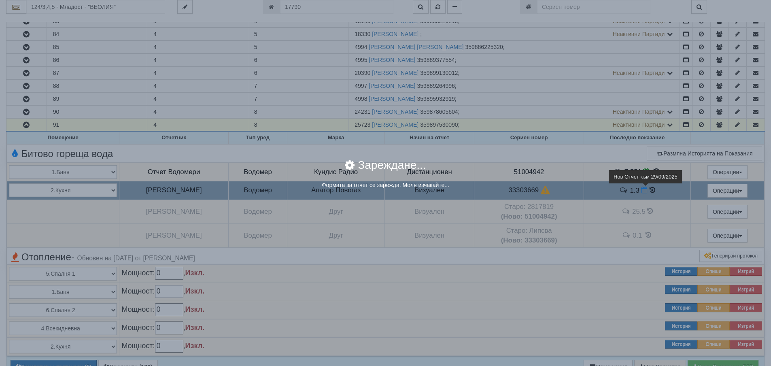
select select "8ac75930-9bfd-e511-80be-8d5a1dced85a"
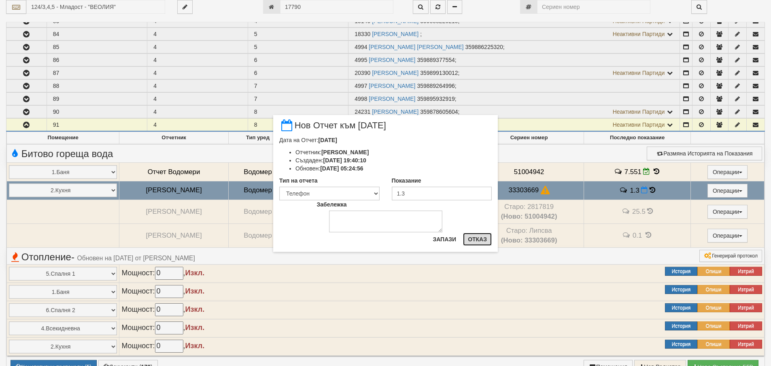
click at [475, 238] on button "Отказ" at bounding box center [477, 239] width 29 height 13
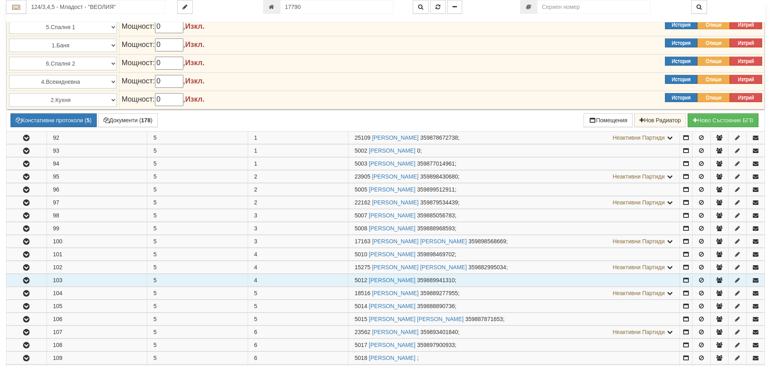
scroll to position [850, 0]
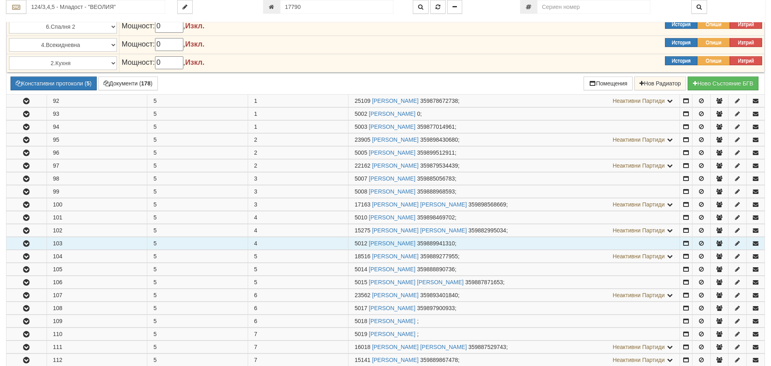
click at [29, 241] on icon "button" at bounding box center [26, 244] width 10 height 6
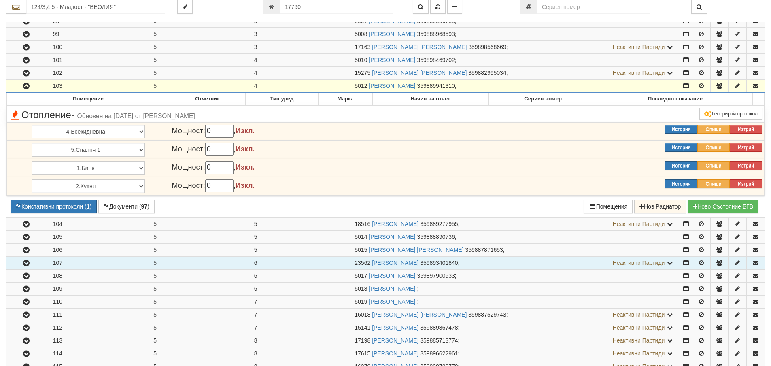
scroll to position [1012, 0]
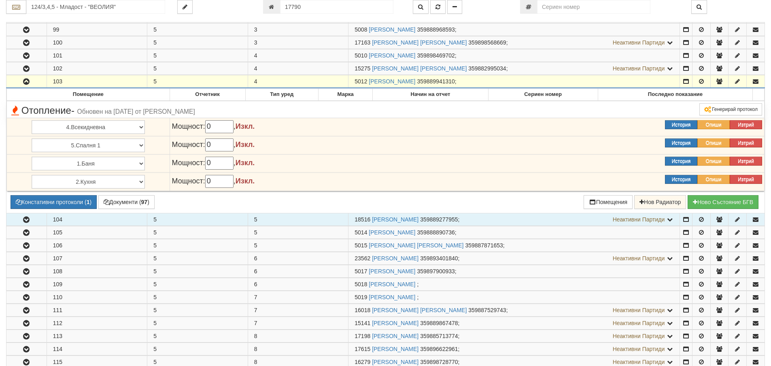
click at [28, 220] on icon "button" at bounding box center [26, 220] width 10 height 6
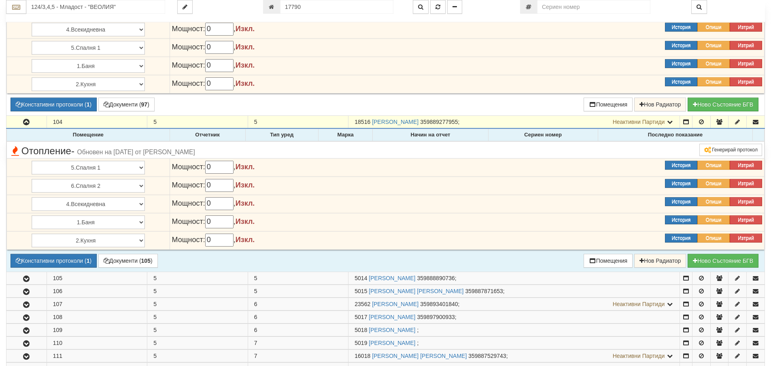
scroll to position [1133, 0]
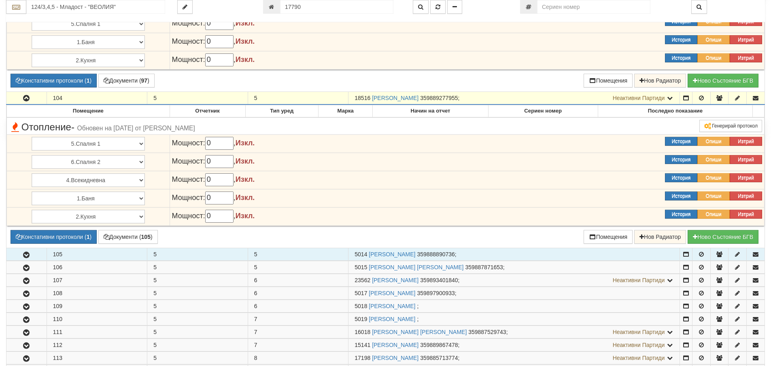
click at [30, 254] on icon "button" at bounding box center [26, 255] width 10 height 6
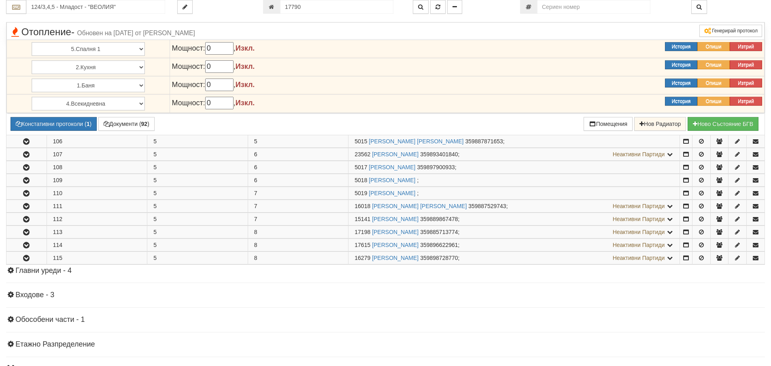
scroll to position [1417, 0]
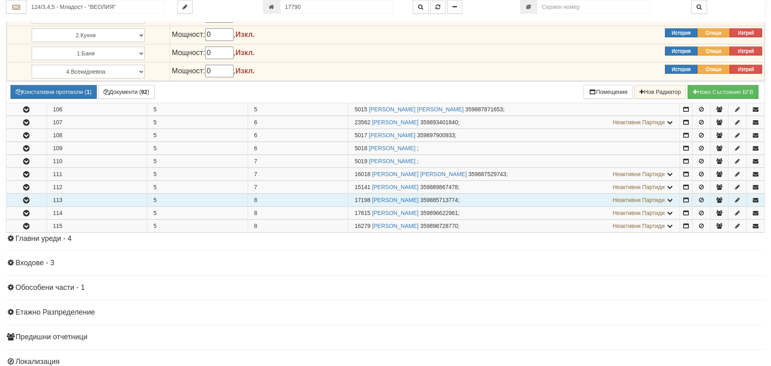
click at [31, 202] on icon "button" at bounding box center [26, 201] width 10 height 6
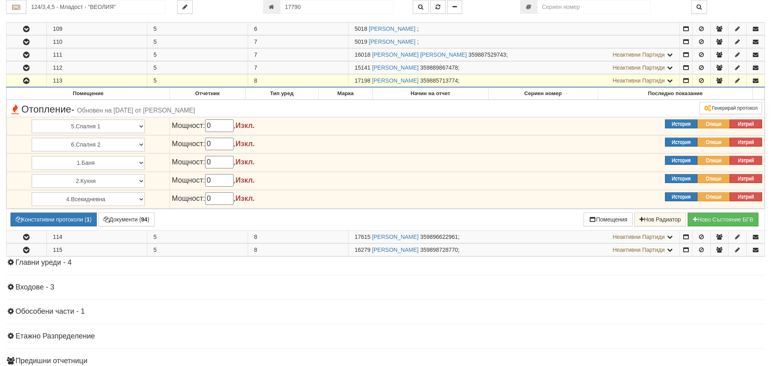
scroll to position [1538, 0]
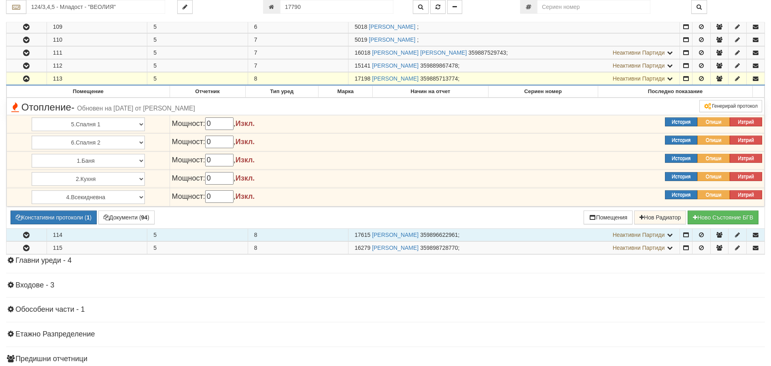
click at [27, 234] on icon "button" at bounding box center [26, 235] width 10 height 6
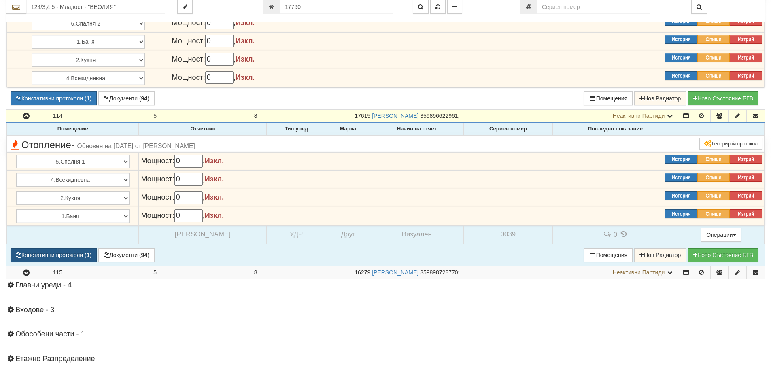
scroll to position [1660, 0]
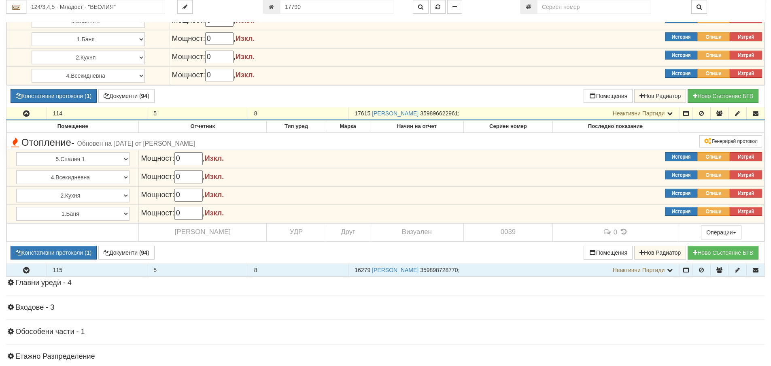
drag, startPoint x: 24, startPoint y: 266, endPoint x: 29, endPoint y: 266, distance: 4.5
click at [25, 266] on button "button" at bounding box center [26, 270] width 40 height 12
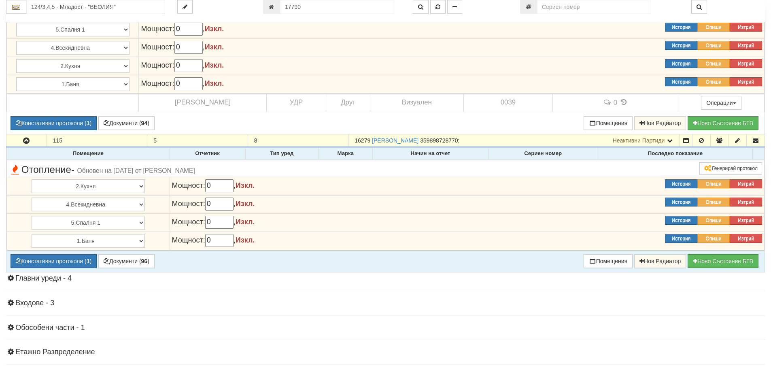
scroll to position [1821, 0]
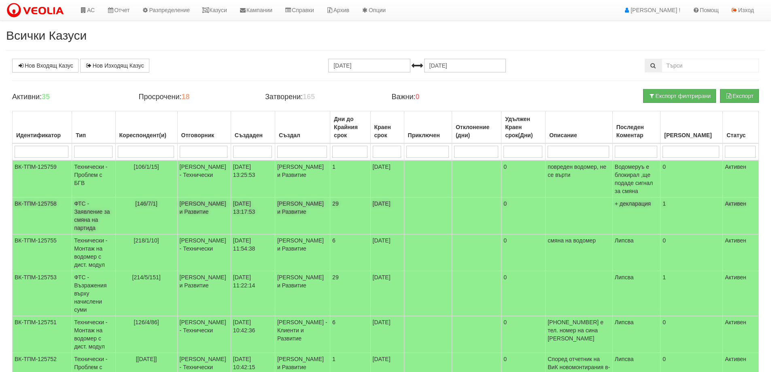
click at [91, 221] on td "ФТС - Заявление за смяна на партида" at bounding box center [93, 216] width 43 height 37
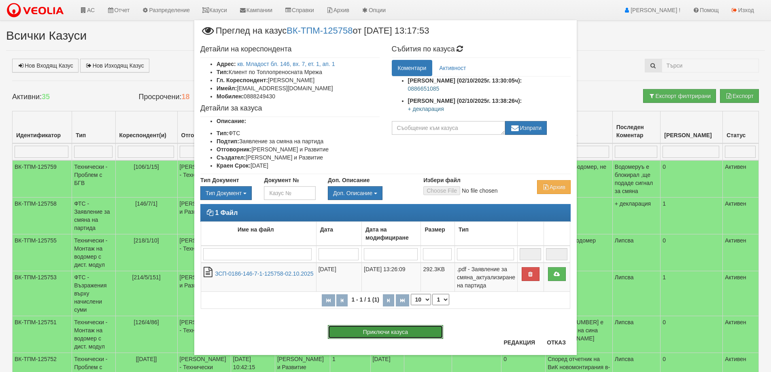
click at [397, 335] on button "Приключи казуса" at bounding box center [385, 332] width 115 height 14
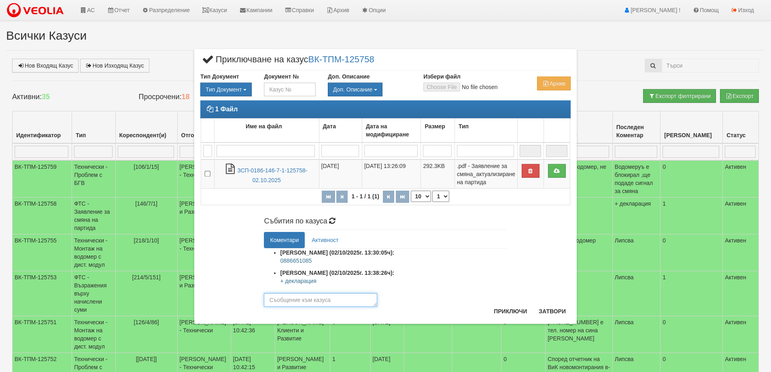
click at [298, 298] on textarea at bounding box center [320, 300] width 113 height 14
type textarea "26132"
click at [511, 311] on button "Приключи" at bounding box center [510, 311] width 43 height 13
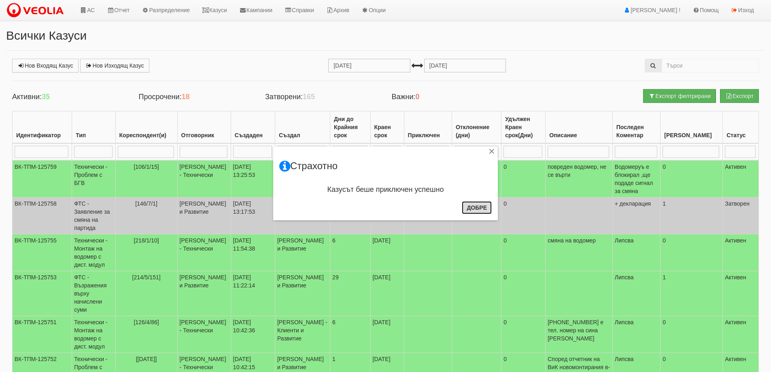
click at [470, 206] on button "Добре" at bounding box center [477, 207] width 30 height 13
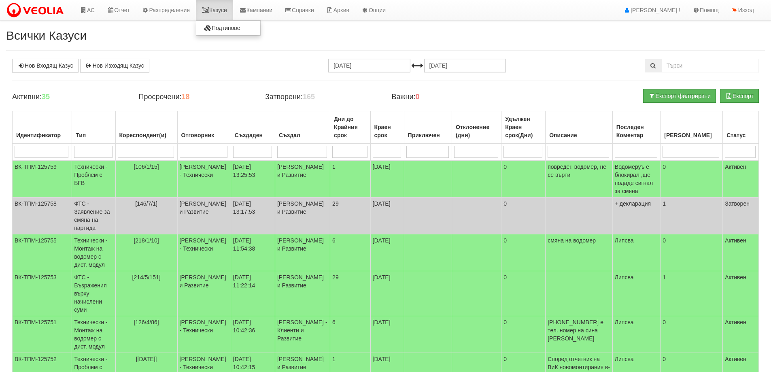
click at [229, 7] on link "Казуси" at bounding box center [214, 10] width 37 height 20
click at [225, 14] on link "Казуси" at bounding box center [214, 10] width 37 height 20
click at [224, 12] on link "Казуси" at bounding box center [214, 10] width 37 height 20
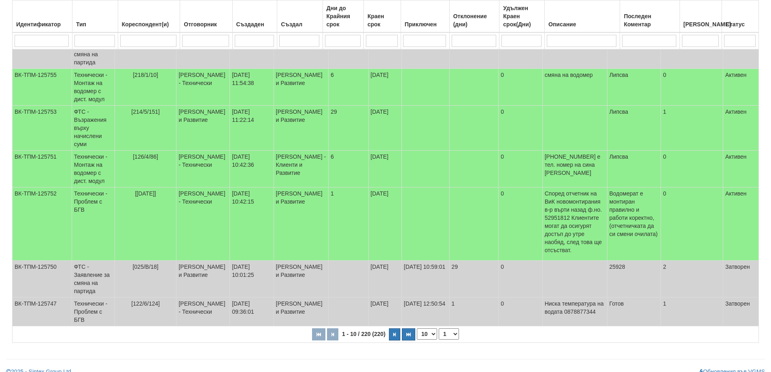
scroll to position [249, 0]
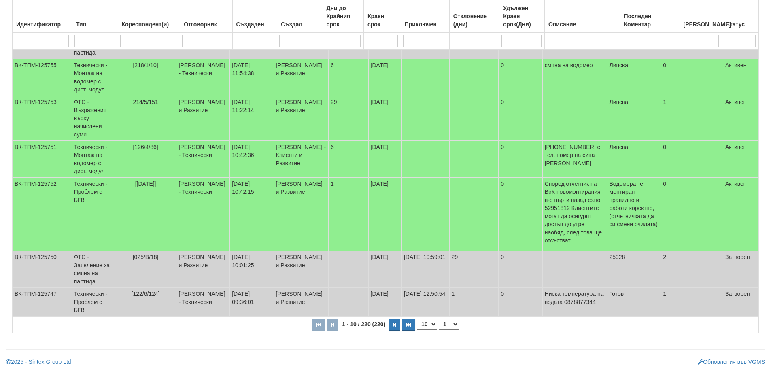
click at [433, 325] on select "10 20 30 40" at bounding box center [427, 324] width 20 height 11
select select "40"
click at [419, 330] on select "10 20 30 40" at bounding box center [427, 324] width 20 height 11
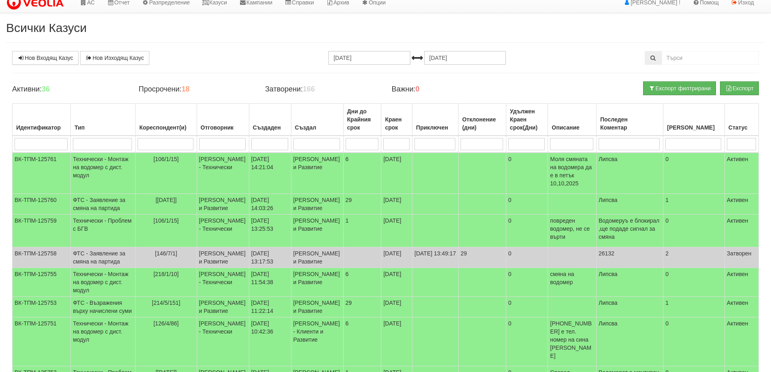
scroll to position [0, 0]
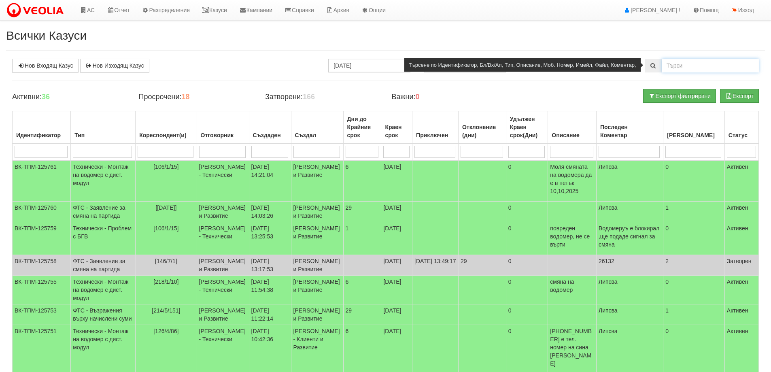
click at [674, 65] on input "text" at bounding box center [710, 66] width 97 height 14
type input "106/1"
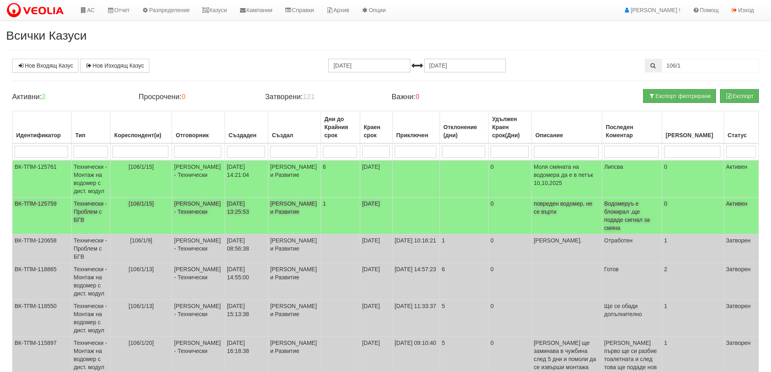
click at [96, 216] on td "Технически - Проблем с БГВ" at bounding box center [90, 216] width 39 height 37
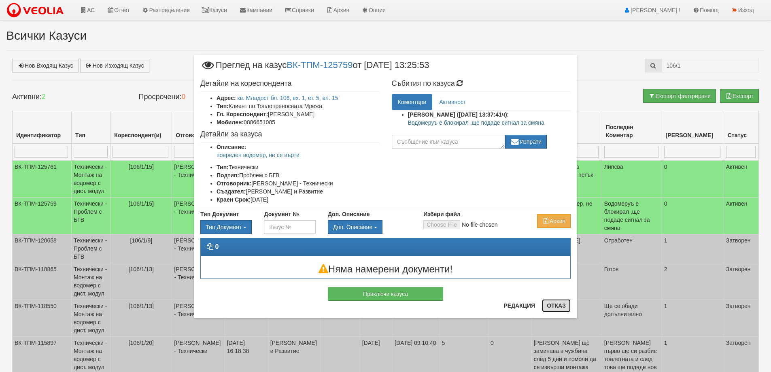
click at [562, 307] on button "Отказ" at bounding box center [556, 305] width 29 height 13
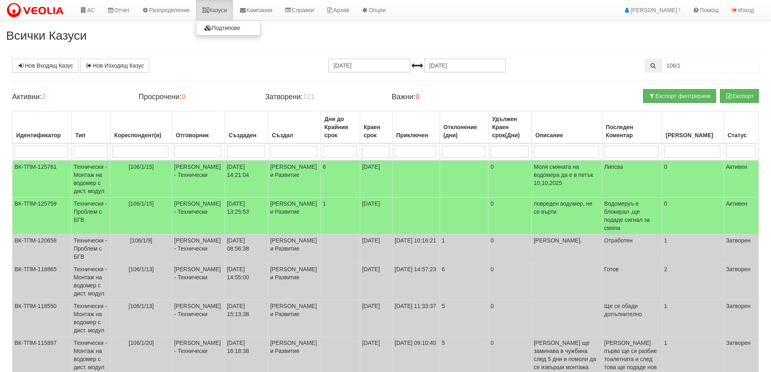
click at [224, 12] on link "Казуси" at bounding box center [214, 10] width 37 height 20
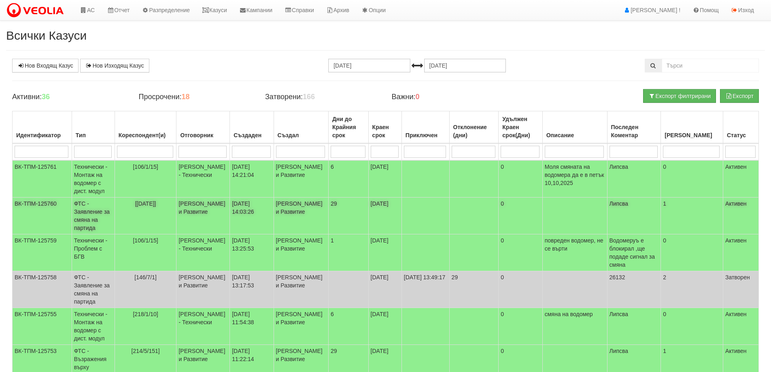
click at [105, 215] on td "ФТС - Заявление за смяна на партида" at bounding box center [93, 216] width 43 height 37
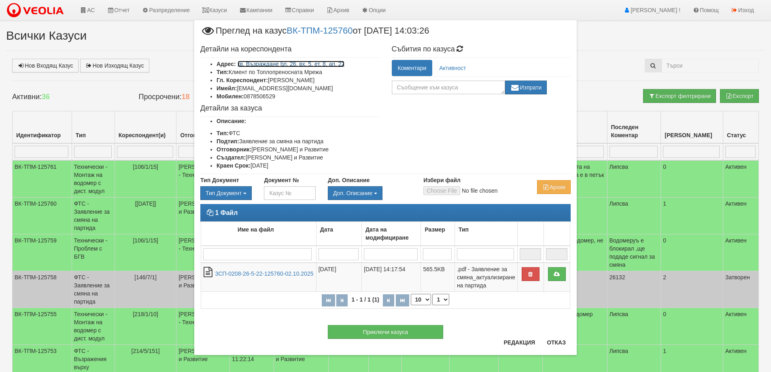
click at [331, 62] on link "кв. Възраждане бл. 26, вх. 5, ет. 8, ап. 22" at bounding box center [291, 64] width 107 height 6
drag, startPoint x: 236, startPoint y: 88, endPoint x: 299, endPoint y: 87, distance: 62.7
click at [299, 87] on li "Имейл: [EMAIL_ADDRESS][DOMAIN_NAME]" at bounding box center [298, 88] width 163 height 8
copy li "[EMAIL_ADDRESS][DOMAIN_NAME]"
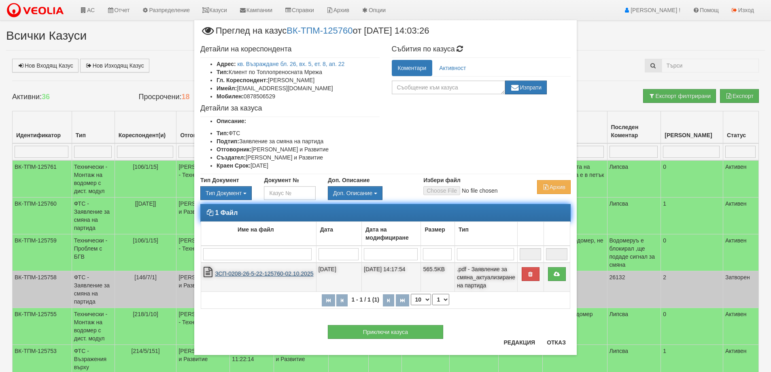
click at [255, 272] on link "ЗСП-0208-26-5-22-125760-02.10.2025" at bounding box center [264, 273] width 98 height 6
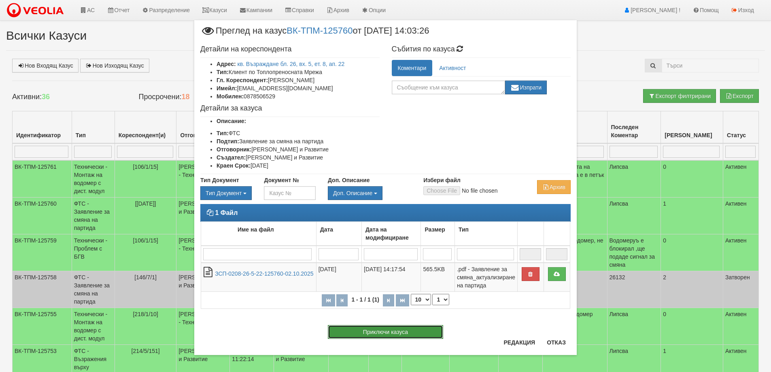
click at [353, 332] on button "Приключи казуса" at bounding box center [385, 332] width 115 height 14
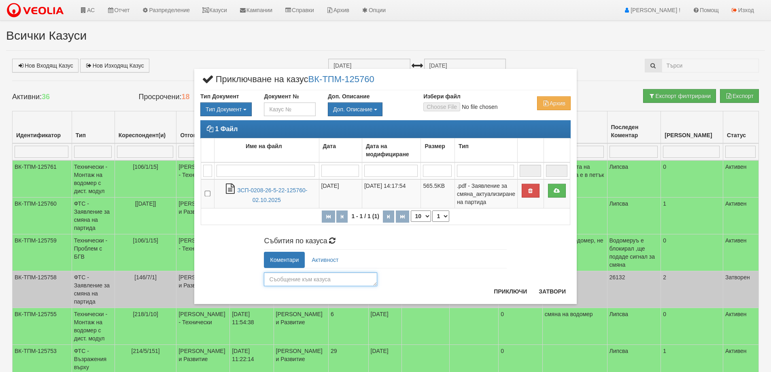
click at [316, 281] on textarea at bounding box center [320, 279] width 113 height 14
type textarea "26133"
click at [510, 289] on button "Приключи" at bounding box center [510, 291] width 43 height 13
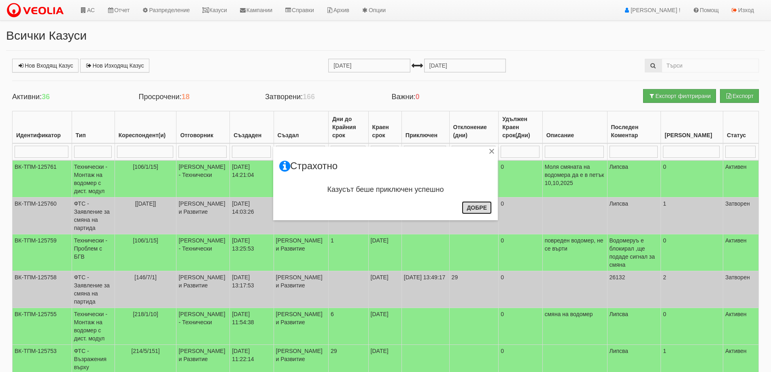
click at [475, 207] on button "Добре" at bounding box center [477, 207] width 30 height 13
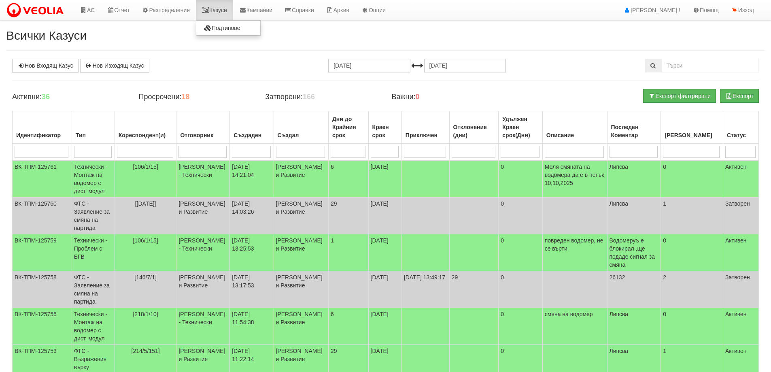
click at [220, 10] on link "Казуси" at bounding box center [214, 10] width 37 height 20
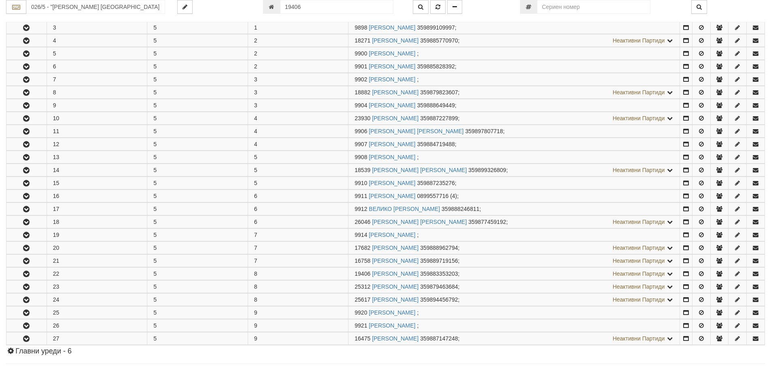
scroll to position [361, 0]
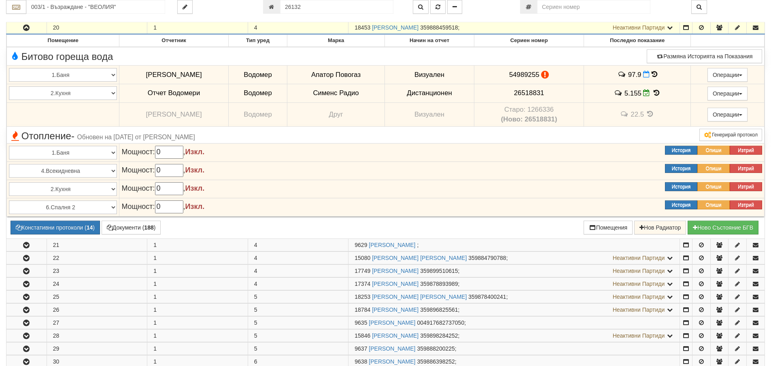
scroll to position [405, 0]
click at [310, 7] on input "26132" at bounding box center [336, 7] width 113 height 14
type input "26133"
click at [438, 7] on icon "button" at bounding box center [438, 7] width 5 height 6
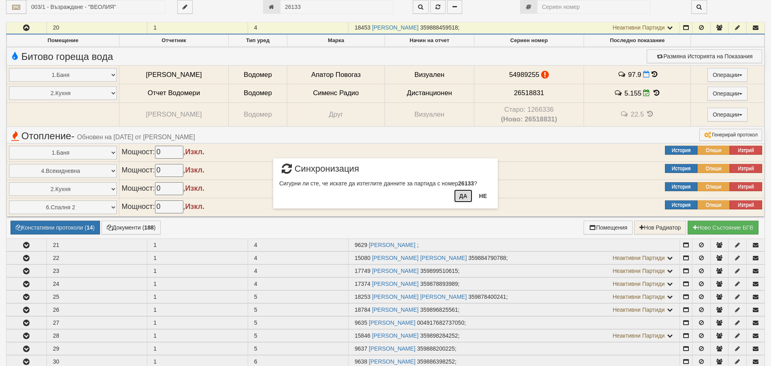
click at [461, 195] on button "Да" at bounding box center [463, 195] width 18 height 13
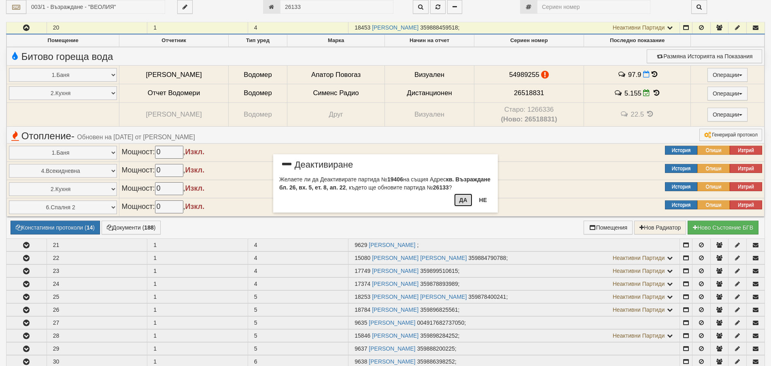
click at [464, 200] on button "Да" at bounding box center [463, 199] width 18 height 13
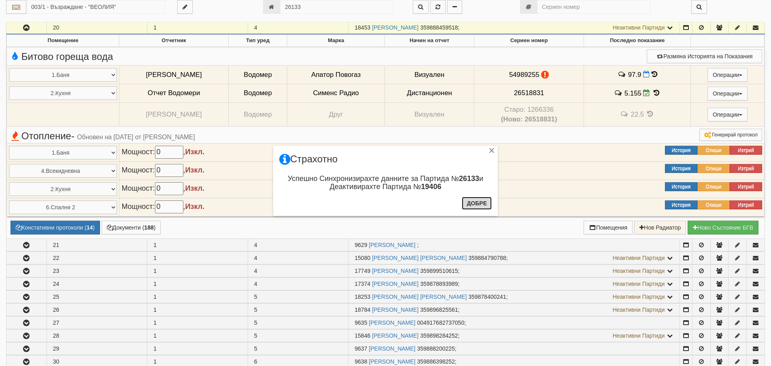
click at [475, 204] on button "Добре" at bounding box center [477, 203] width 30 height 13
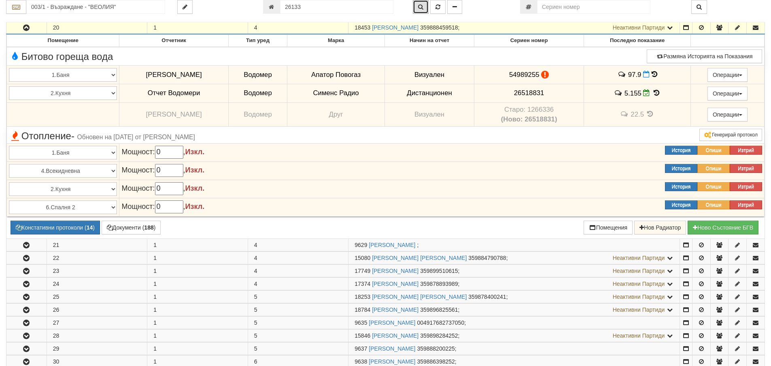
click at [421, 6] on icon "button" at bounding box center [420, 7] width 5 height 6
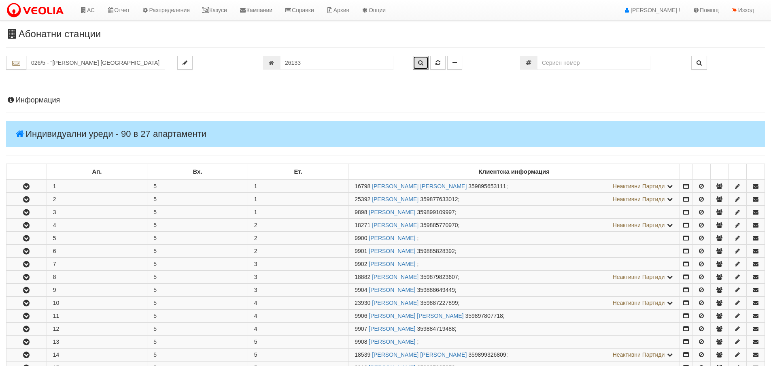
scroll to position [361, 0]
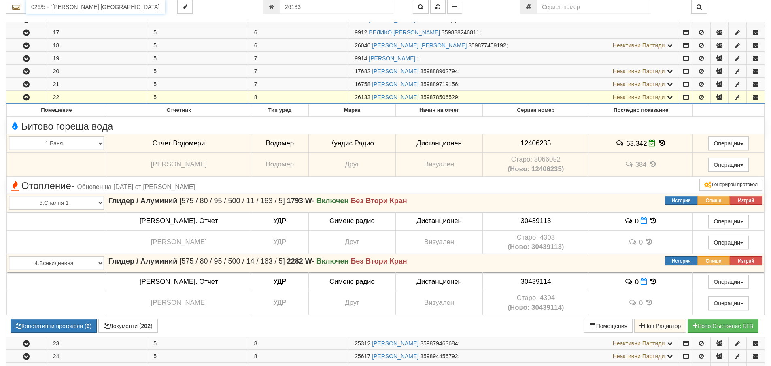
click at [53, 5] on input "026/5 - "ВЕОЛИЯ ЕНЕРДЖИ ВАРНА " ЕАД" at bounding box center [95, 7] width 139 height 14
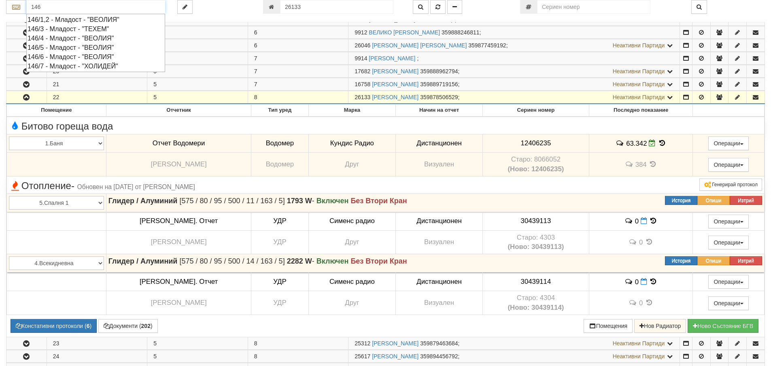
click at [61, 46] on div "146/5 - Младост - "ВЕОЛИЯ"" at bounding box center [96, 47] width 136 height 9
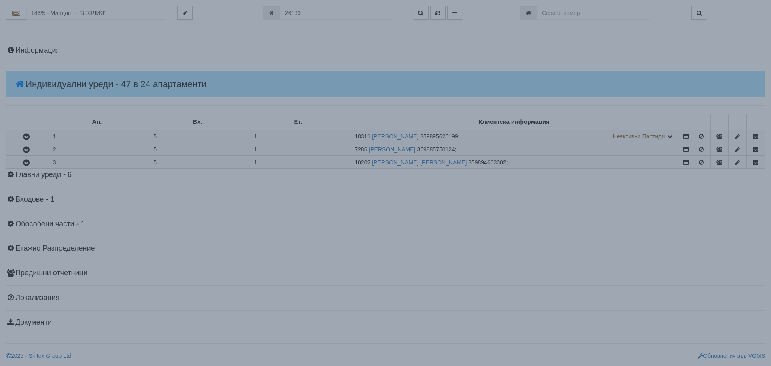
scroll to position [0, 0]
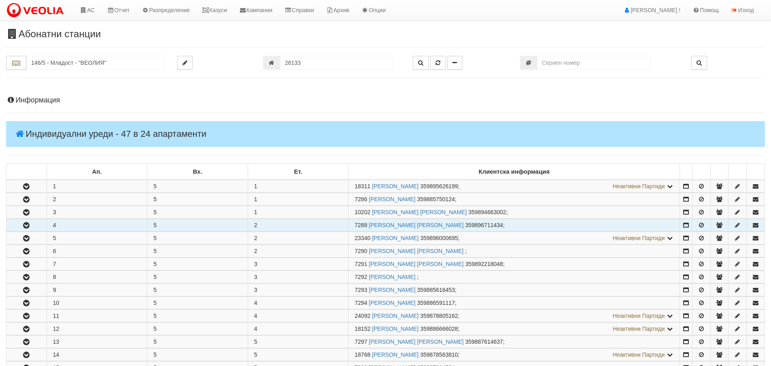
click at [25, 223] on icon "button" at bounding box center [26, 226] width 10 height 6
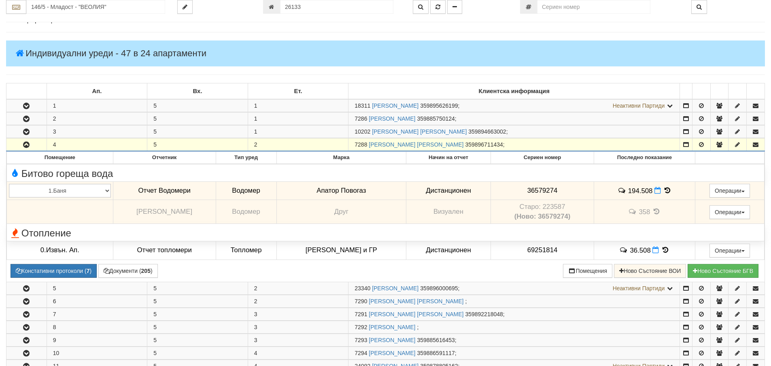
scroll to position [81, 0]
click at [718, 146] on icon "button" at bounding box center [719, 144] width 7 height 6
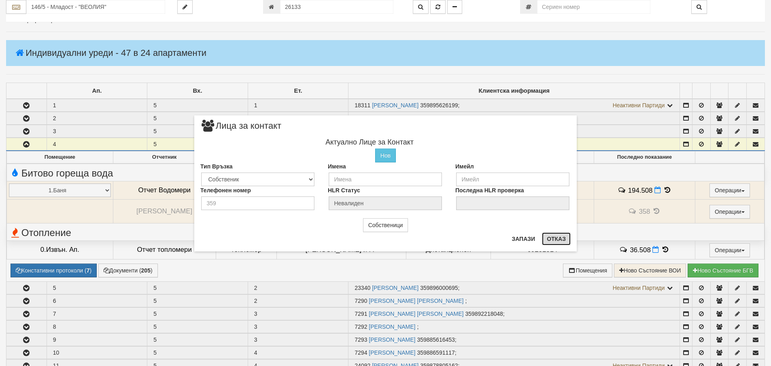
click at [556, 239] on button "Отказ" at bounding box center [556, 238] width 29 height 13
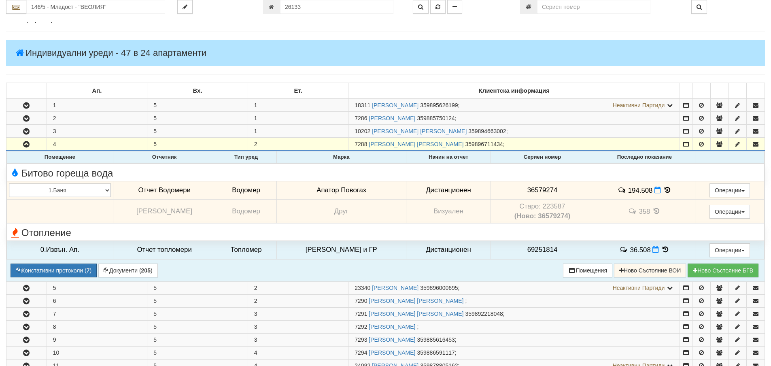
click at [663, 191] on icon at bounding box center [667, 190] width 9 height 7
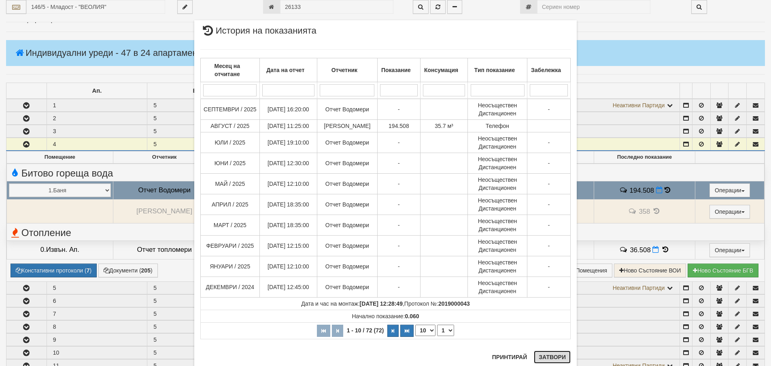
click at [551, 355] on button "Затвори" at bounding box center [552, 357] width 37 height 13
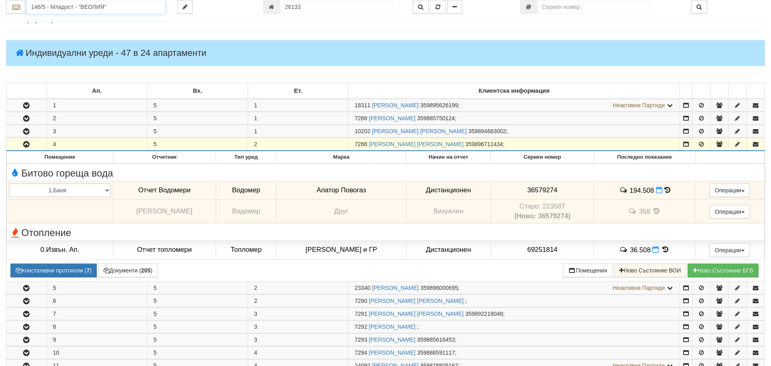
click at [65, 7] on input "146/5 - Младост - "ВЕОЛИЯ"" at bounding box center [95, 7] width 139 height 14
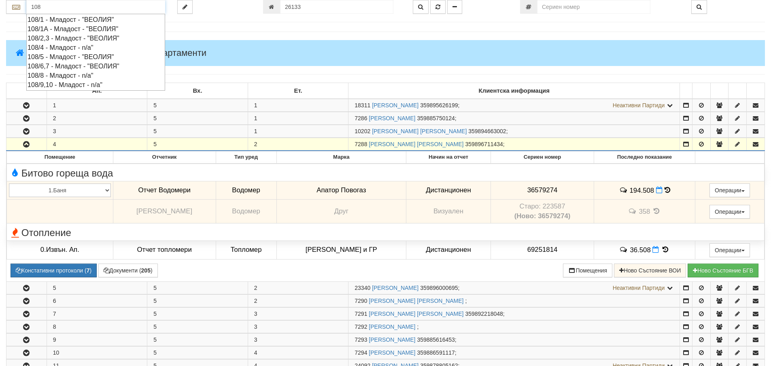
click at [70, 18] on div "108/1 - Младост - "ВЕОЛИЯ"" at bounding box center [96, 19] width 136 height 9
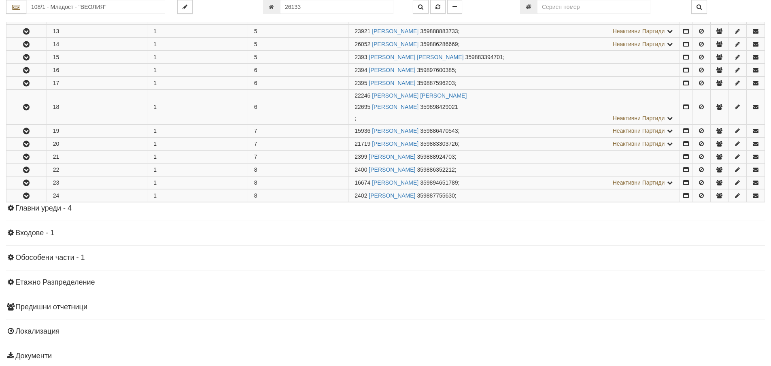
scroll to position [324, 0]
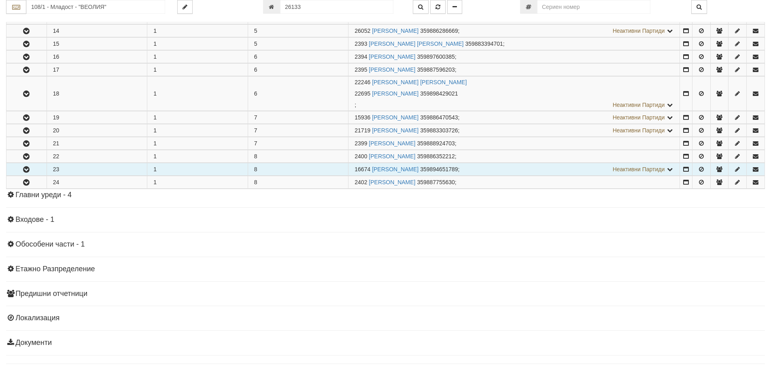
click at [23, 168] on icon "button" at bounding box center [26, 170] width 10 height 6
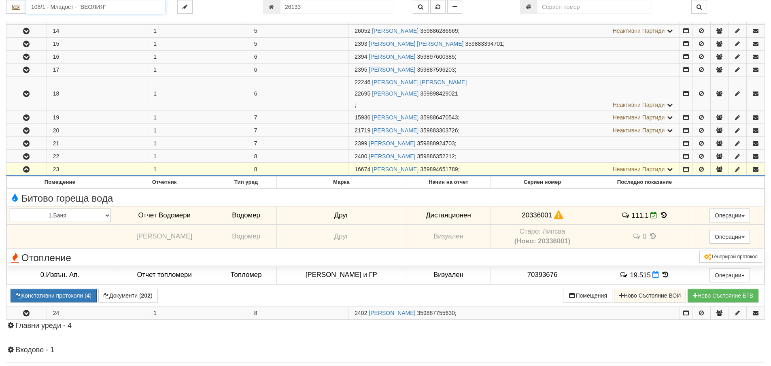
click at [69, 8] on input "108/1 - Младост - "ВЕОЛИЯ"" at bounding box center [95, 7] width 139 height 14
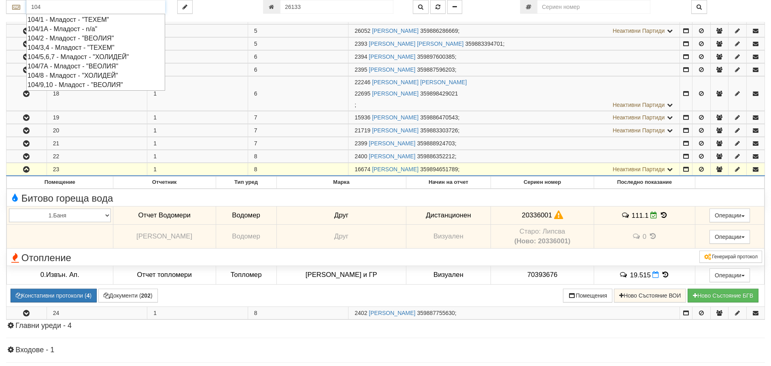
click at [66, 19] on div "104/1 - Младост - "ТЕХЕМ"" at bounding box center [96, 19] width 136 height 9
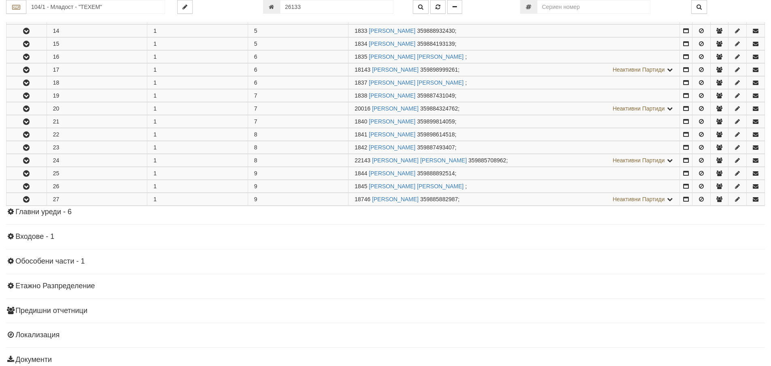
scroll to position [0, 0]
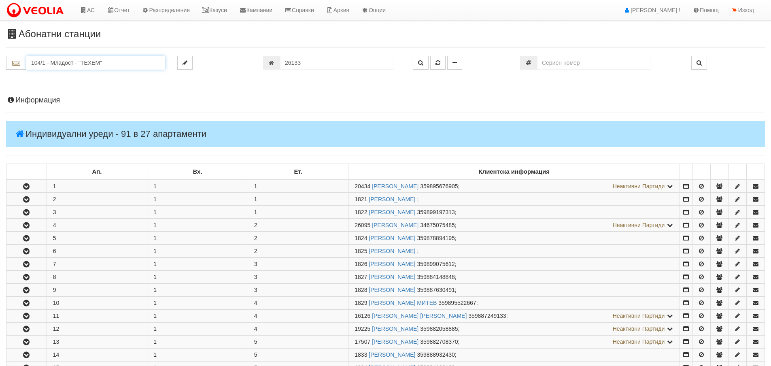
click at [41, 59] on input "104/1 - Младост - "ТЕХЕМ"" at bounding box center [95, 63] width 139 height 14
click at [45, 63] on input "146" at bounding box center [95, 63] width 139 height 14
click at [51, 60] on input "146" at bounding box center [95, 63] width 139 height 14
drag, startPoint x: 46, startPoint y: 63, endPoint x: 25, endPoint y: 65, distance: 21.1
click at [25, 65] on div "146" at bounding box center [85, 63] width 159 height 14
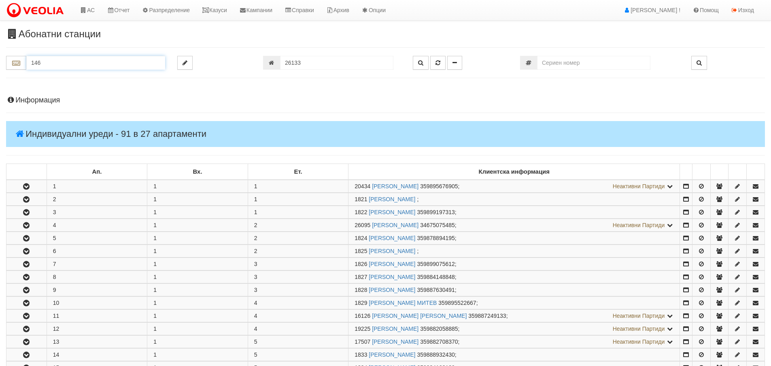
click at [79, 62] on input "146" at bounding box center [95, 63] width 139 height 14
type input "146"
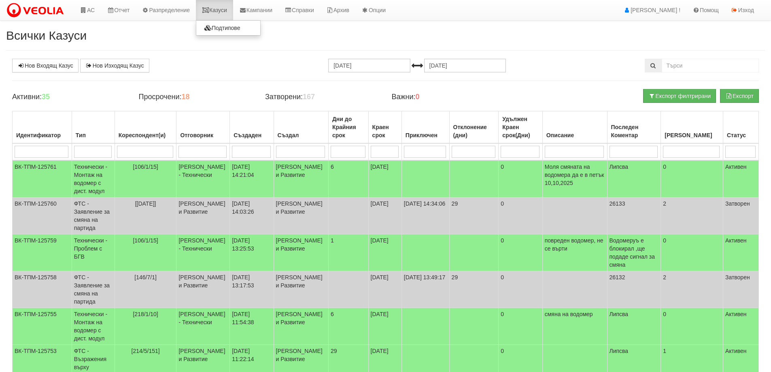
click at [221, 10] on link "Казуси" at bounding box center [214, 10] width 37 height 20
click at [222, 12] on link "Казуси" at bounding box center [214, 10] width 37 height 20
click at [217, 11] on link "Казуси" at bounding box center [214, 10] width 37 height 20
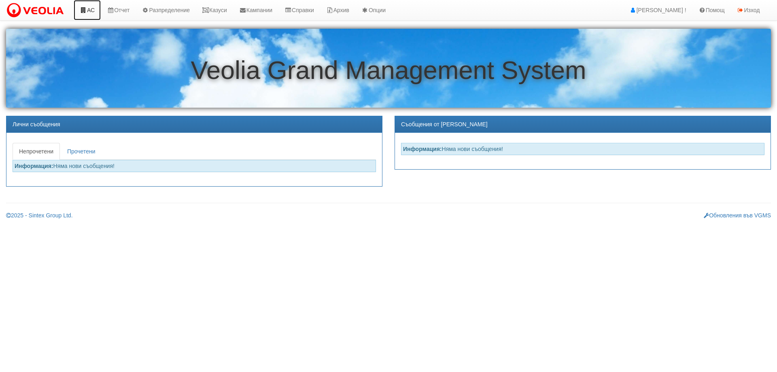
click at [92, 9] on link "АС" at bounding box center [87, 10] width 27 height 20
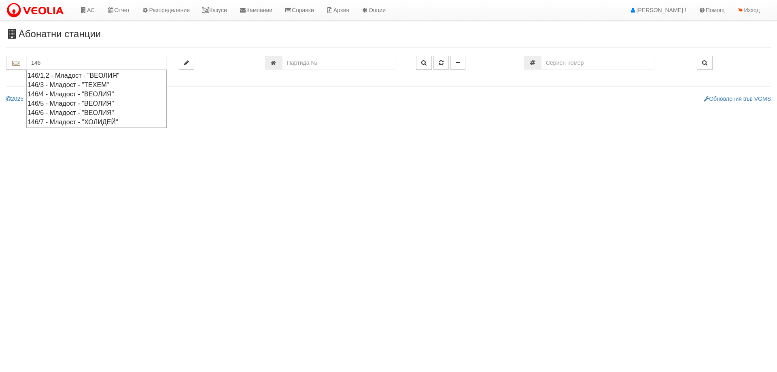
click at [69, 100] on div "146/5 - Младост - "ВЕОЛИЯ"" at bounding box center [97, 103] width 138 height 9
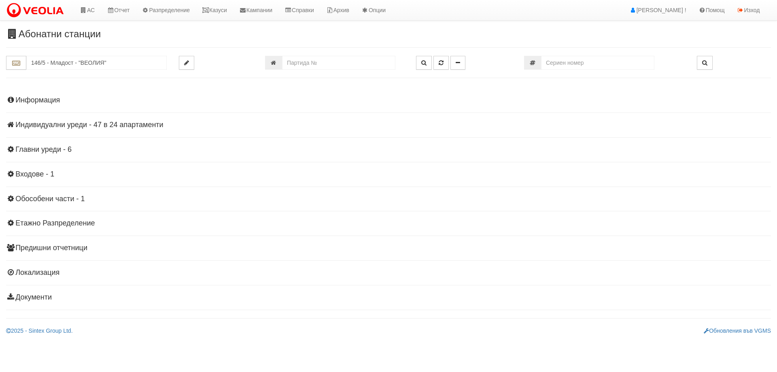
click at [20, 129] on h4 "Индивидуални уреди - 47 в 24 апартаменти" at bounding box center [388, 125] width 765 height 8
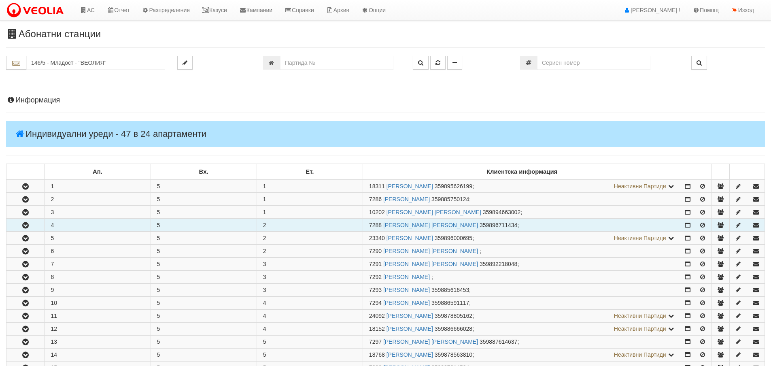
click at [26, 223] on icon "button" at bounding box center [26, 226] width 10 height 6
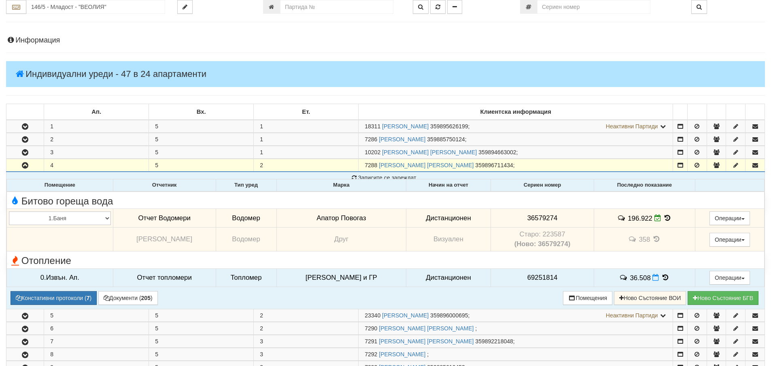
scroll to position [121, 0]
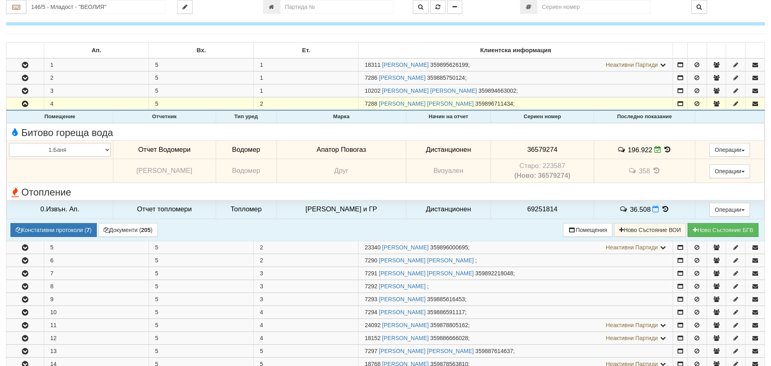
click at [663, 147] on icon at bounding box center [667, 149] width 9 height 7
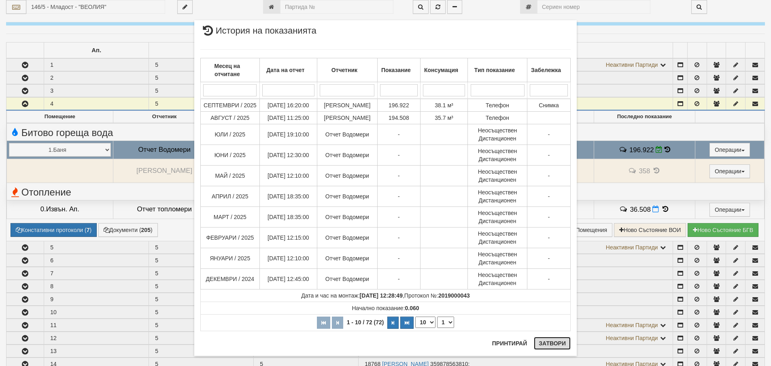
click at [551, 346] on button "Затвори" at bounding box center [552, 343] width 37 height 13
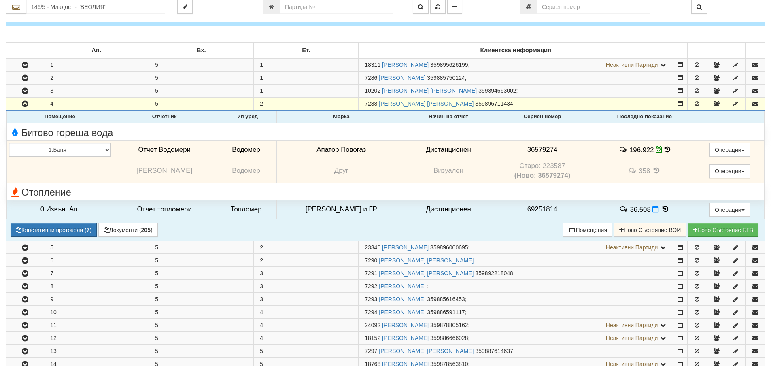
click at [665, 152] on icon at bounding box center [668, 149] width 6 height 7
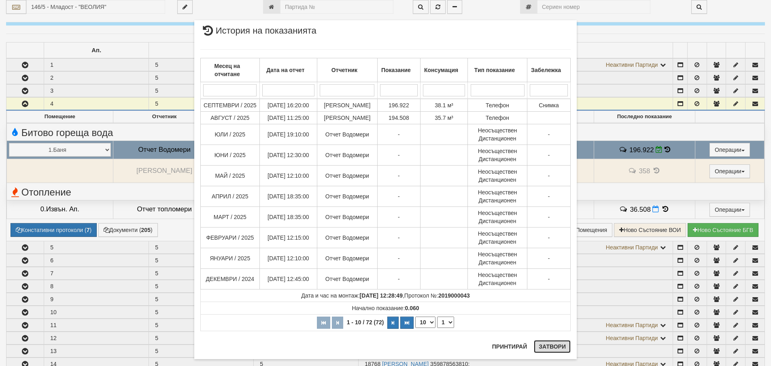
click at [553, 347] on button "Затвори" at bounding box center [552, 346] width 37 height 13
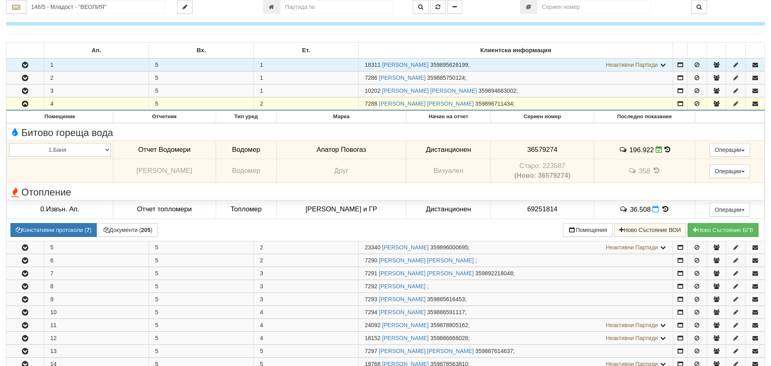
click at [31, 61] on button "button" at bounding box center [24, 65] width 37 height 12
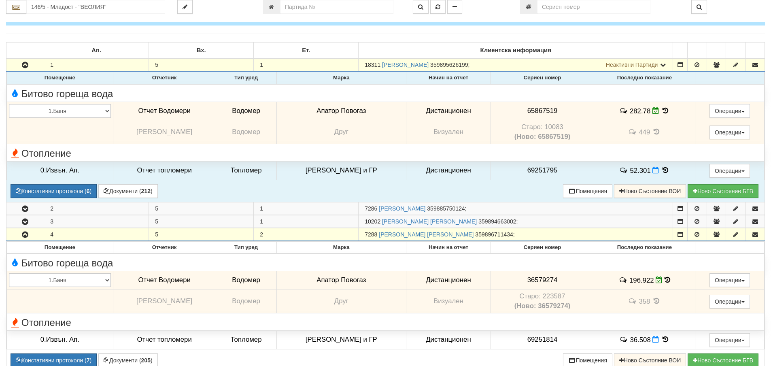
click at [661, 109] on icon at bounding box center [665, 110] width 9 height 7
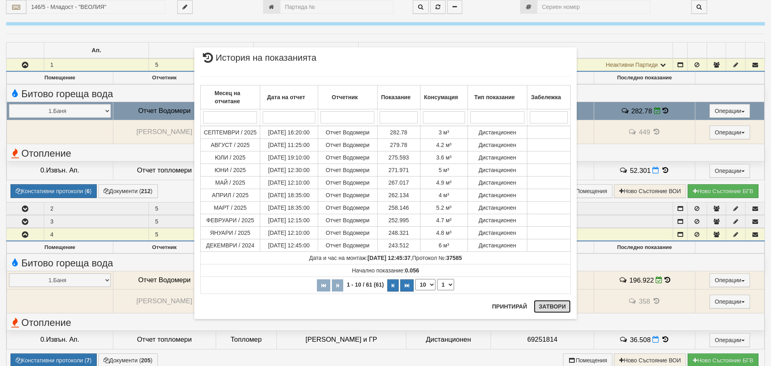
drag, startPoint x: 550, startPoint y: 311, endPoint x: 475, endPoint y: 270, distance: 85.9
click at [550, 310] on button "Затвори" at bounding box center [552, 306] width 37 height 13
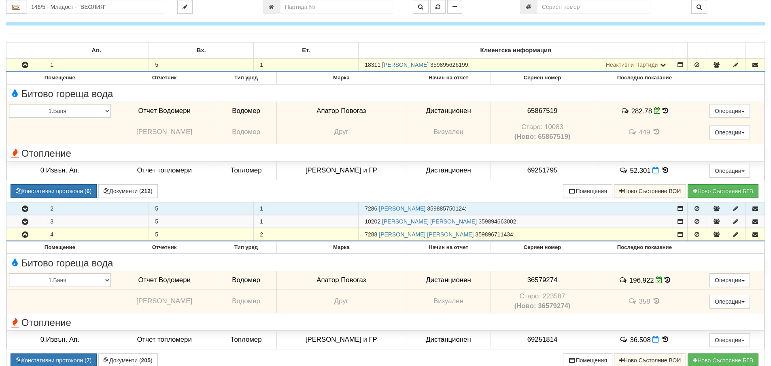
click at [23, 211] on icon "button" at bounding box center [25, 209] width 10 height 6
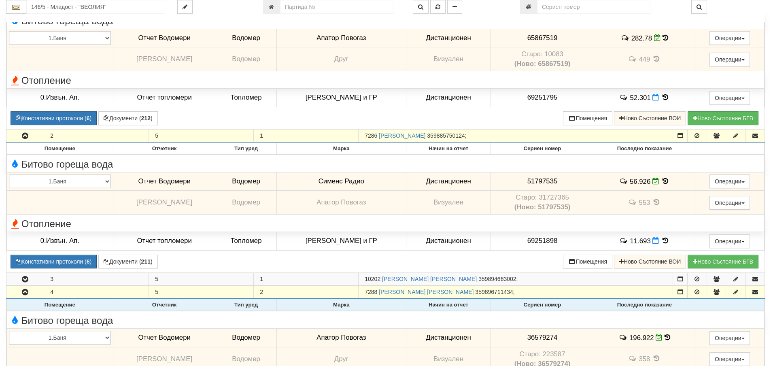
scroll to position [283, 0]
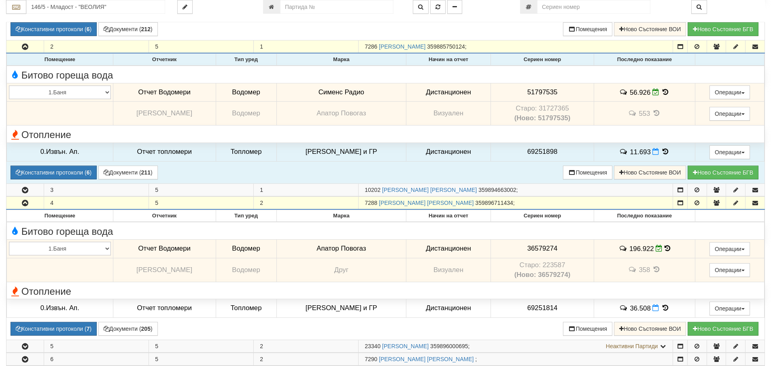
click at [665, 91] on icon at bounding box center [665, 92] width 9 height 7
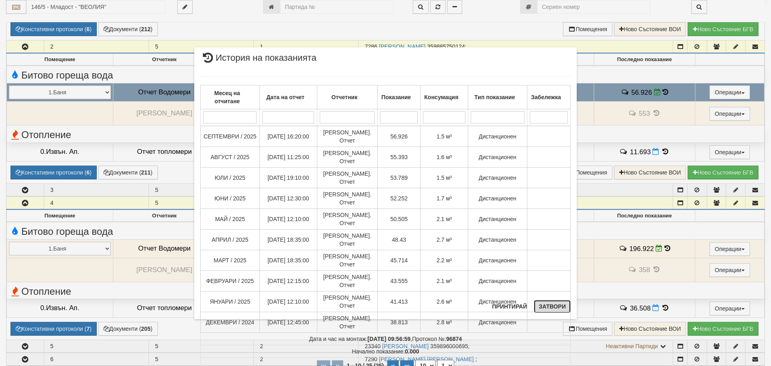
click at [544, 303] on button "Затвори" at bounding box center [552, 306] width 37 height 13
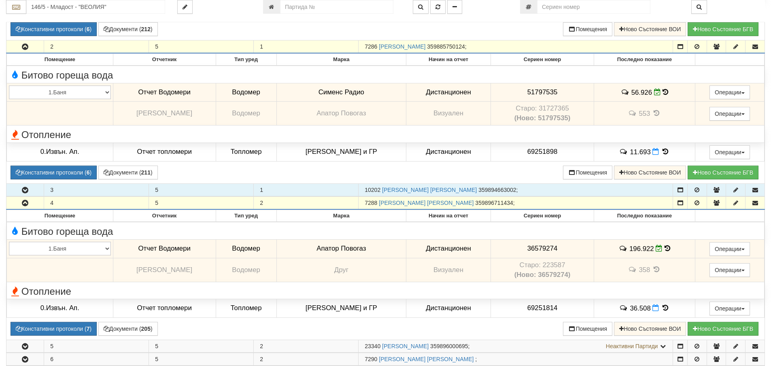
click at [15, 194] on button "button" at bounding box center [24, 190] width 37 height 12
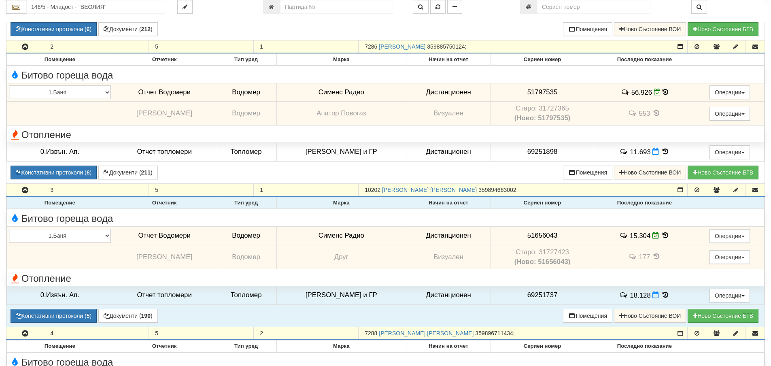
click at [665, 233] on icon at bounding box center [665, 235] width 9 height 7
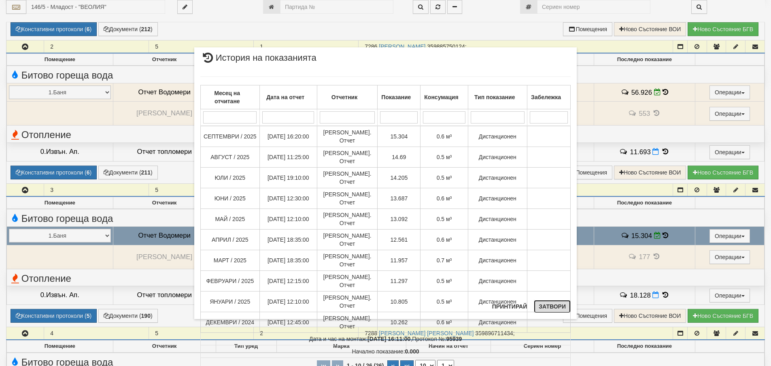
click at [550, 310] on button "Затвори" at bounding box center [552, 306] width 37 height 13
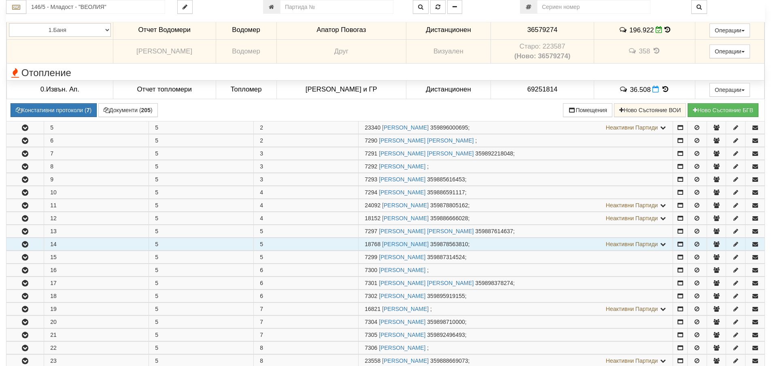
scroll to position [648, 0]
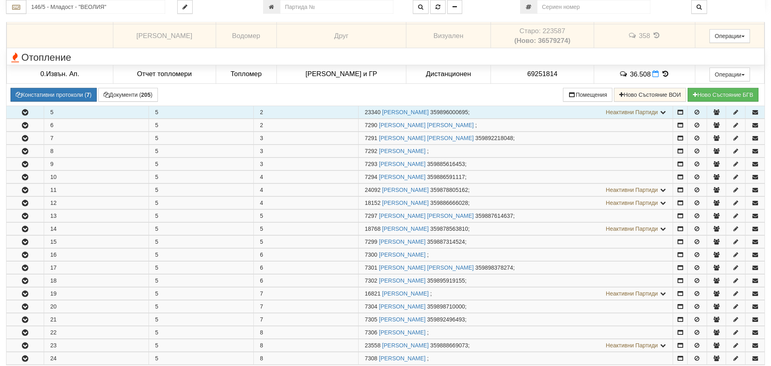
click at [25, 111] on icon "button" at bounding box center [25, 113] width 10 height 6
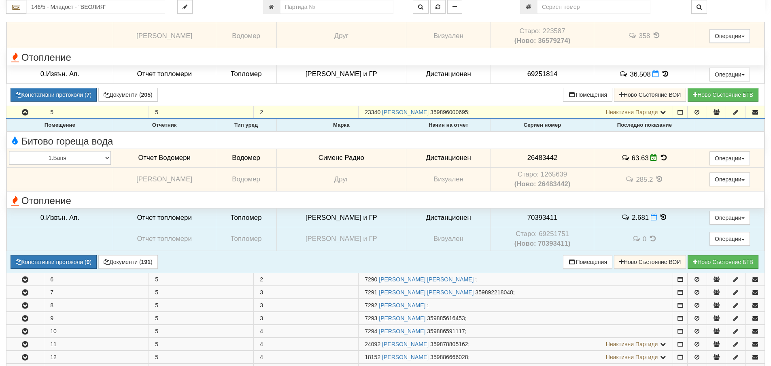
click at [660, 157] on icon at bounding box center [663, 157] width 9 height 7
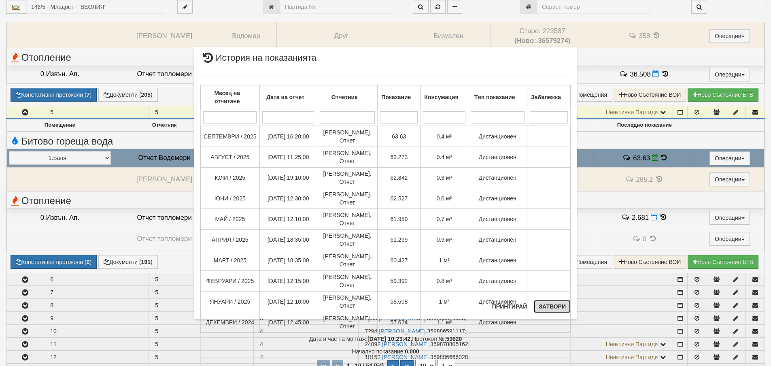
click at [555, 305] on button "Затвори" at bounding box center [552, 306] width 37 height 13
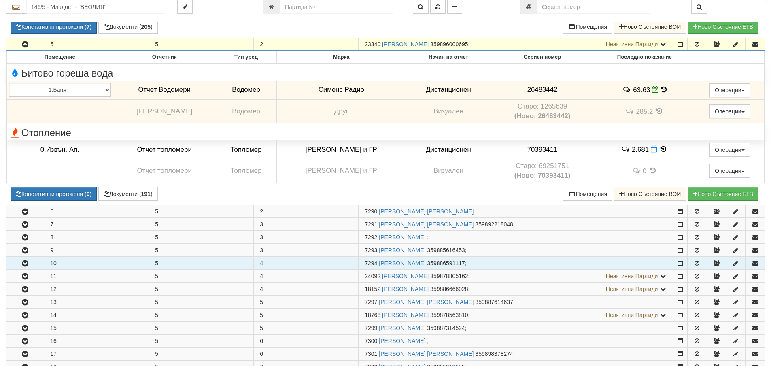
scroll to position [769, 0]
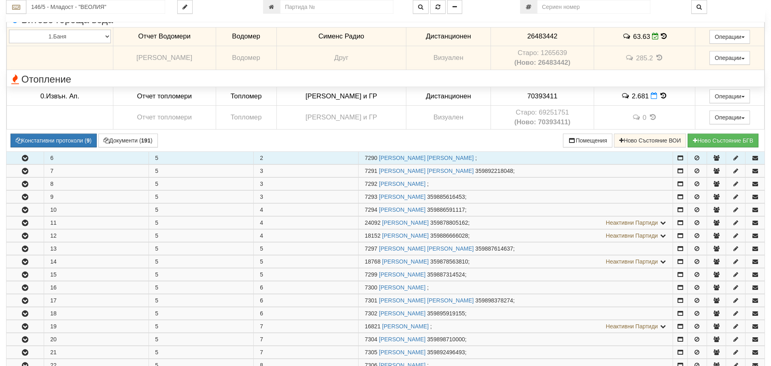
click at [28, 157] on icon "button" at bounding box center [25, 158] width 10 height 6
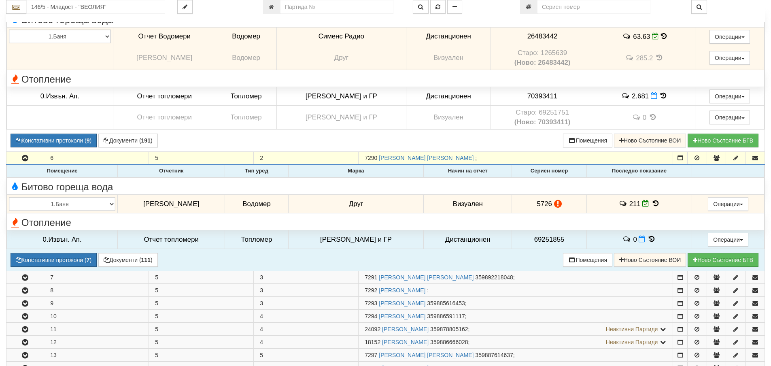
click at [654, 202] on icon at bounding box center [655, 203] width 9 height 7
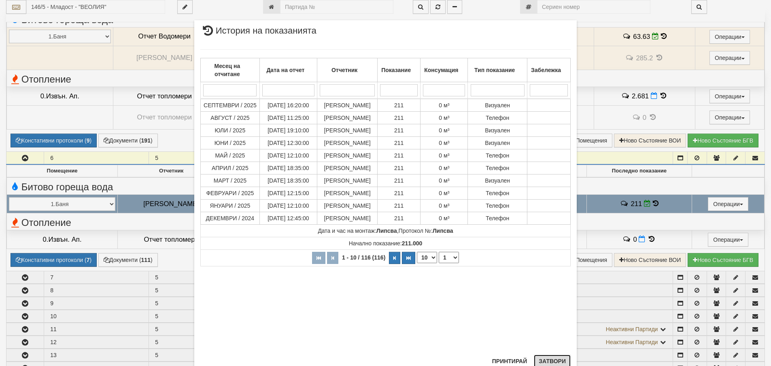
click at [555, 362] on button "Затвори" at bounding box center [552, 361] width 37 height 13
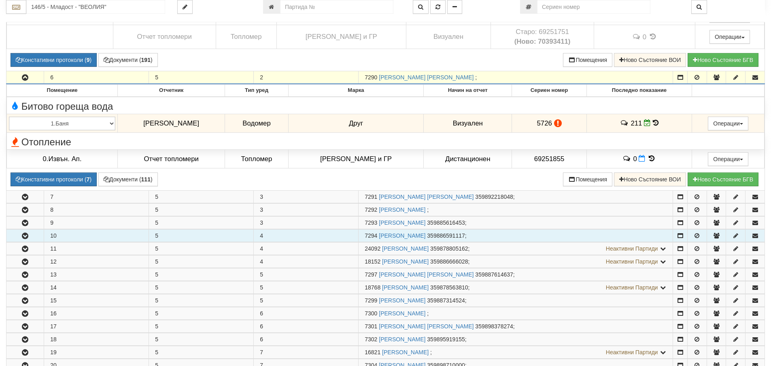
scroll to position [850, 0]
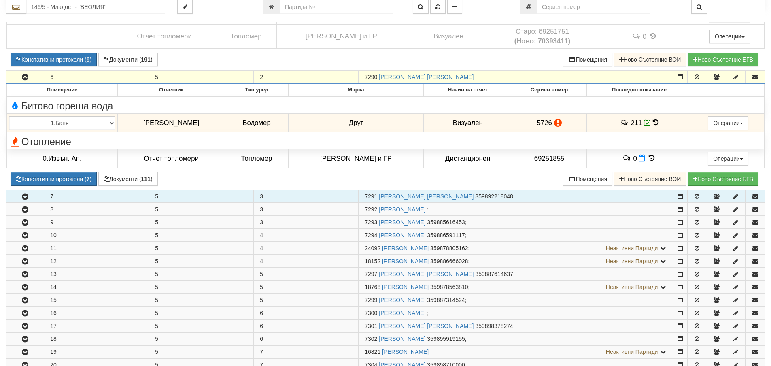
click at [24, 198] on icon "button" at bounding box center [25, 197] width 10 height 6
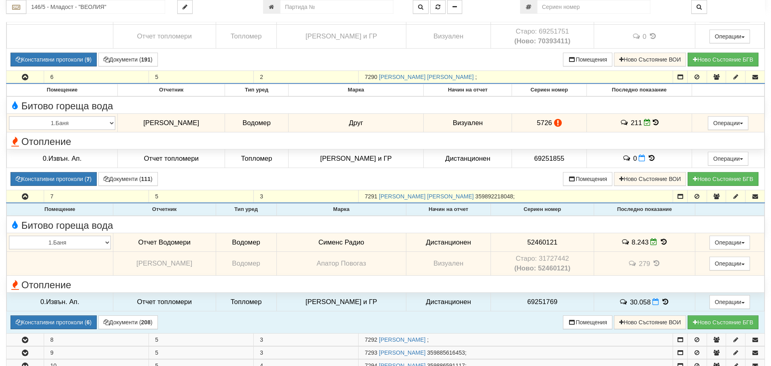
click at [662, 242] on icon at bounding box center [663, 241] width 9 height 7
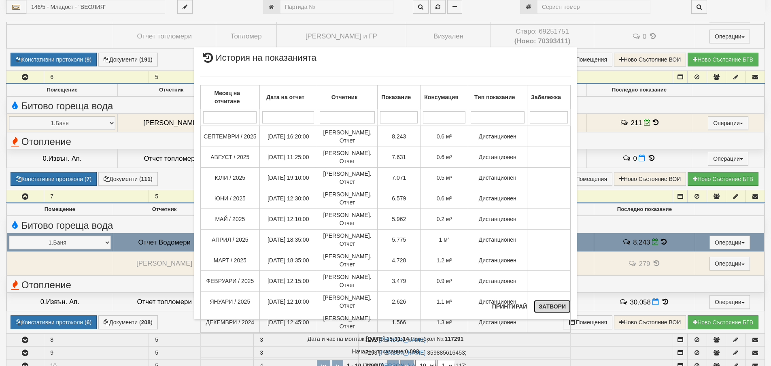
drag, startPoint x: 554, startPoint y: 308, endPoint x: 470, endPoint y: 300, distance: 84.6
click at [553, 309] on button "Затвори" at bounding box center [552, 306] width 37 height 13
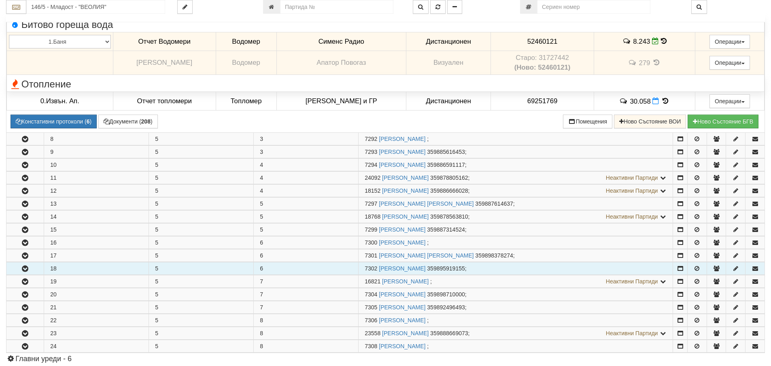
scroll to position [1052, 0]
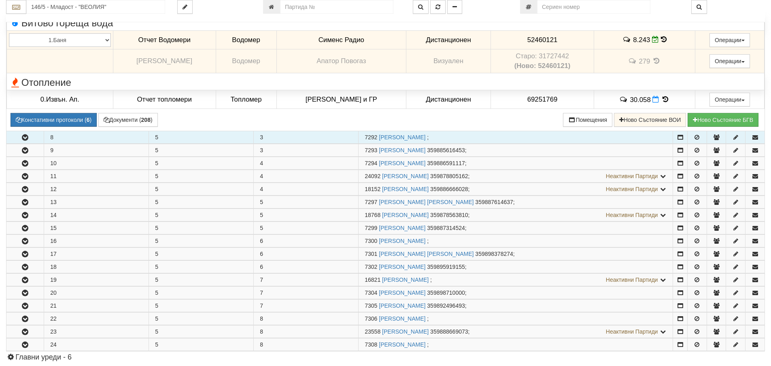
click at [22, 137] on icon "button" at bounding box center [25, 138] width 10 height 6
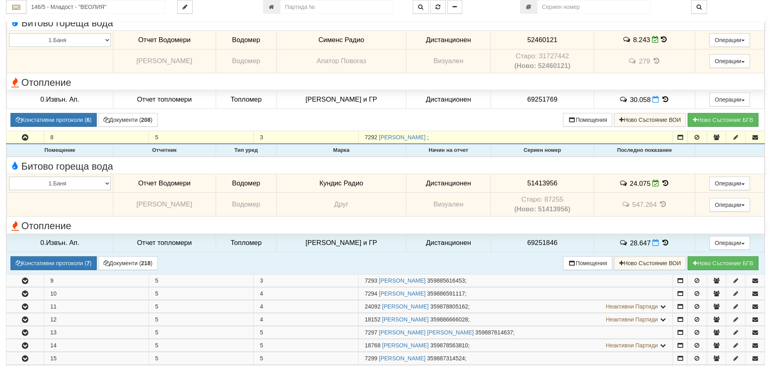
click at [664, 183] on icon at bounding box center [665, 183] width 9 height 7
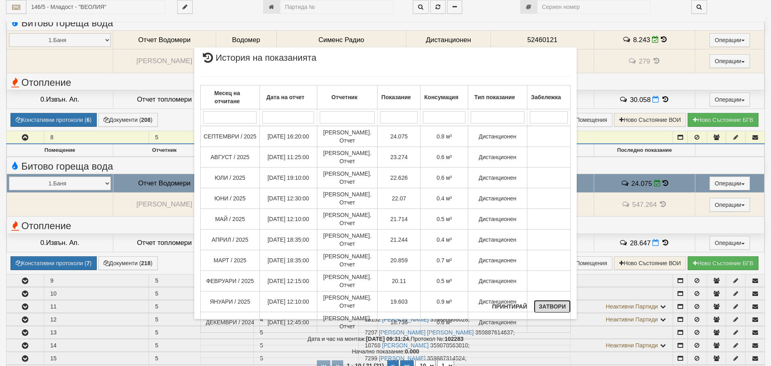
click at [559, 303] on button "Затвори" at bounding box center [552, 306] width 37 height 13
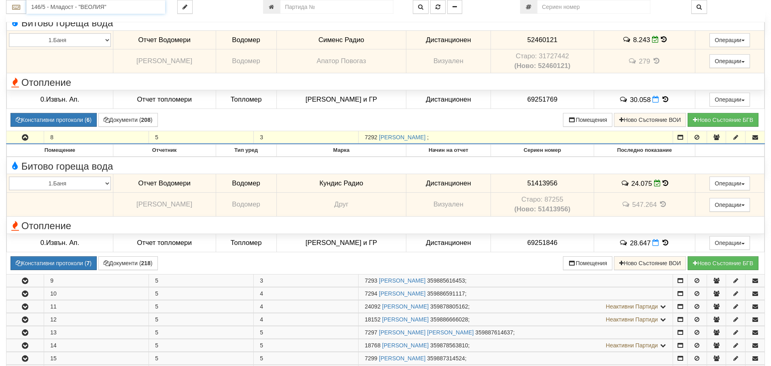
click at [79, 8] on input "146/5 - Младост - "ВЕОЛИЯ"" at bounding box center [95, 7] width 139 height 14
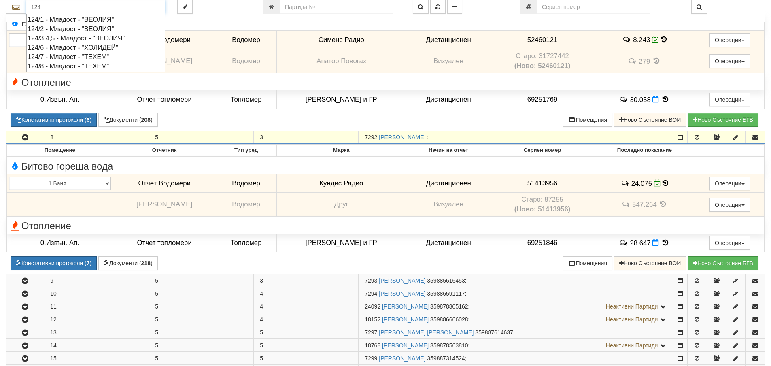
click at [66, 39] on div "124/3,4,5 - Младост - "ВЕОЛИЯ"" at bounding box center [96, 38] width 136 height 9
type input "124/3,4,5 - Младост - "ВЕОЛИЯ""
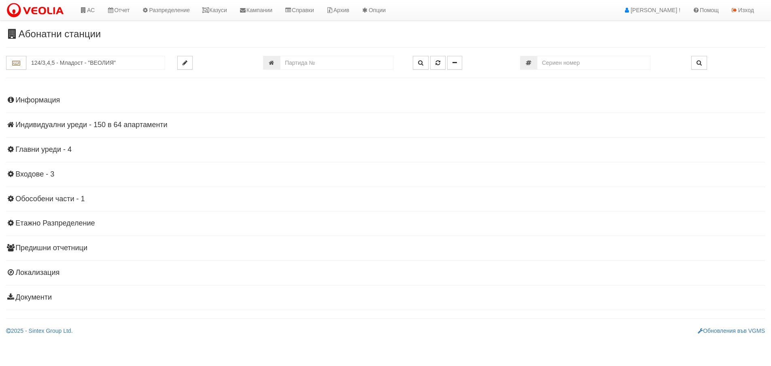
scroll to position [0, 0]
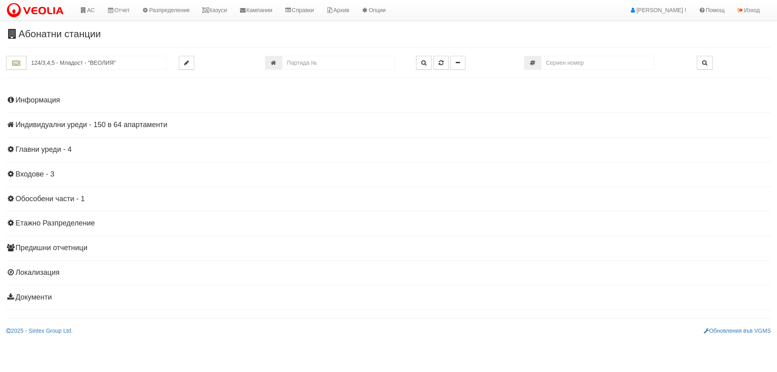
click at [81, 126] on h4 "Индивидуални уреди - 150 в 64 апартаменти" at bounding box center [388, 125] width 765 height 8
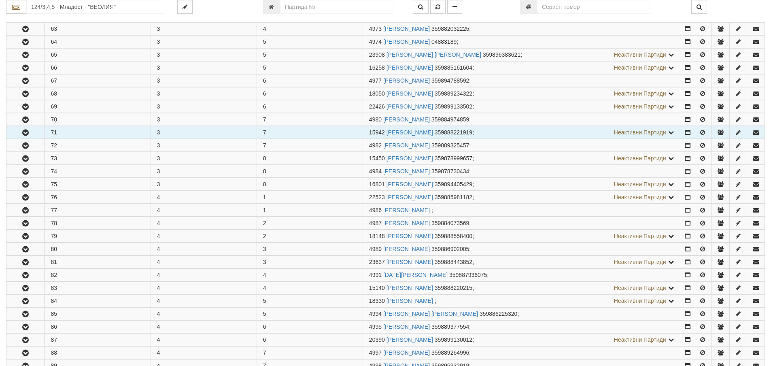
scroll to position [324, 0]
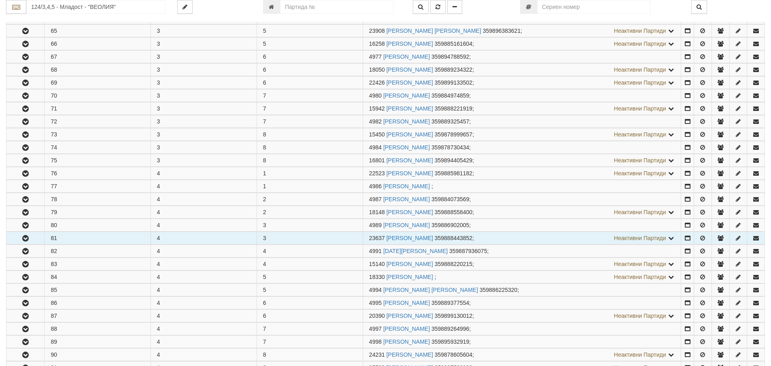
click at [19, 240] on button "button" at bounding box center [25, 238] width 38 height 12
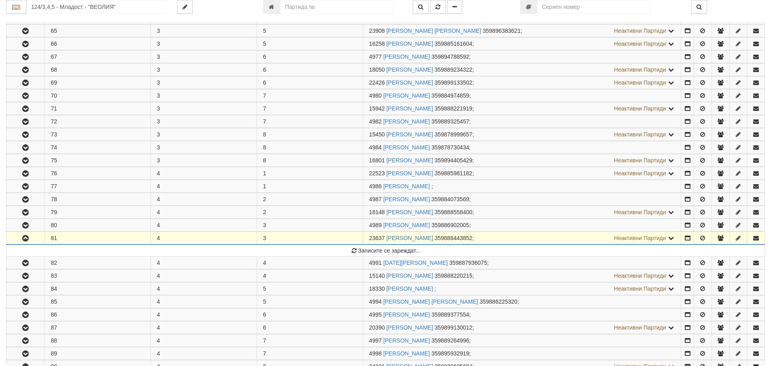
scroll to position [445, 0]
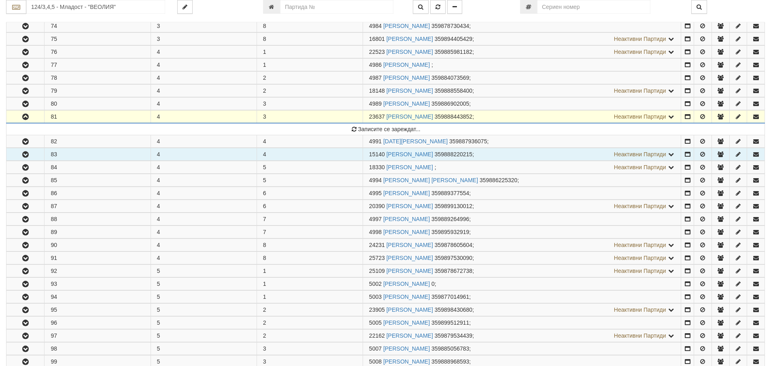
click at [20, 153] on tbody "52 3 1 23451 [PERSON_NAME] 359886335611 ; Неактивни Партиди 4962 359886335611 1…" at bounding box center [385, 154] width 759 height 841
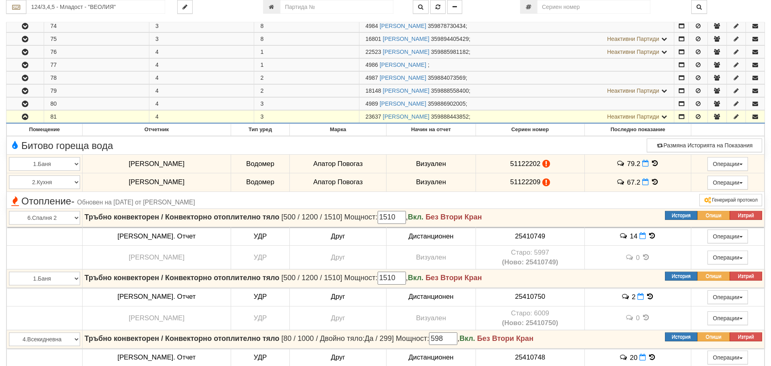
click at [26, 116] on icon "button" at bounding box center [25, 117] width 10 height 6
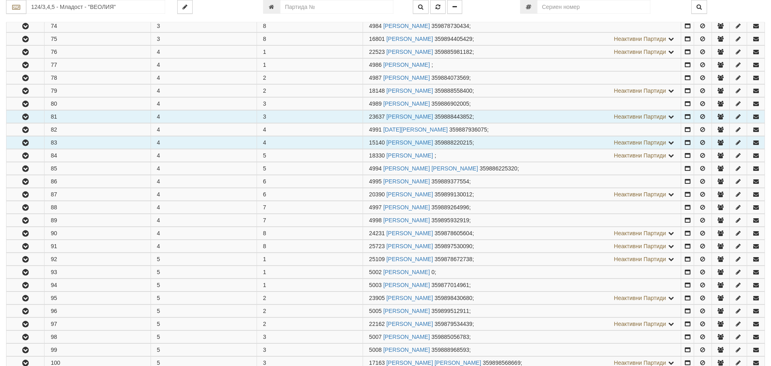
click at [25, 141] on icon "button" at bounding box center [26, 143] width 10 height 6
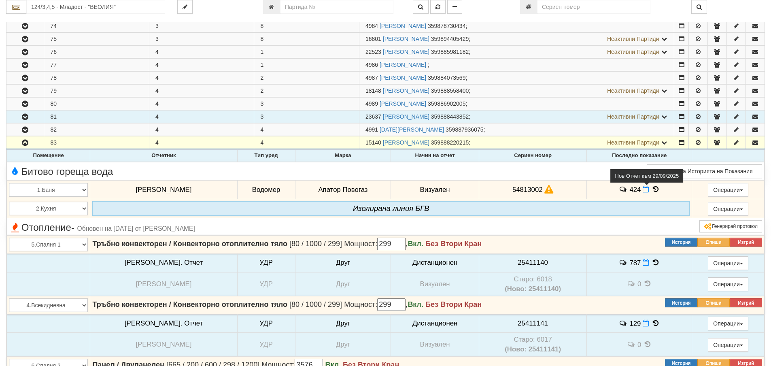
click at [643, 188] on icon at bounding box center [646, 189] width 6 height 7
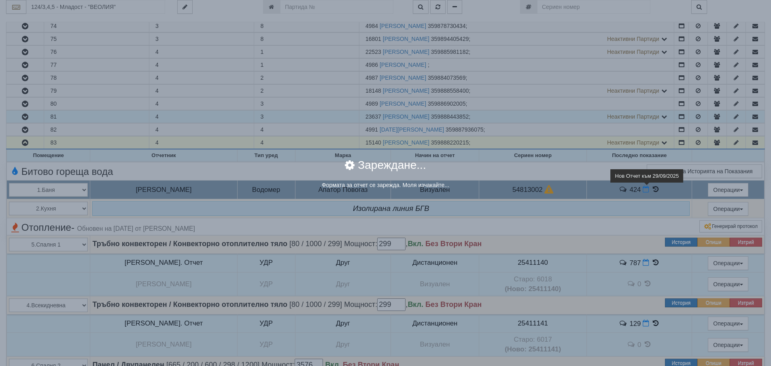
select select "8ac75930-9bfd-e511-80be-8d5a1dced85a"
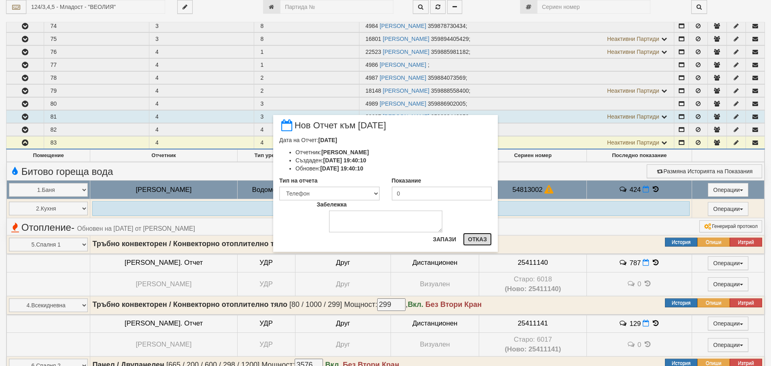
click at [470, 240] on button "Отказ" at bounding box center [477, 239] width 29 height 13
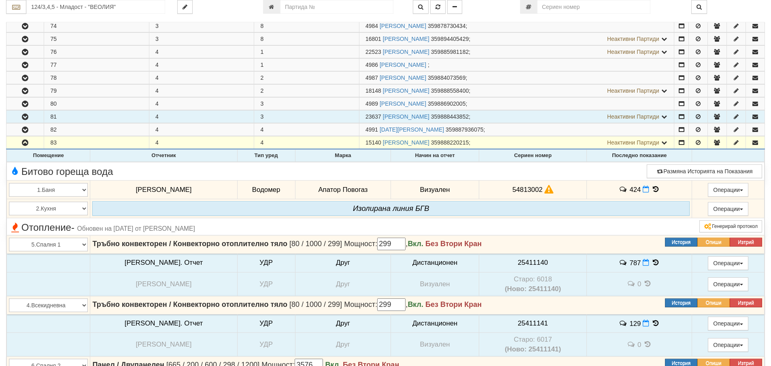
click at [651, 191] on icon at bounding box center [655, 189] width 9 height 7
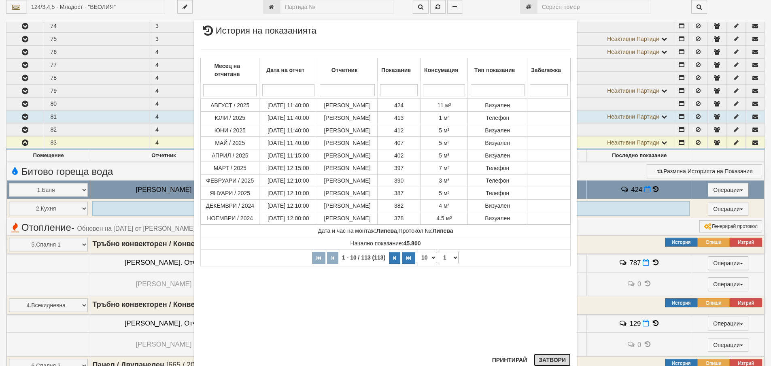
click at [553, 359] on button "Затвори" at bounding box center [552, 359] width 37 height 13
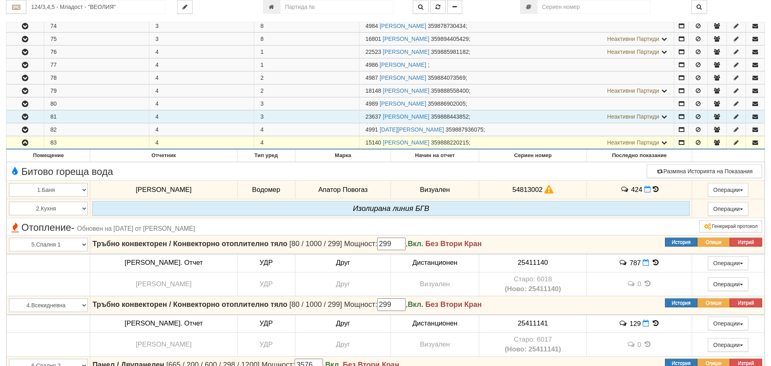
click at [28, 119] on icon "button" at bounding box center [25, 117] width 10 height 6
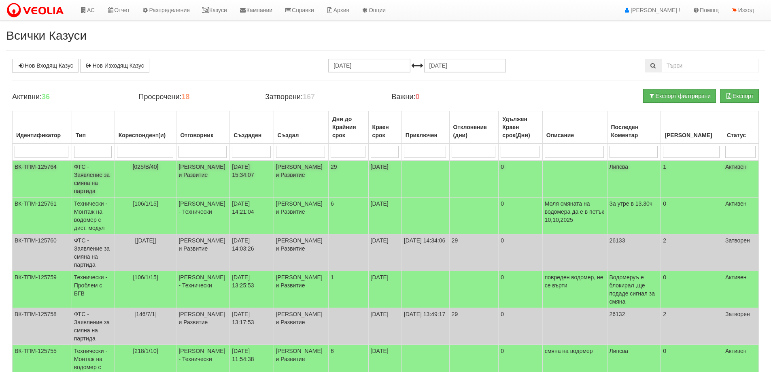
click at [89, 176] on td "ФТС - Заявление за смяна на партида" at bounding box center [93, 178] width 43 height 37
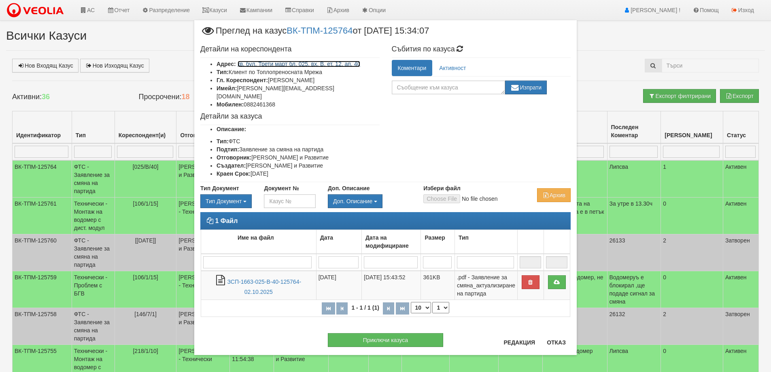
click at [293, 65] on link "кв. бул. Трети март бл. 025, вх. В, ет. 12, ап. 40" at bounding box center [299, 64] width 123 height 6
drag, startPoint x: 235, startPoint y: 88, endPoint x: 300, endPoint y: 88, distance: 65.2
click at [300, 88] on li "Имейл: nikolay.gerov@gmail.com" at bounding box center [298, 92] width 163 height 16
copy li "nikolay.gerov@gmail.com"
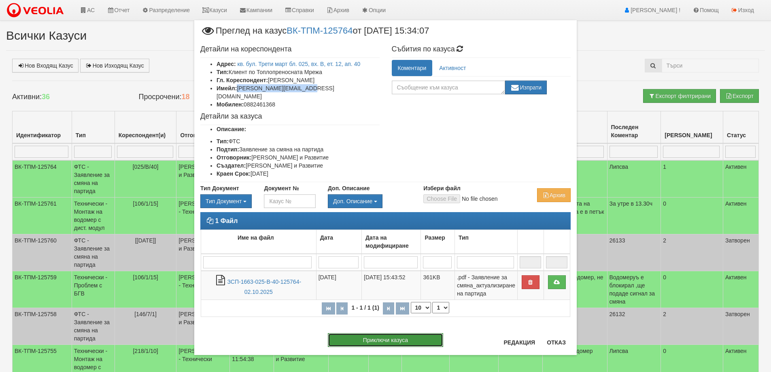
click at [362, 334] on button "Приключи казуса" at bounding box center [385, 340] width 115 height 14
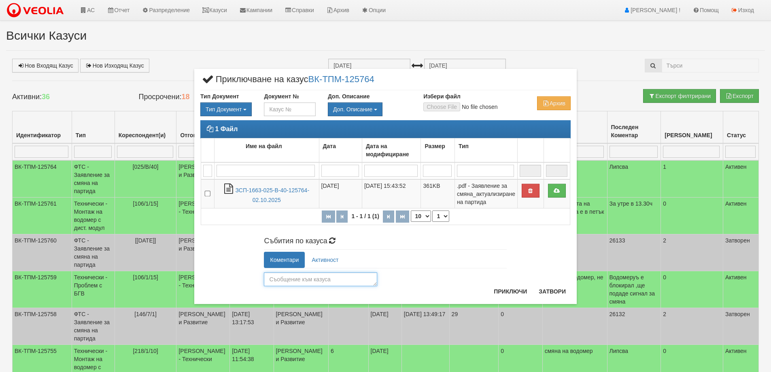
click at [301, 281] on textarea at bounding box center [320, 279] width 113 height 14
type textarea "25950"
click at [518, 290] on button "Приключи" at bounding box center [510, 291] width 43 height 13
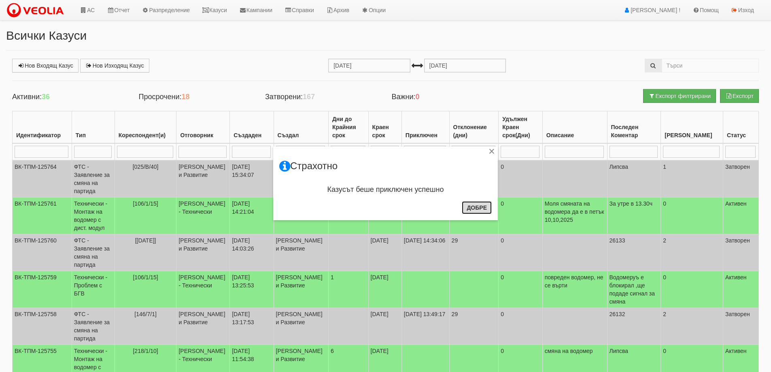
click at [479, 206] on button "Добре" at bounding box center [477, 207] width 30 height 13
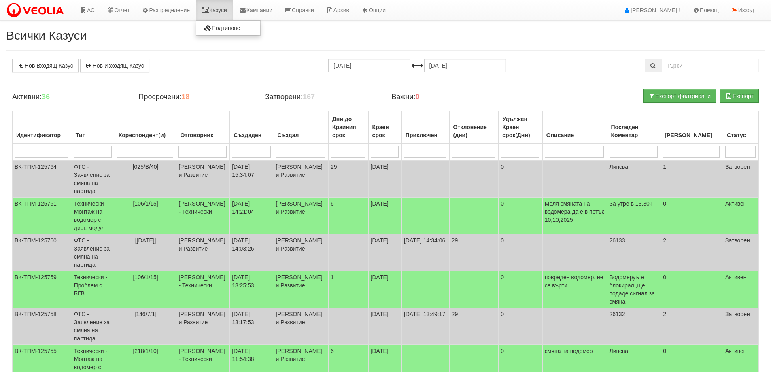
click at [225, 9] on link "Казуси" at bounding box center [214, 10] width 37 height 20
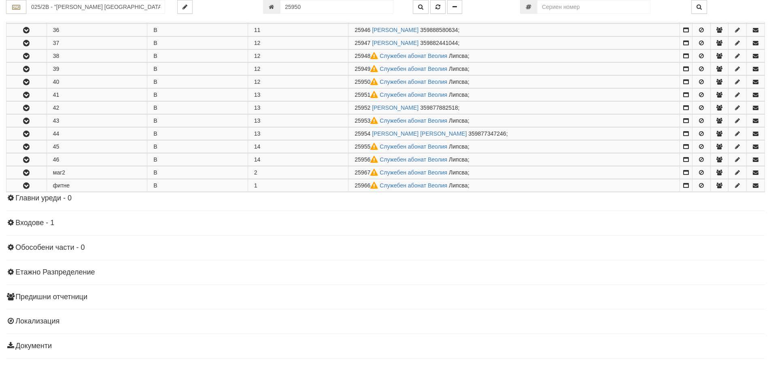
scroll to position [633, 0]
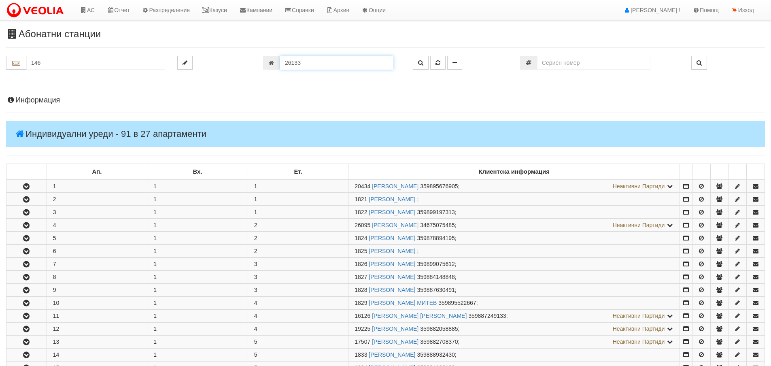
drag, startPoint x: 306, startPoint y: 63, endPoint x: 278, endPoint y: 63, distance: 27.9
click at [278, 63] on div "26133" at bounding box center [332, 63] width 138 height 14
type input "25950"
click at [437, 64] on icon "button" at bounding box center [438, 63] width 5 height 6
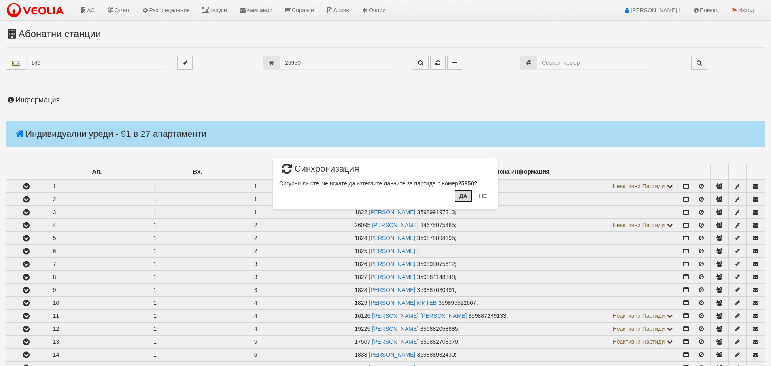
click at [464, 197] on button "Да" at bounding box center [463, 195] width 18 height 13
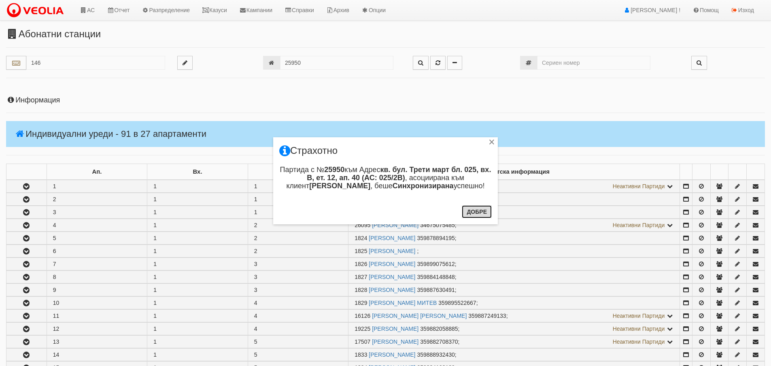
click at [476, 215] on button "Добре" at bounding box center [477, 211] width 30 height 13
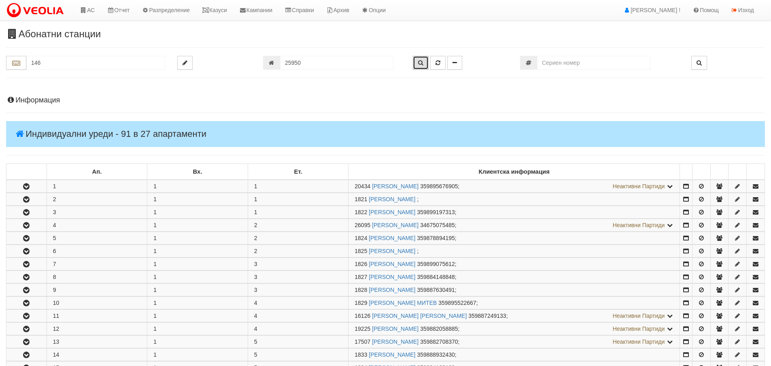
click at [418, 61] on icon "button" at bounding box center [420, 63] width 5 height 6
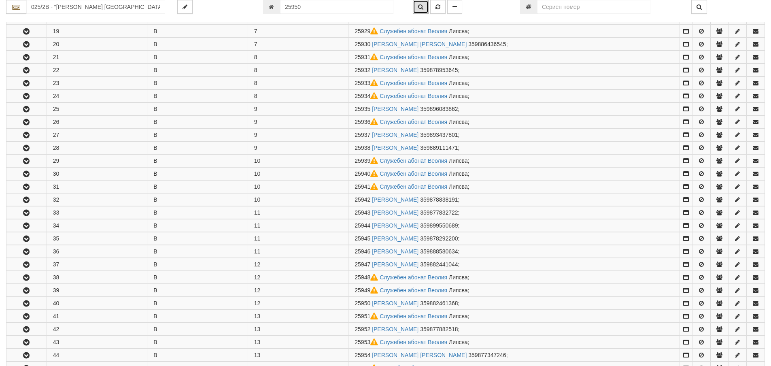
scroll to position [633, 0]
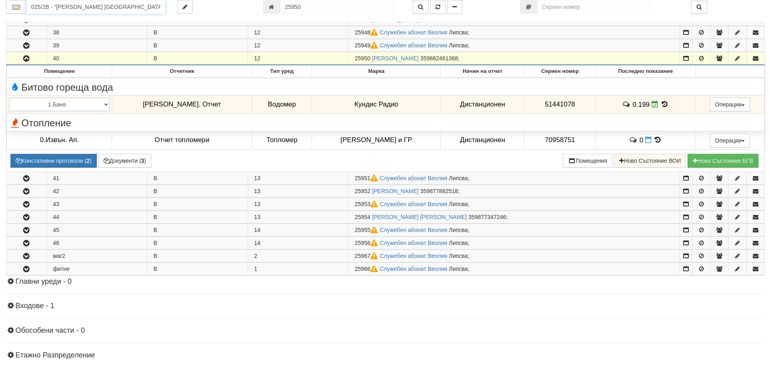
click at [47, 9] on input "025/2В - "[PERSON_NAME] [GEOGRAPHIC_DATA] " ЕАД" at bounding box center [95, 7] width 139 height 14
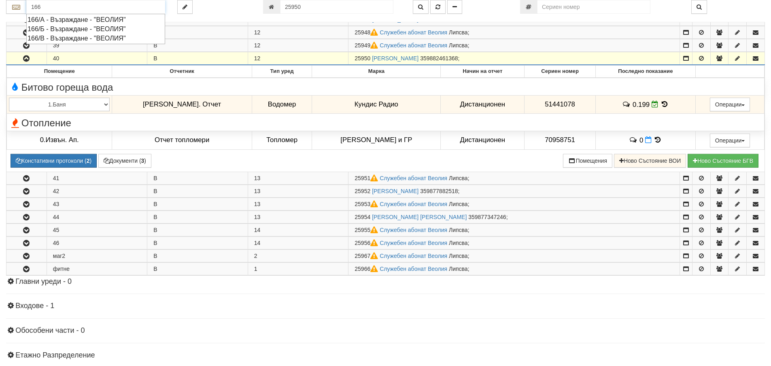
click at [58, 28] on div "166/Б - Възраждане - "ВЕОЛИЯ"" at bounding box center [96, 28] width 136 height 9
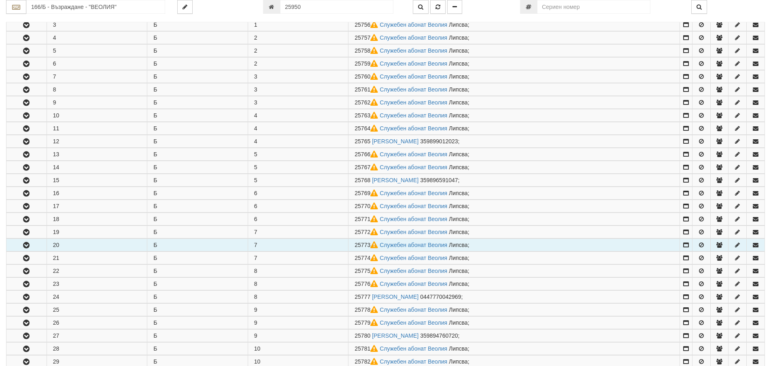
scroll to position [202, 0]
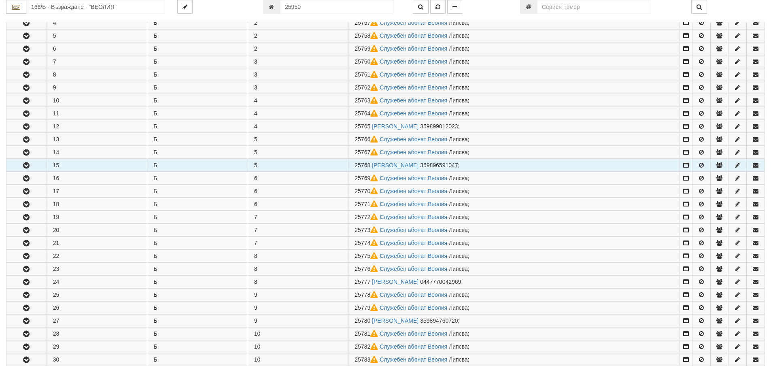
click at [29, 164] on icon "button" at bounding box center [26, 166] width 10 height 6
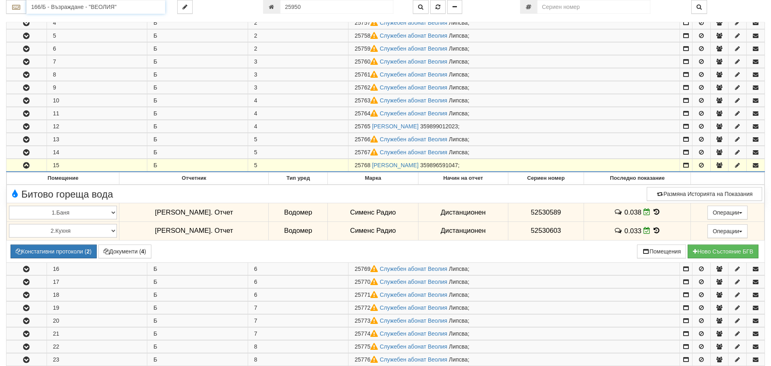
click at [60, 6] on input "166/Б - Възраждане - "ВЕОЛИЯ"" at bounding box center [95, 7] width 139 height 14
click at [66, 17] on div "003/1 - Възраждане - "ВЕОЛИЯ"" at bounding box center [96, 19] width 136 height 9
type input "003/1 - Възраждане - "ВЕОЛИЯ""
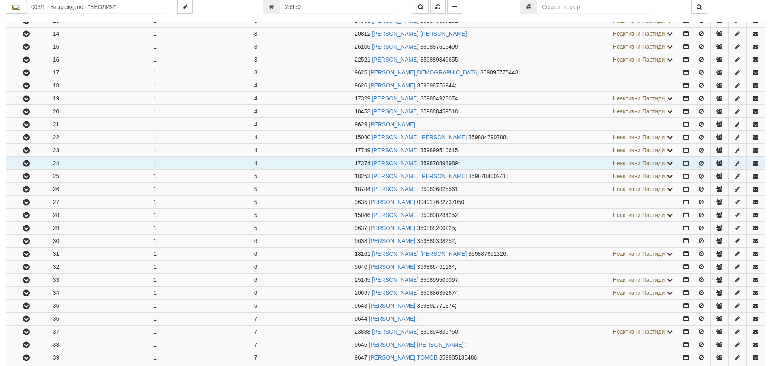
scroll to position [364, 0]
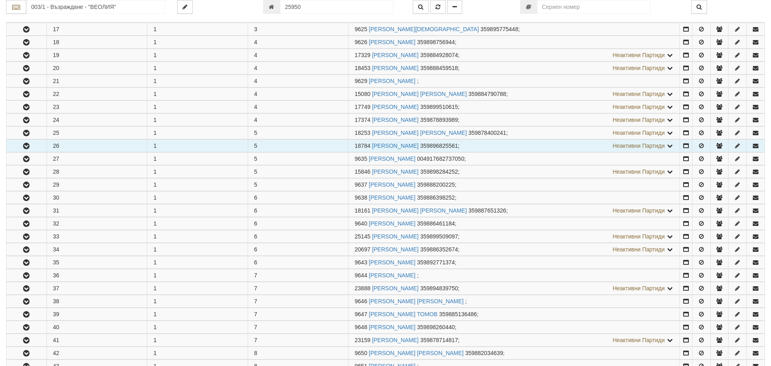
click at [32, 147] on button "button" at bounding box center [26, 146] width 40 height 12
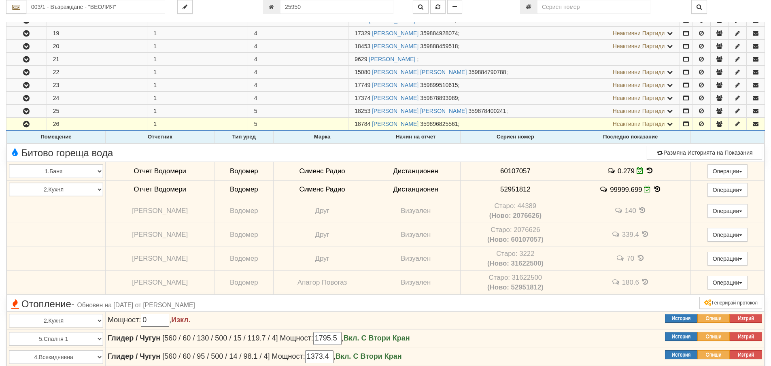
scroll to position [405, 0]
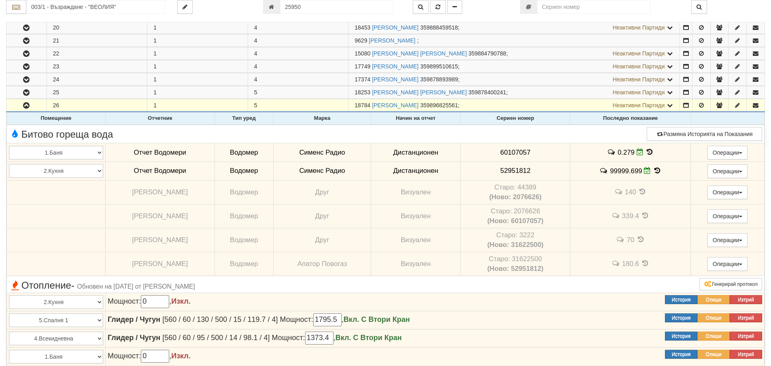
click at [642, 261] on icon at bounding box center [645, 263] width 9 height 7
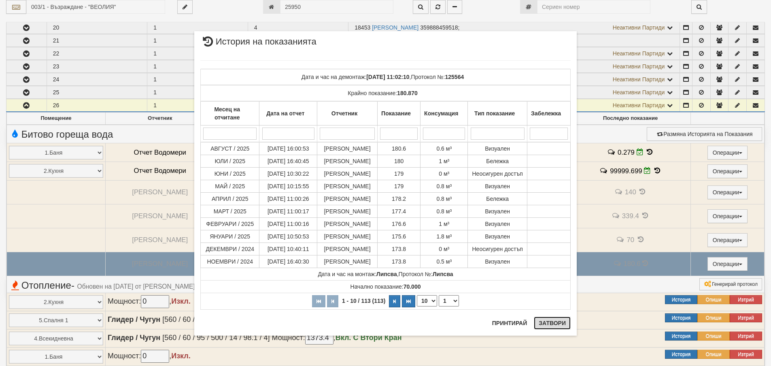
drag, startPoint x: 546, startPoint y: 322, endPoint x: 599, endPoint y: 289, distance: 62.6
click at [546, 323] on button "Затвори" at bounding box center [552, 323] width 37 height 13
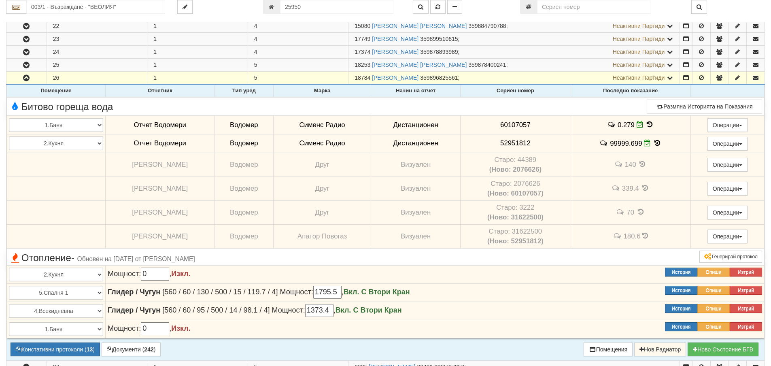
scroll to position [445, 0]
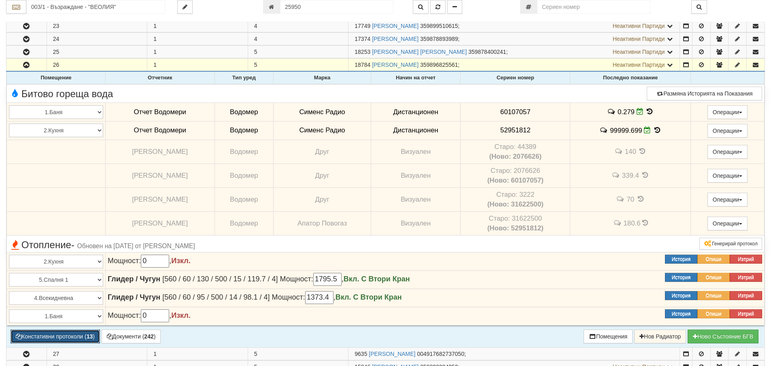
click at [50, 337] on button "Констативни протоколи ( 13 )" at bounding box center [55, 336] width 89 height 14
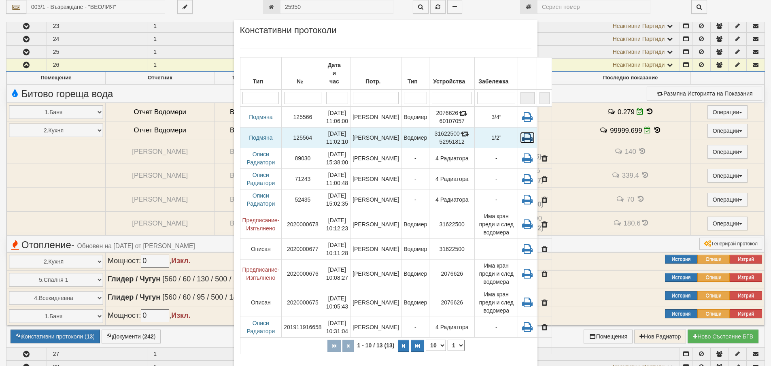
click at [520, 132] on icon at bounding box center [527, 137] width 15 height 11
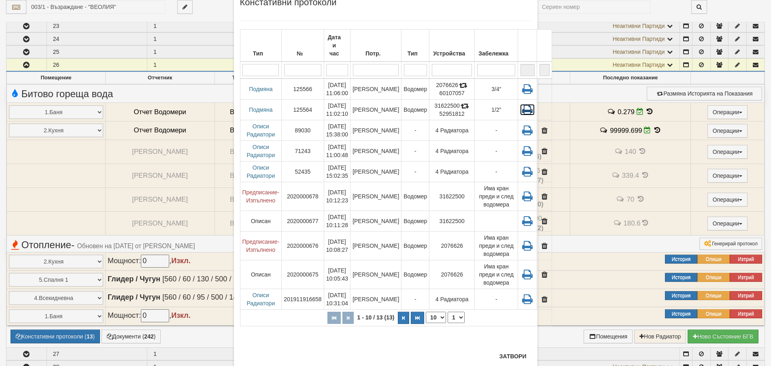
scroll to position [51, 0]
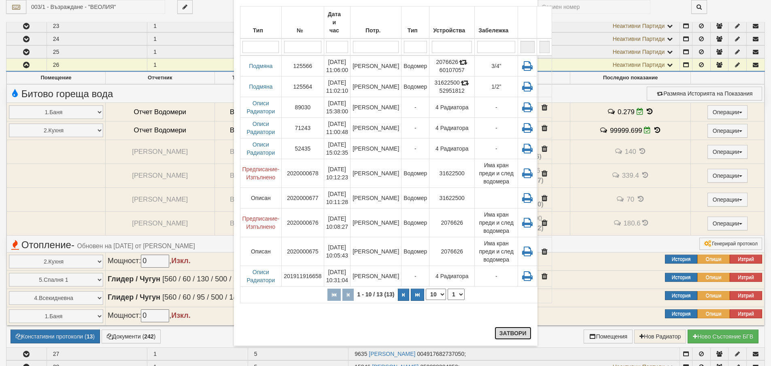
click at [505, 328] on button "Затвори" at bounding box center [513, 333] width 37 height 13
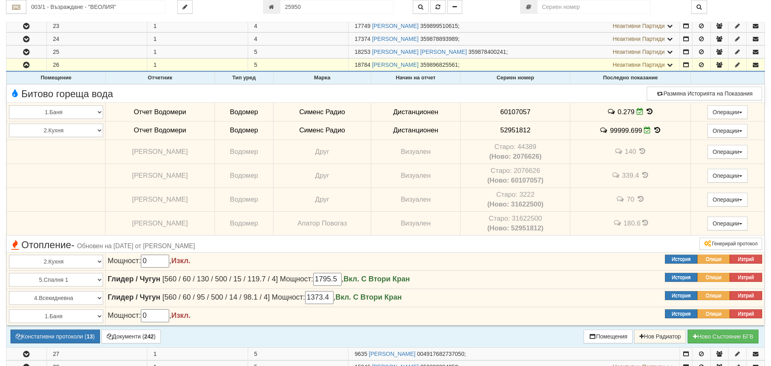
click at [654, 126] on span at bounding box center [657, 130] width 9 height 8
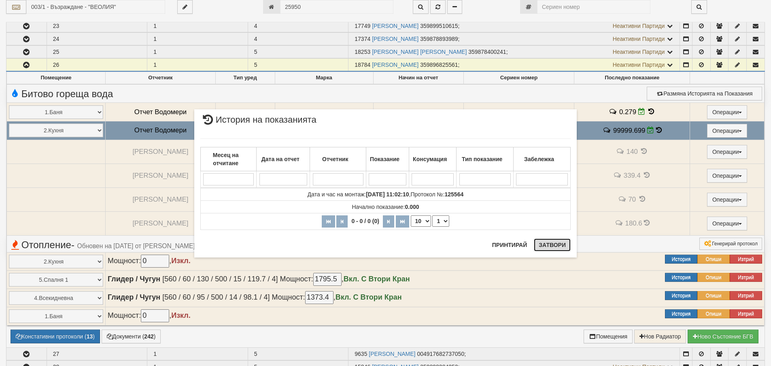
click at [554, 248] on button "Затвори" at bounding box center [552, 244] width 37 height 13
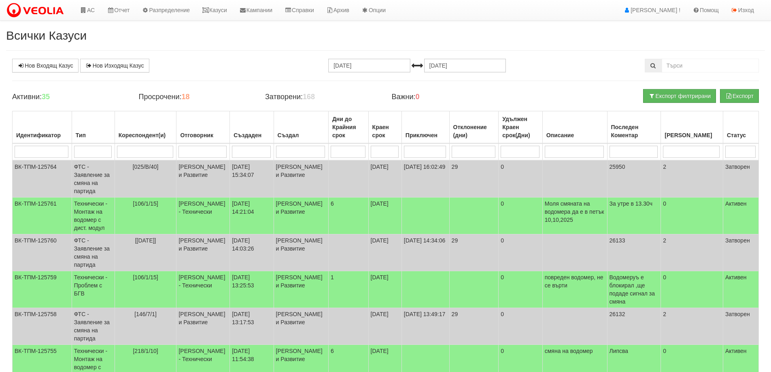
click at [96, 153] on input "search" at bounding box center [93, 152] width 38 height 12
type input "md,jrod"
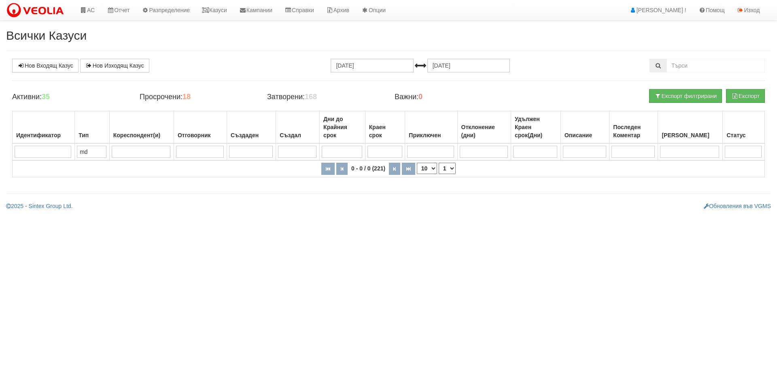
type input "m"
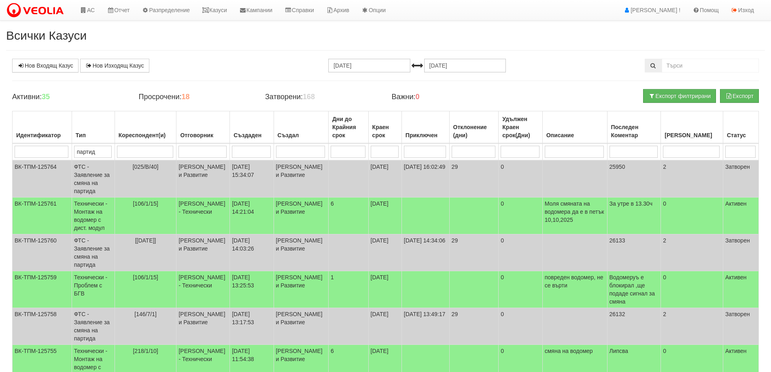
type input "партида"
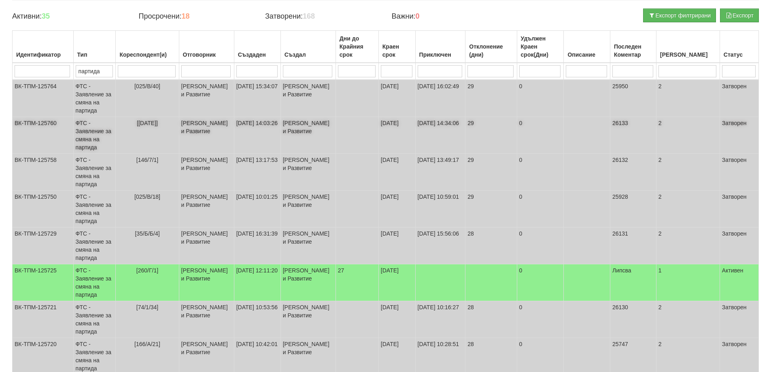
scroll to position [81, 0]
type input "партида"
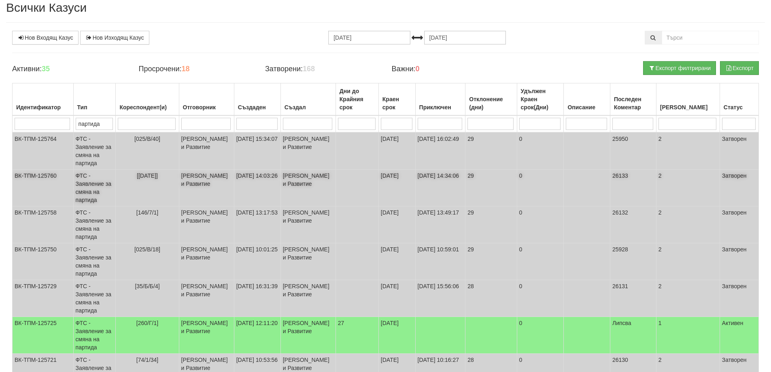
scroll to position [0, 0]
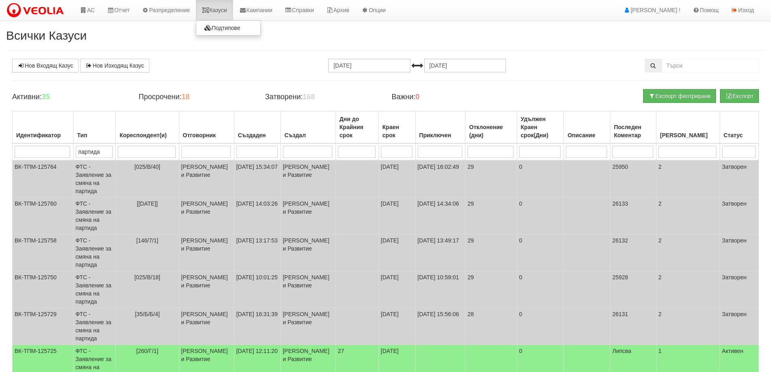
click at [225, 11] on link "Казуси" at bounding box center [214, 10] width 37 height 20
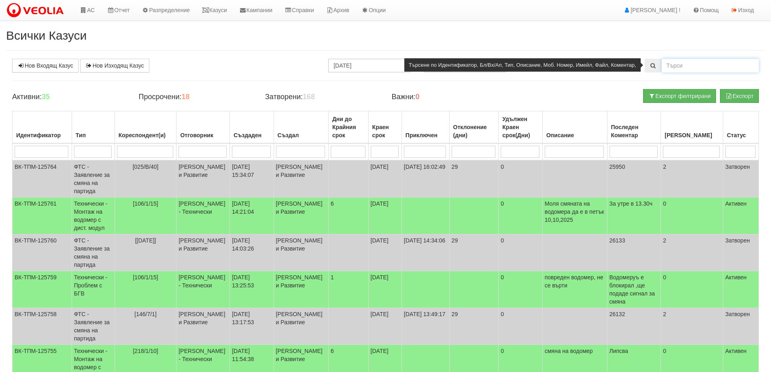
click at [679, 64] on input "text" at bounding box center [710, 66] width 97 height 14
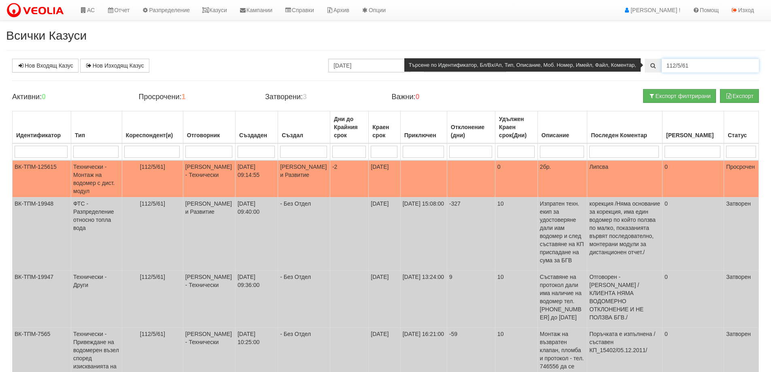
drag, startPoint x: 684, startPoint y: 66, endPoint x: 661, endPoint y: 69, distance: 23.3
click at [661, 69] on div "112/5/61" at bounding box center [702, 66] width 114 height 14
type input "120/1/58"
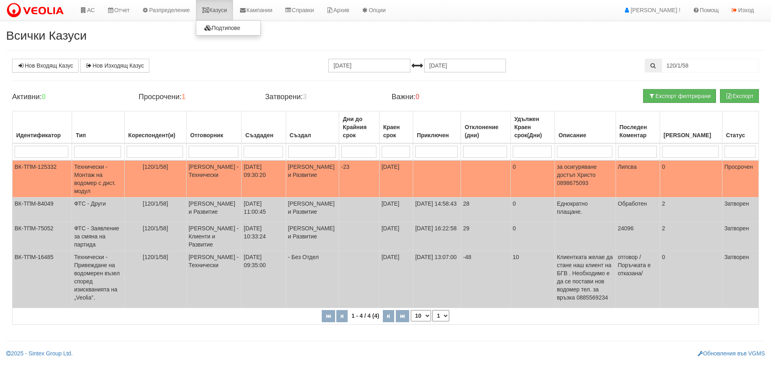
click at [223, 9] on link "Казуси" at bounding box center [214, 10] width 37 height 20
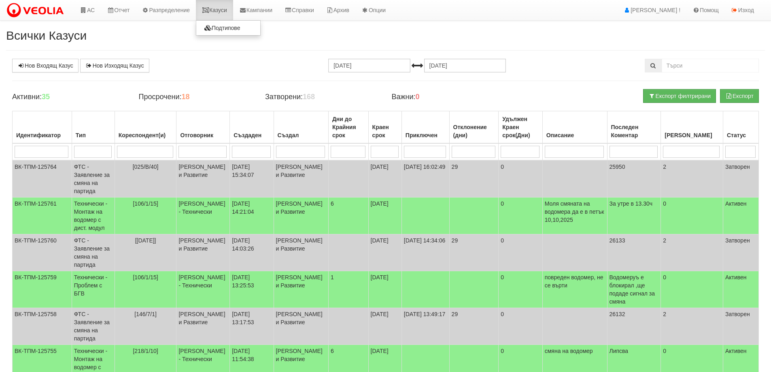
click at [219, 12] on link "Казуси" at bounding box center [214, 10] width 37 height 20
